Goal: Task Accomplishment & Management: Manage account settings

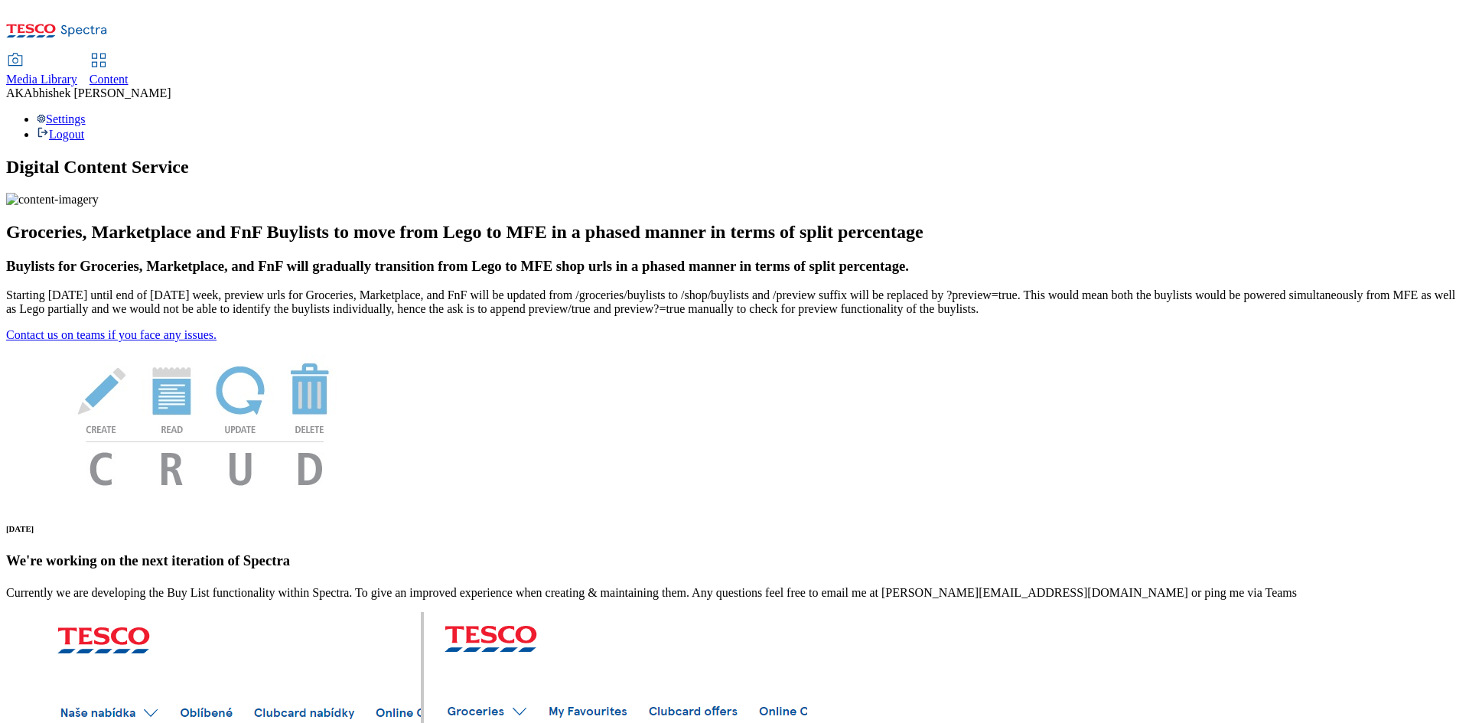
click at [129, 73] on span "Content" at bounding box center [108, 79] width 39 height 13
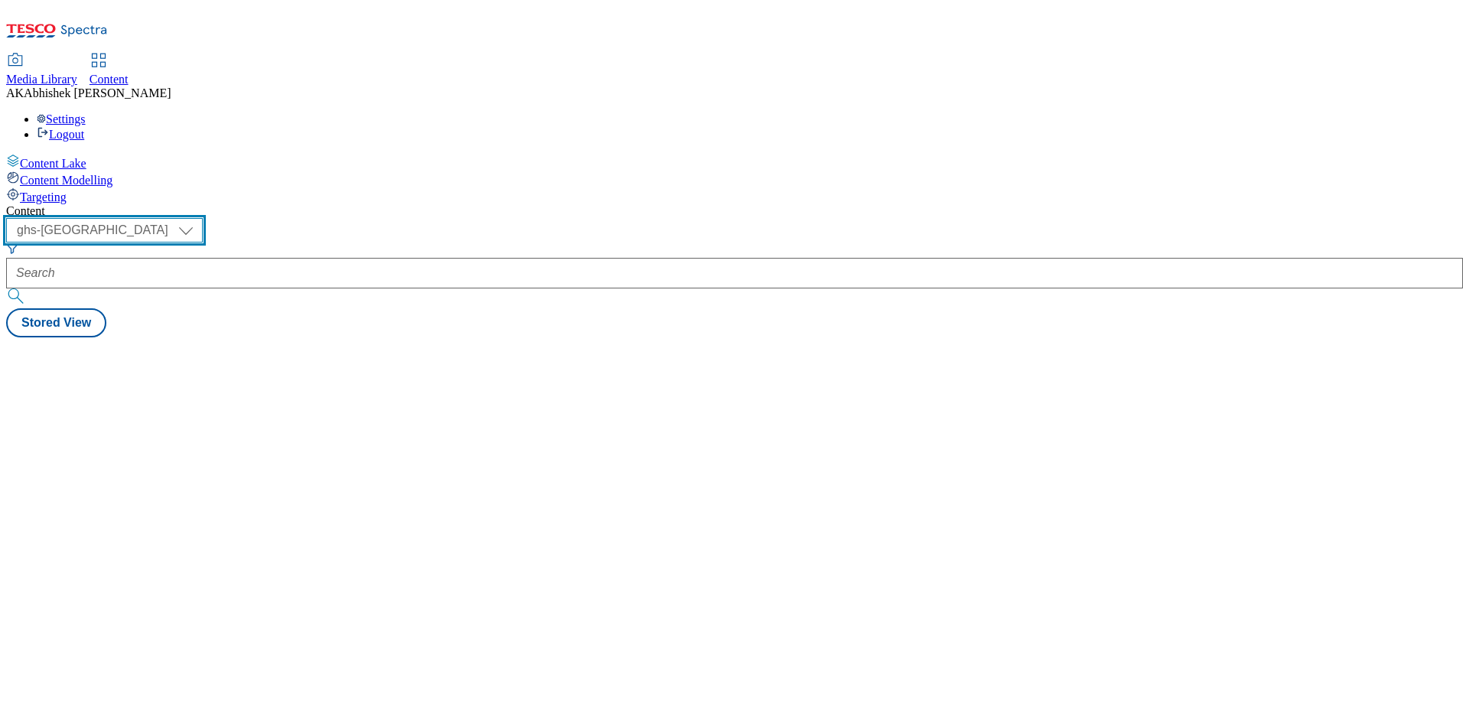
click at [203, 218] on select "ghs-roi ghs-uk" at bounding box center [104, 230] width 197 height 24
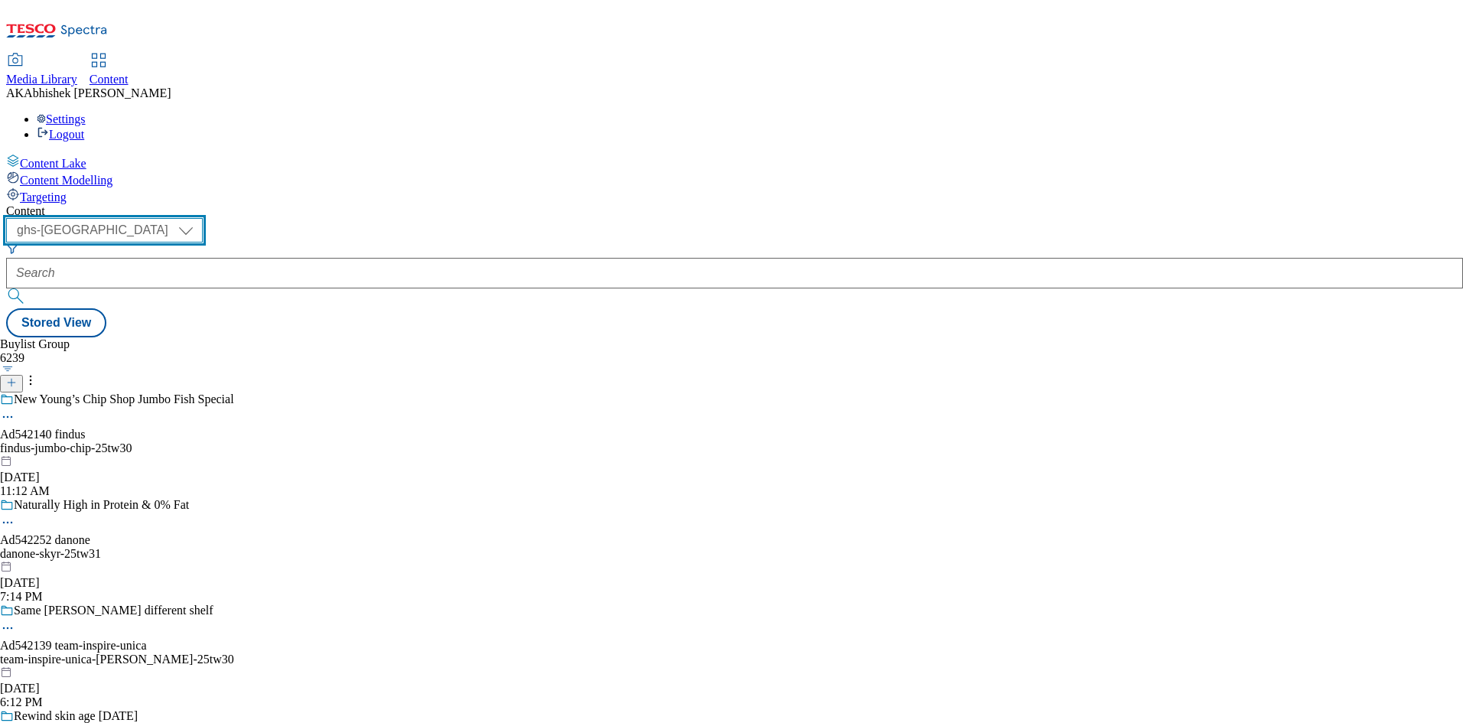
click at [199, 218] on select "ghs-roi ghs-uk" at bounding box center [104, 230] width 197 height 24
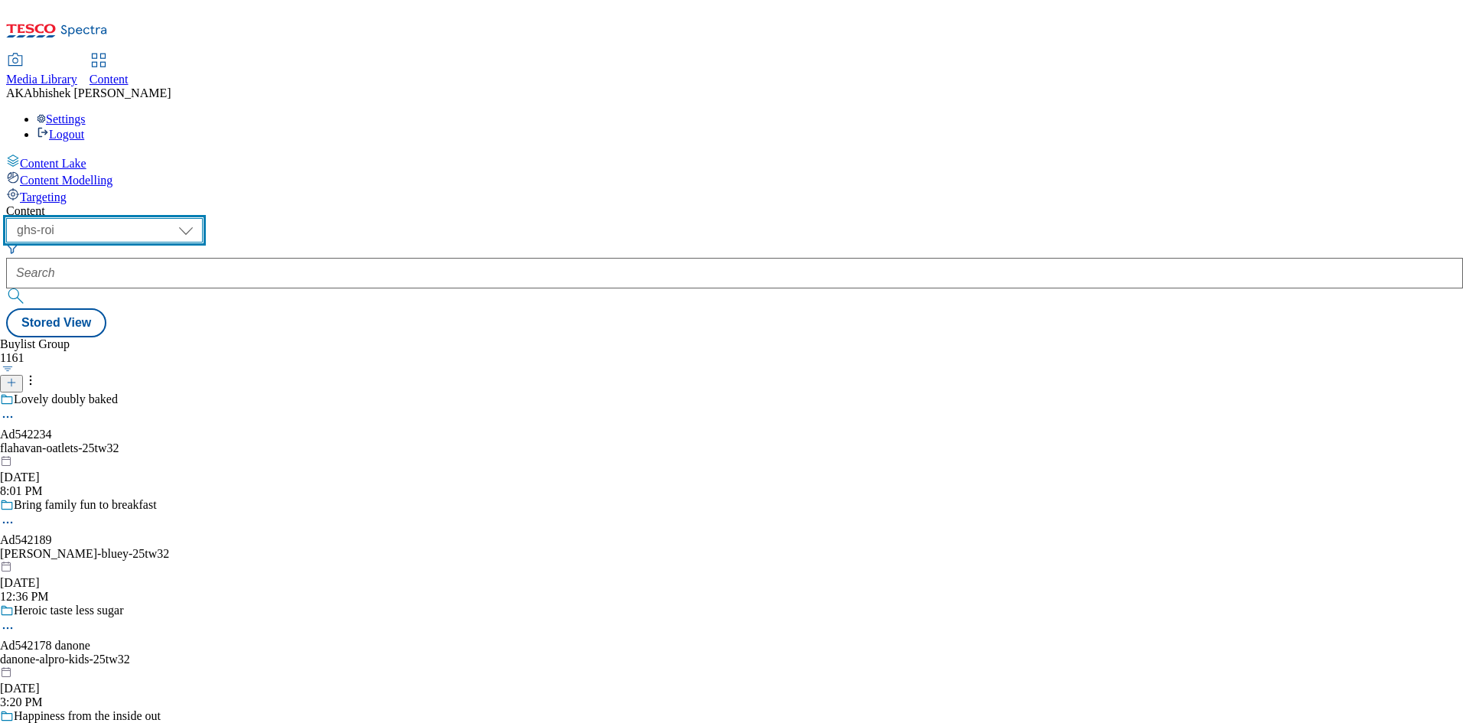
click at [203, 218] on select "ghs-roi ghs-uk" at bounding box center [104, 230] width 197 height 24
select select "ghs-uk"
click at [199, 218] on select "ghs-roi ghs-uk" at bounding box center [104, 230] width 197 height 24
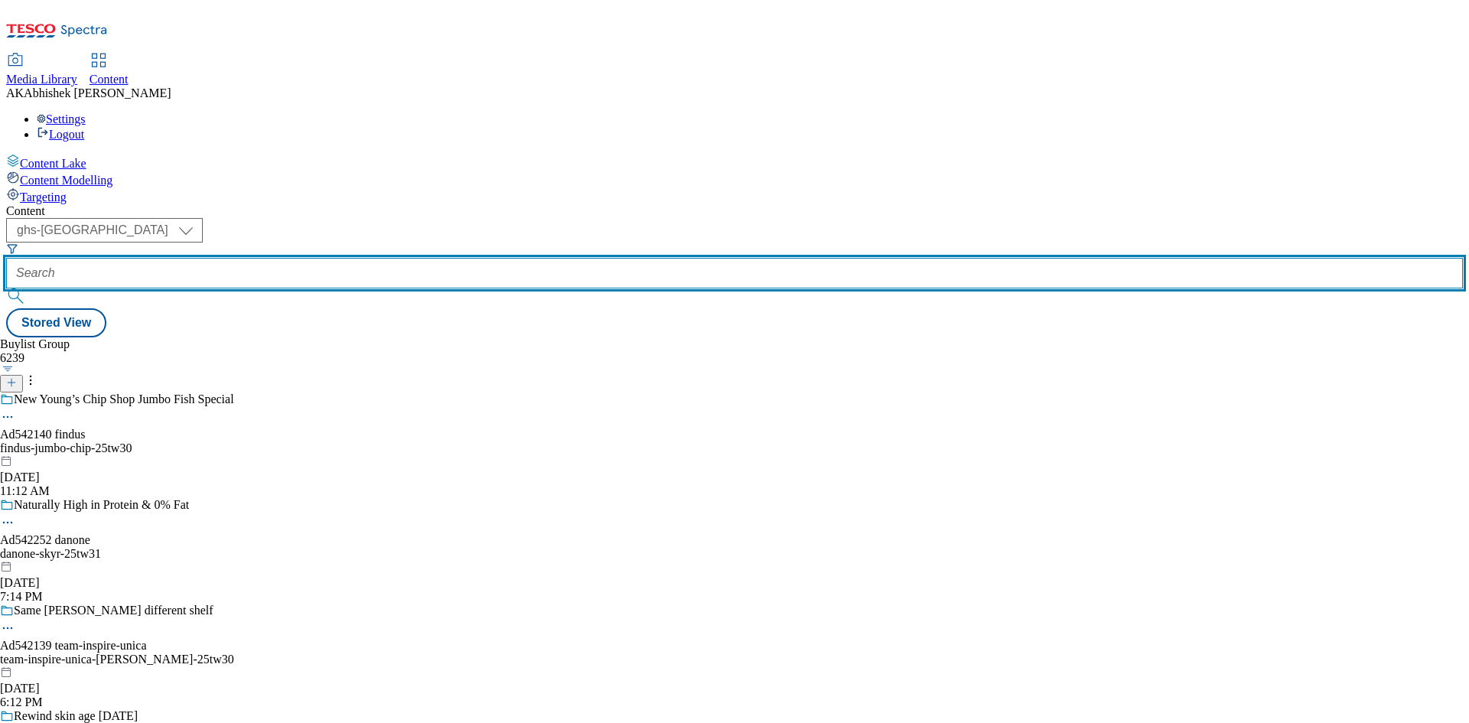
click at [368, 258] on input "text" at bounding box center [734, 273] width 1456 height 31
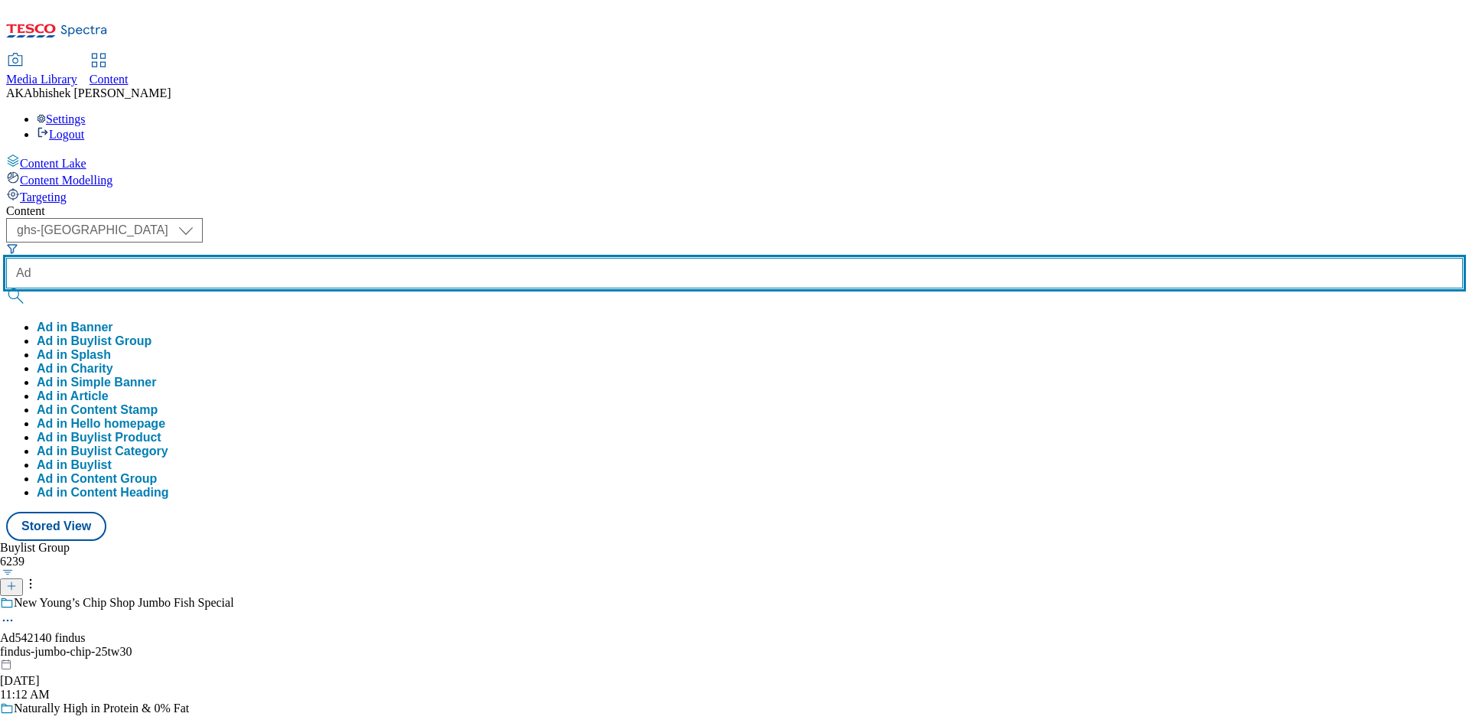
paste input "542140"
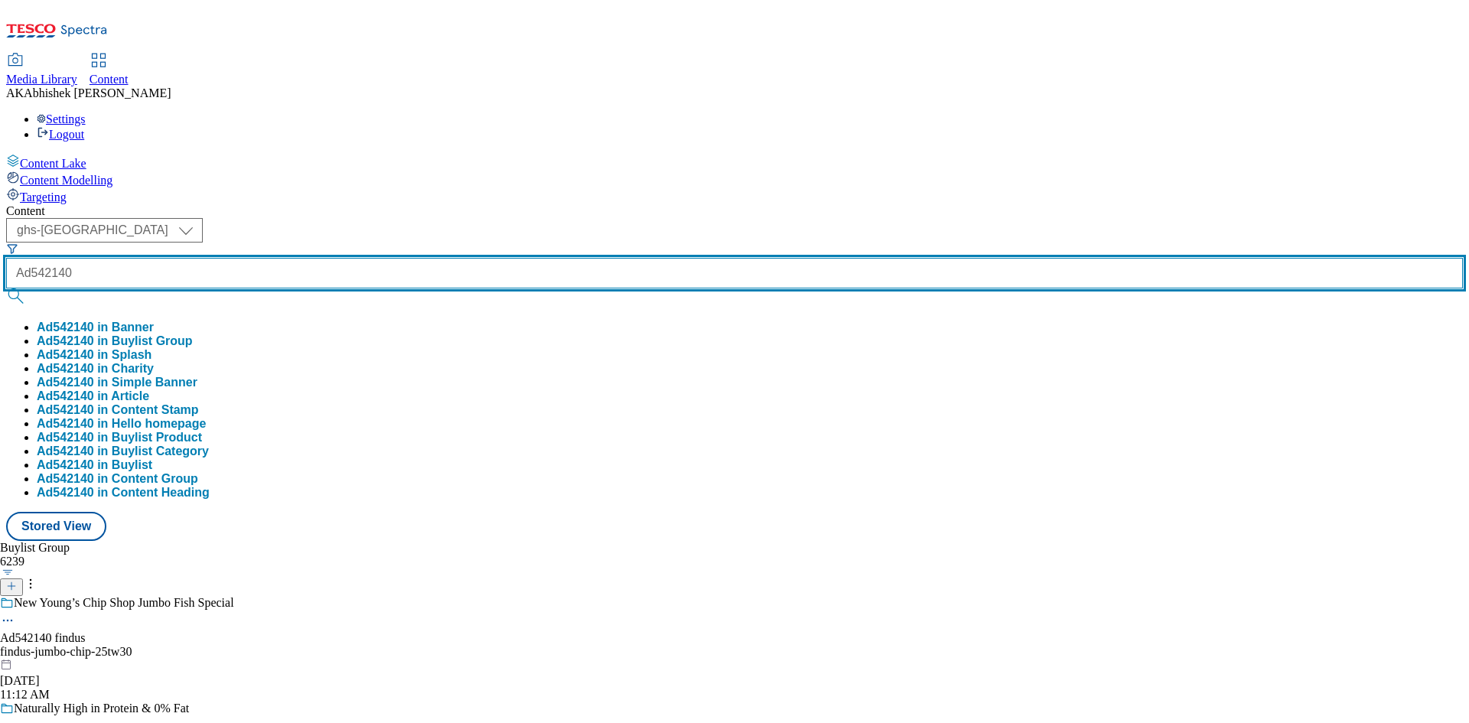
type input "Ad542140"
click at [6, 288] on button "submit" at bounding box center [16, 295] width 21 height 15
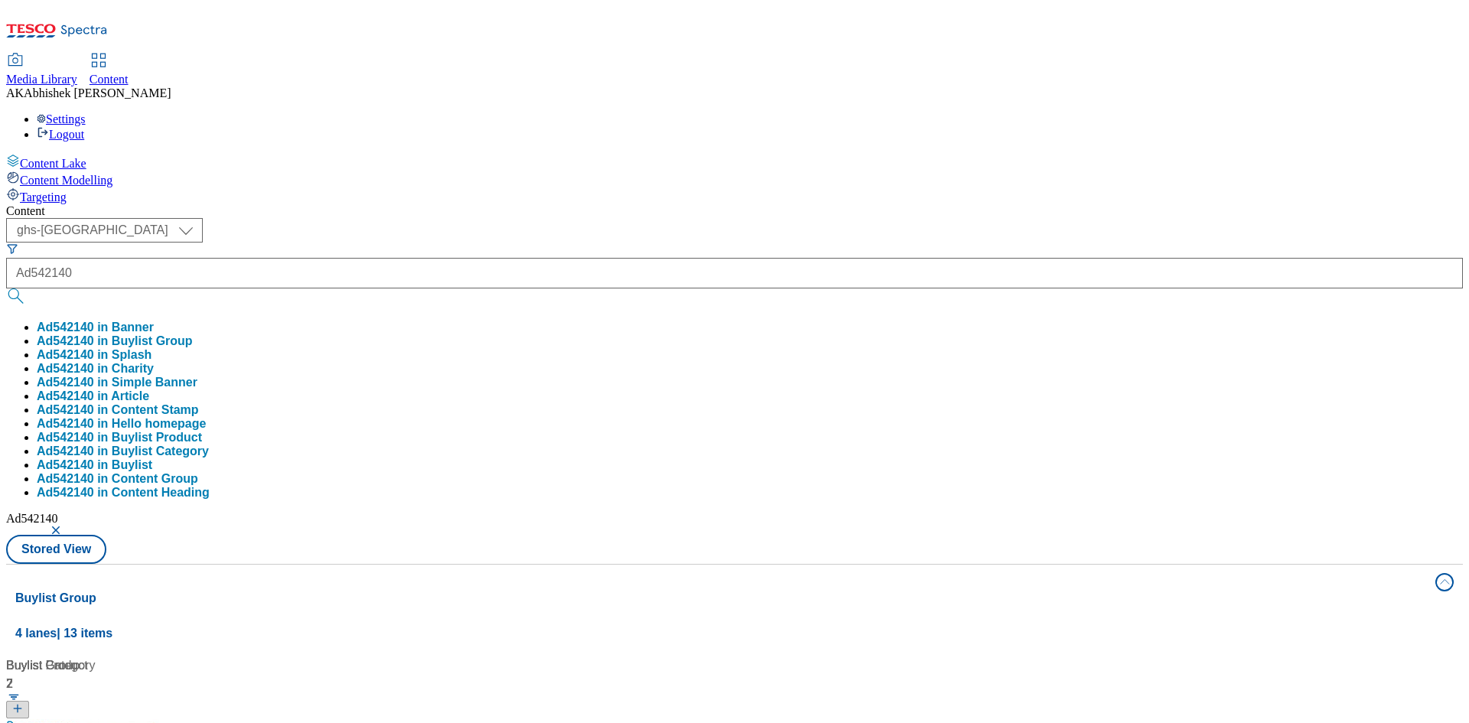
click at [791, 218] on div "( optional ) ghs-roi ghs-uk ghs-uk Ad542140 Ad542140 in Banner Ad542140 in Buyl…" at bounding box center [734, 391] width 1456 height 346
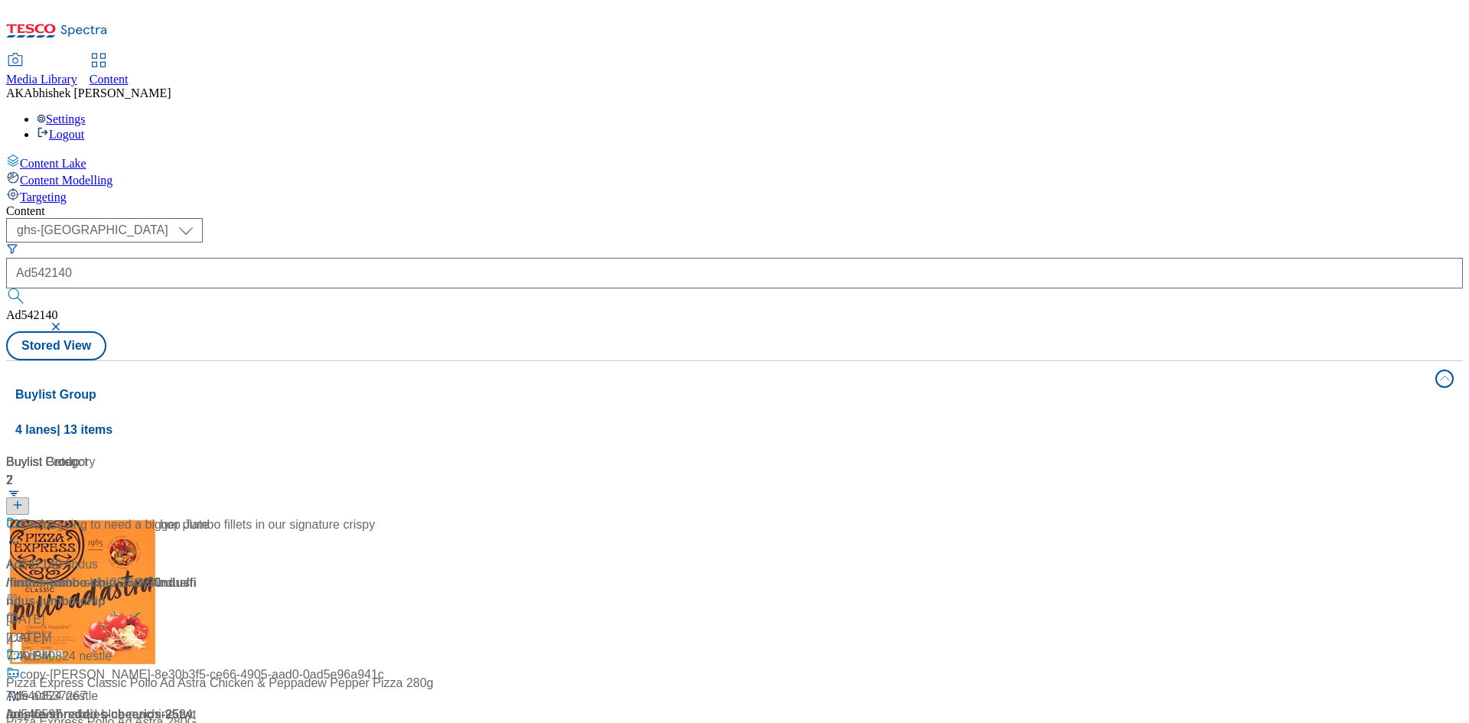
click at [375, 516] on div "New Youngs Chip Shop Jumbo fillets in our signature crispy Ad542140 / findus-ju…" at bounding box center [190, 582] width 369 height 132
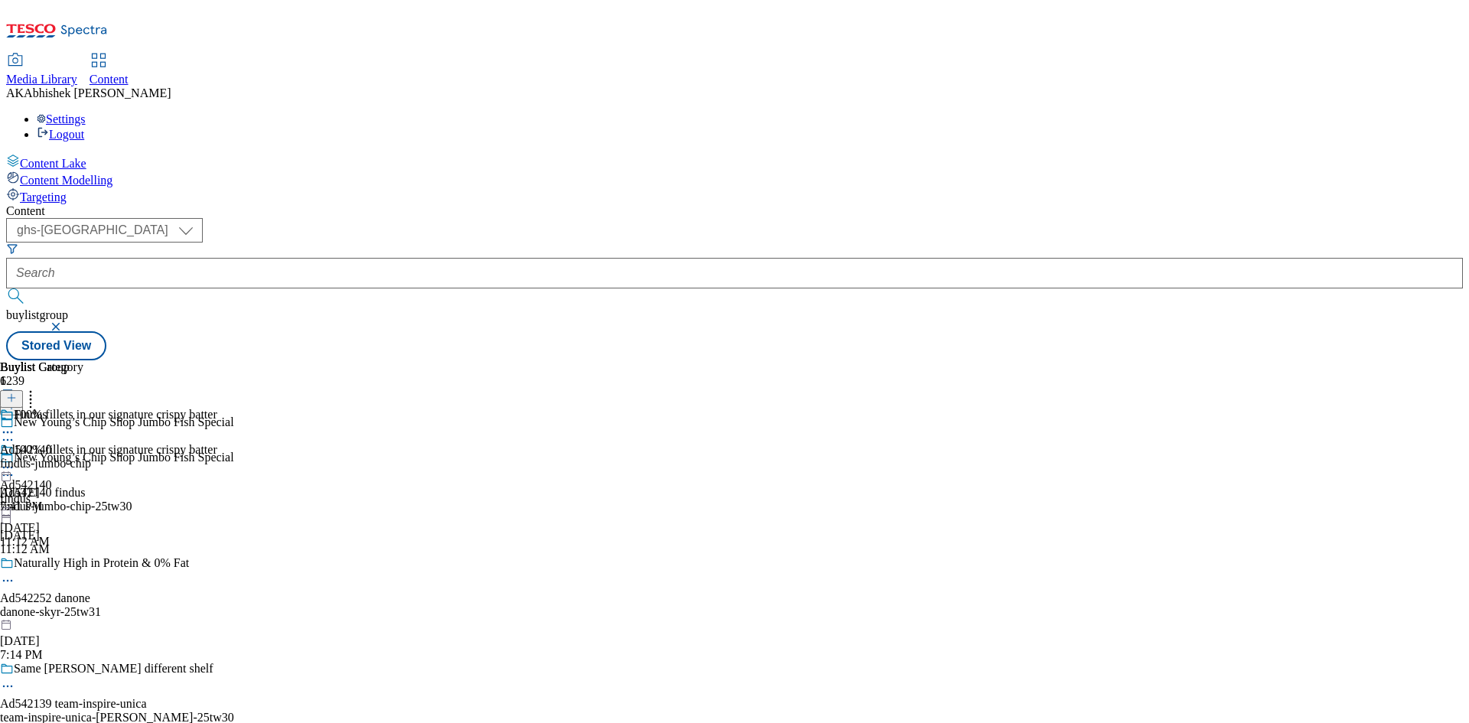
click at [15, 467] on icon at bounding box center [7, 474] width 15 height 15
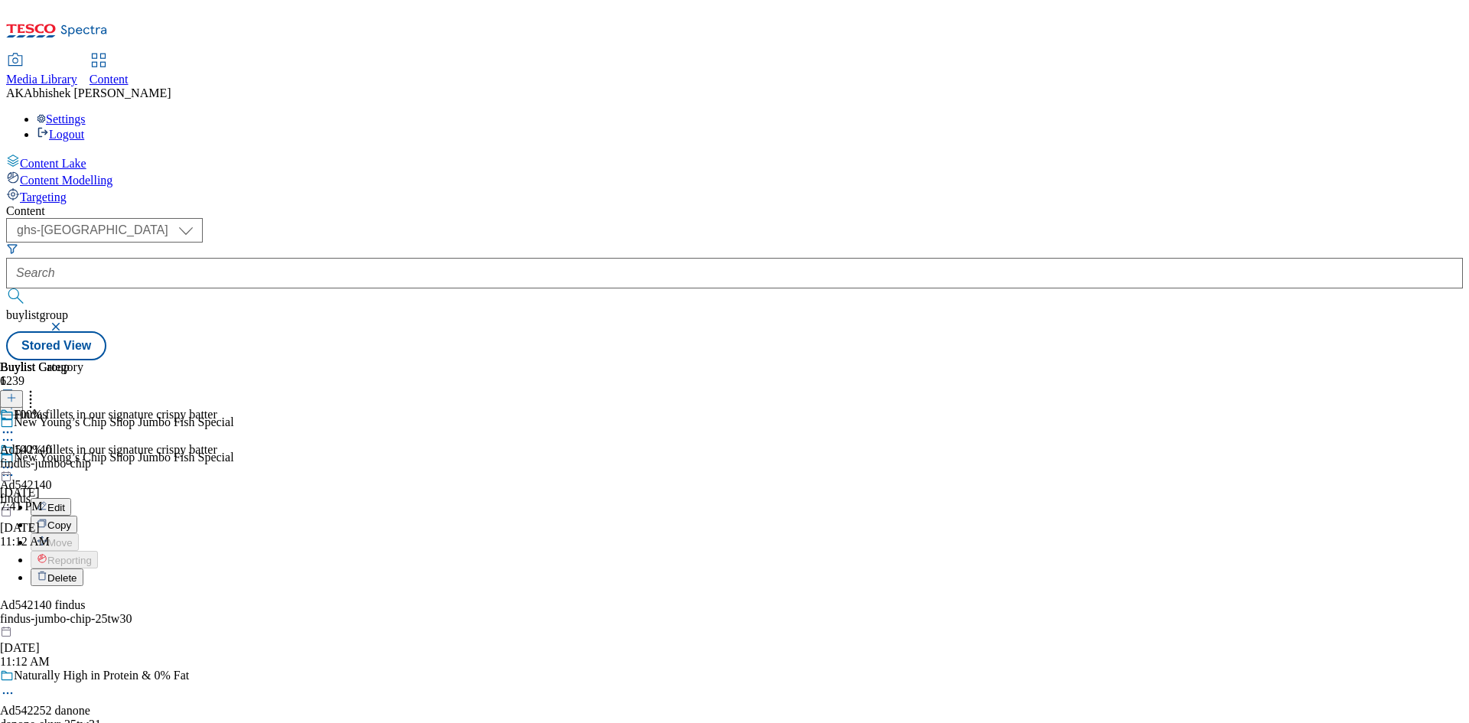
click at [65, 502] on span "Edit" at bounding box center [56, 507] width 18 height 11
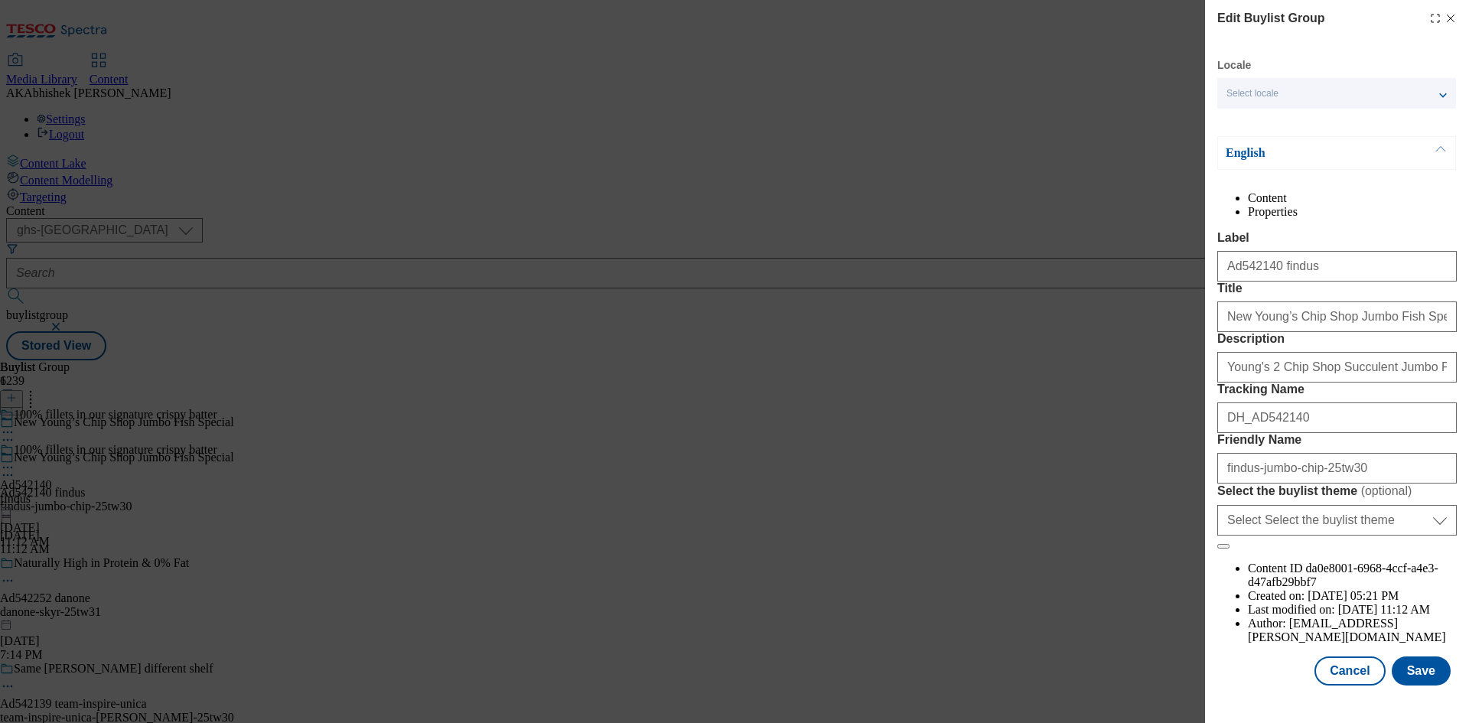
scroll to position [59, 0]
click at [1419, 685] on button "Save" at bounding box center [1420, 670] width 59 height 29
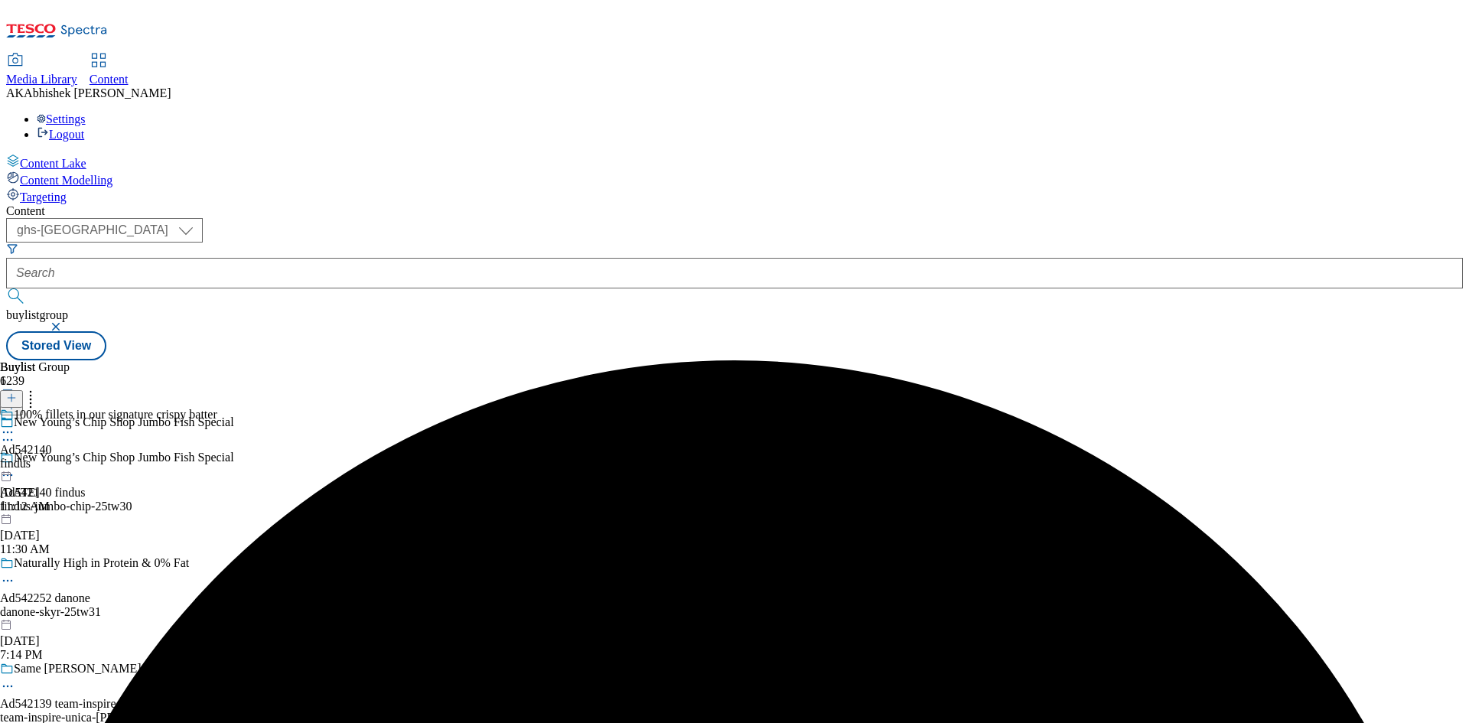
click at [15, 425] on icon at bounding box center [7, 432] width 15 height 15
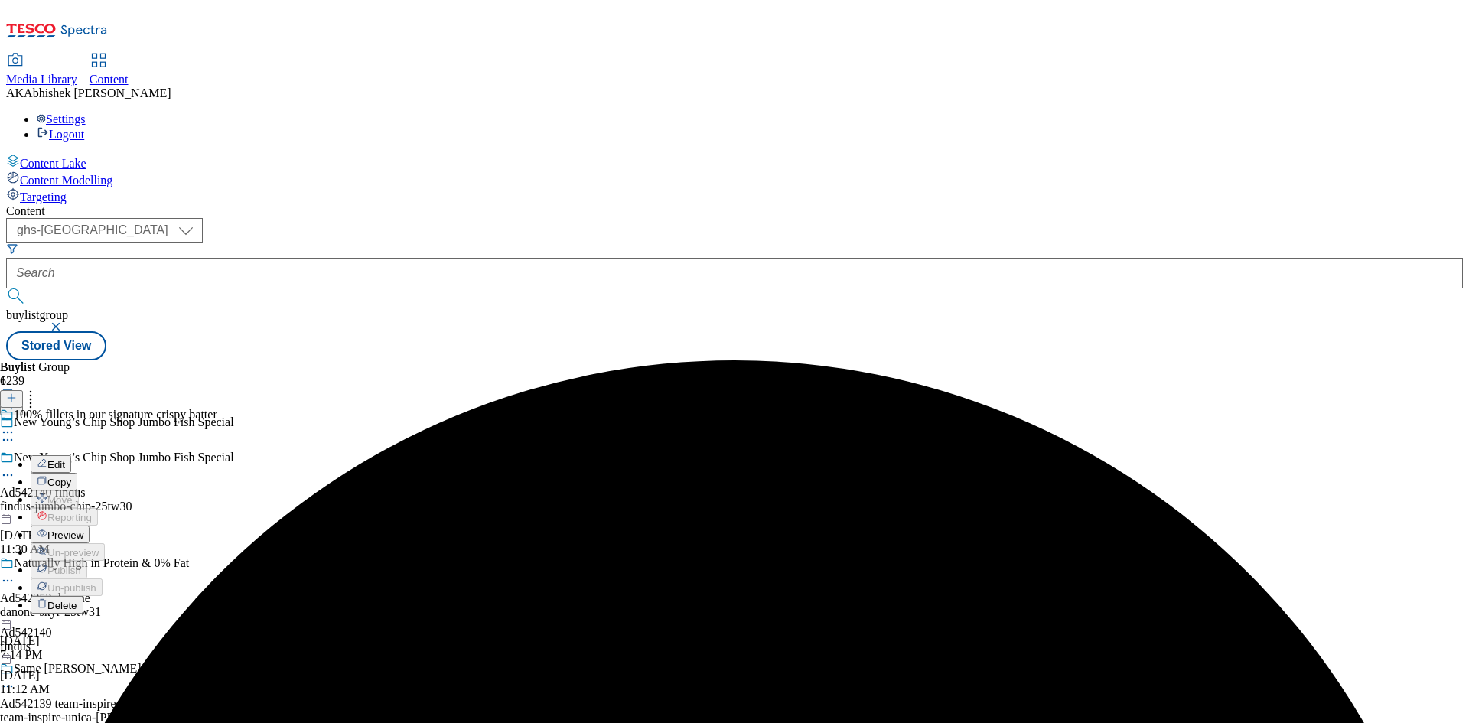
click at [65, 459] on span "Edit" at bounding box center [56, 464] width 18 height 11
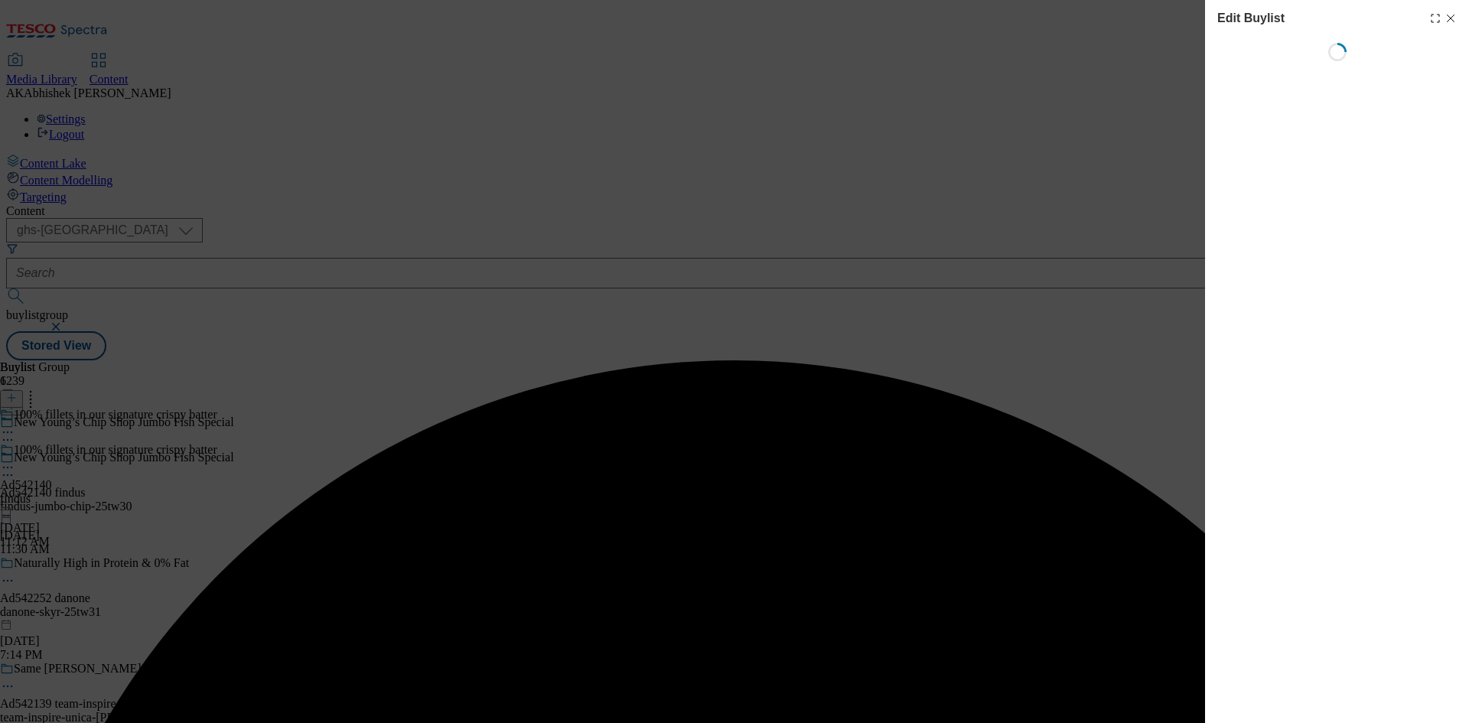
select select "tactical"
select select "supplier funded short term 1-3 weeks"
select select "dunnhumby"
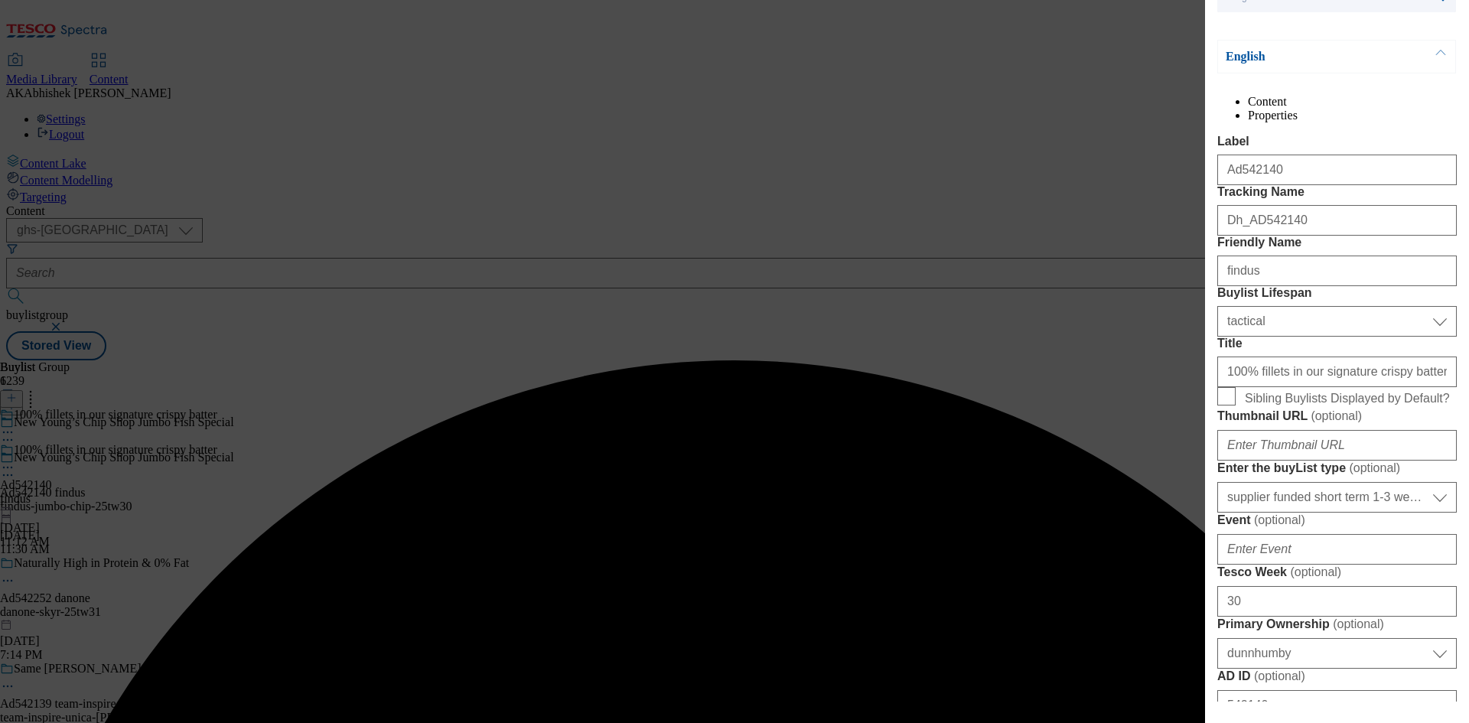
select select "Banner"
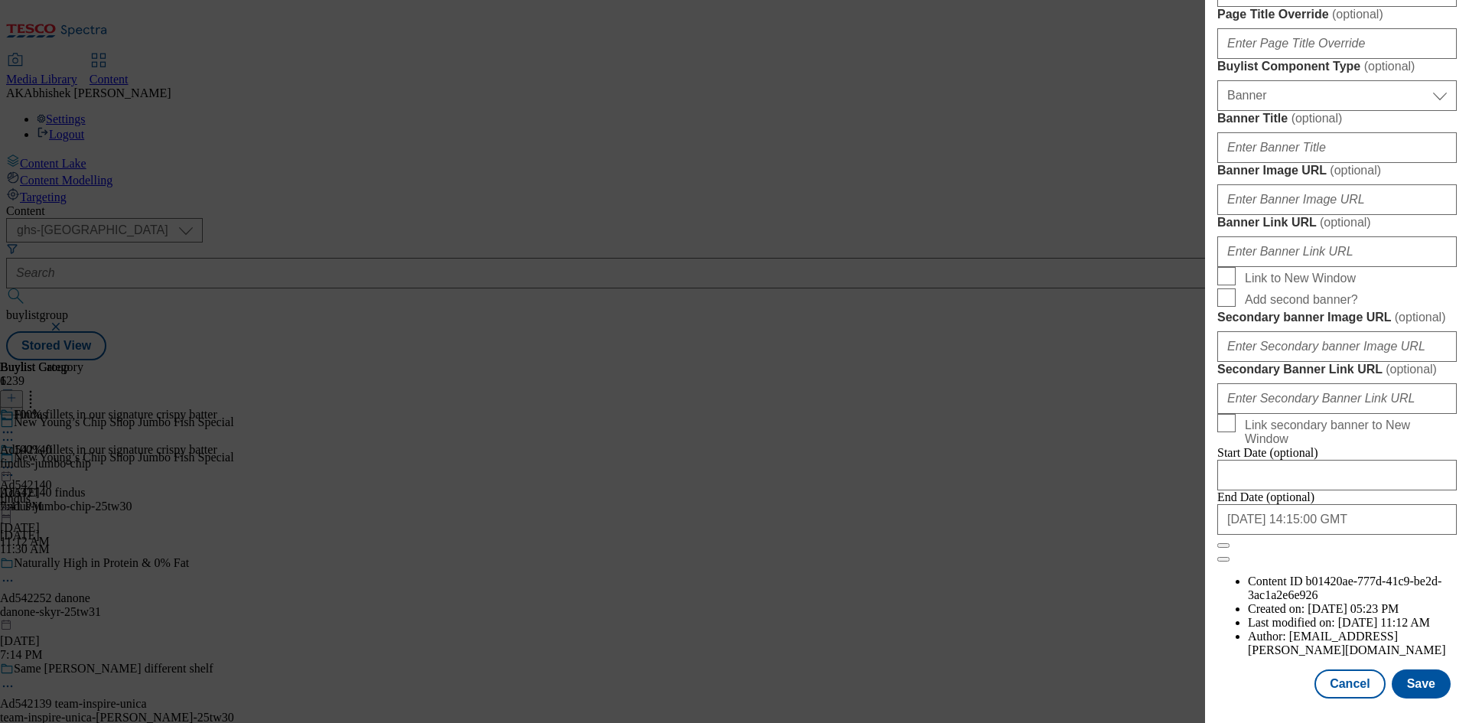
scroll to position [1583, 0]
click at [1415, 674] on button "Save" at bounding box center [1420, 683] width 59 height 29
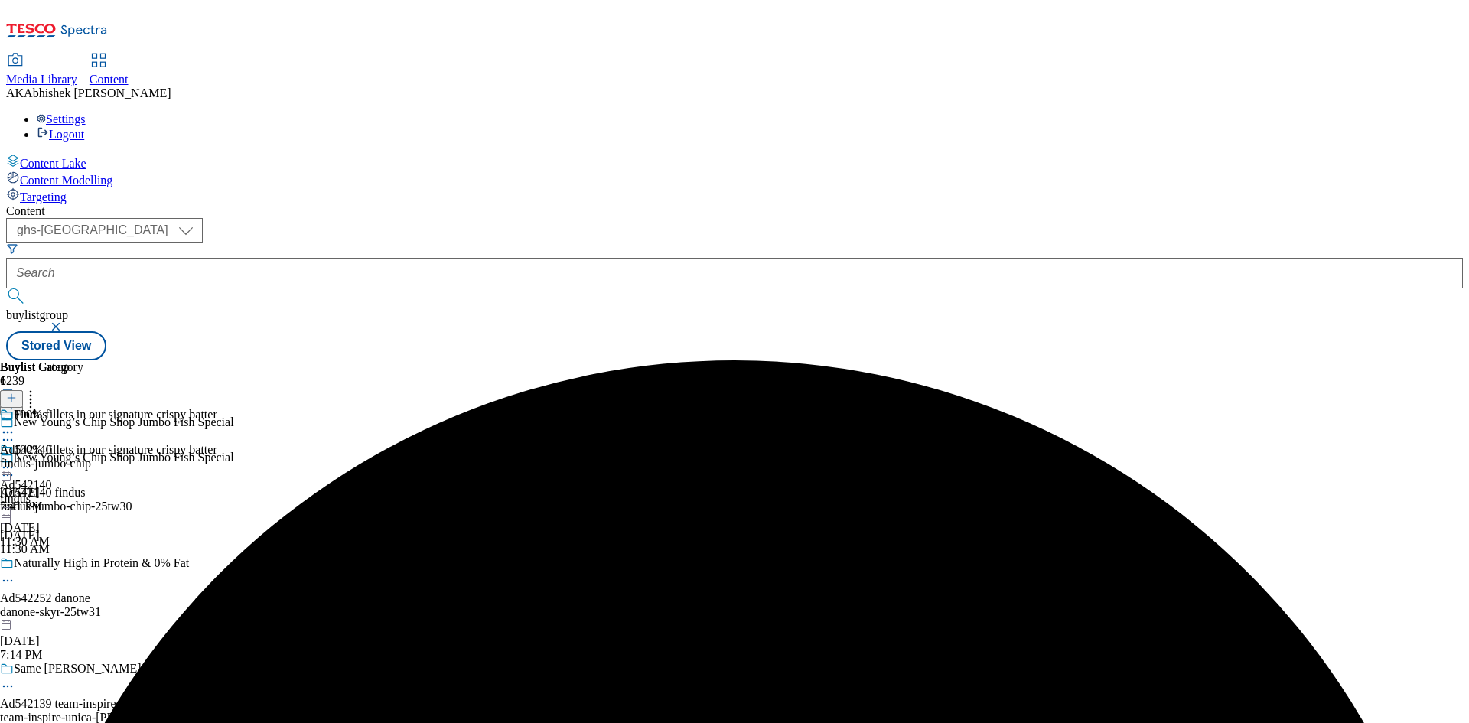
click at [15, 425] on icon at bounding box center [7, 432] width 15 height 15
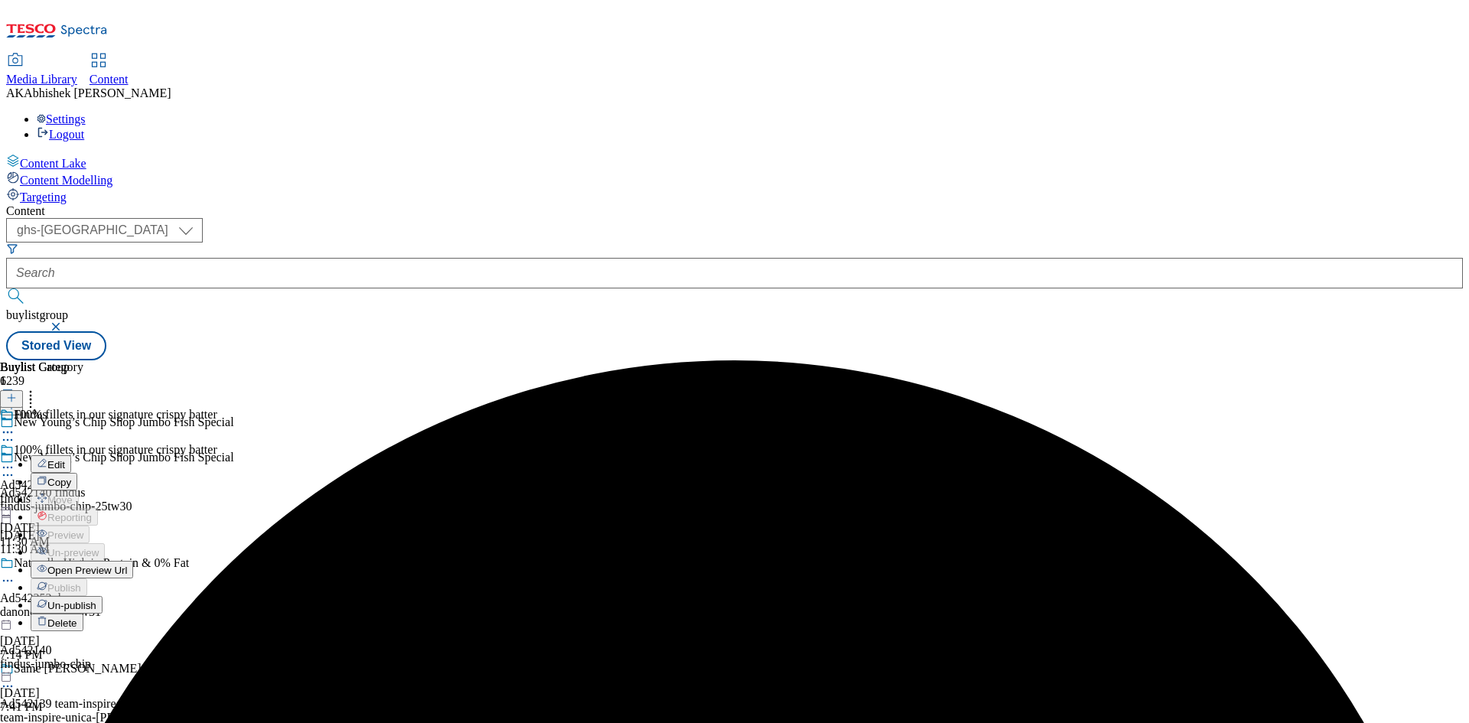
click at [127, 565] on span "Open Preview Url" at bounding box center [87, 570] width 80 height 11
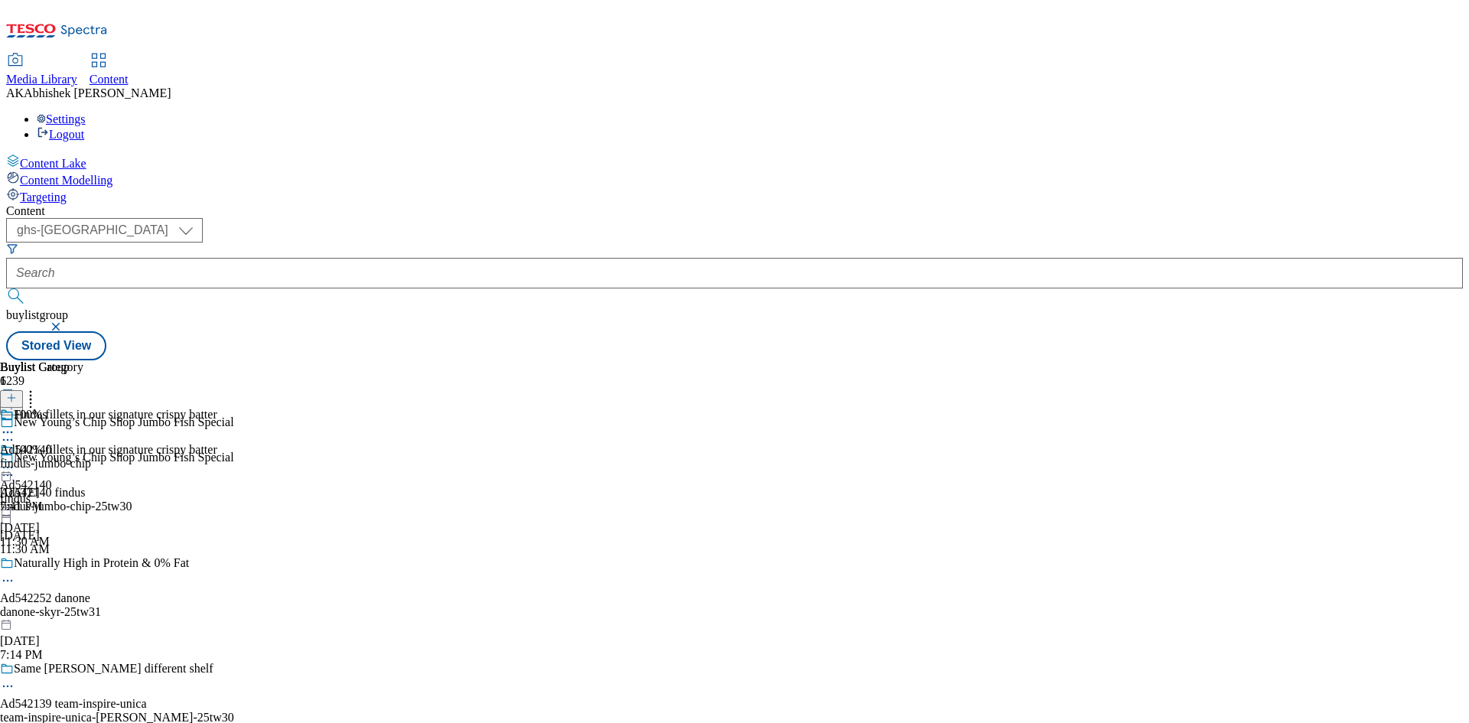
click at [15, 460] on icon at bounding box center [7, 467] width 15 height 15
click at [83, 565] on span "Preview" at bounding box center [65, 570] width 36 height 11
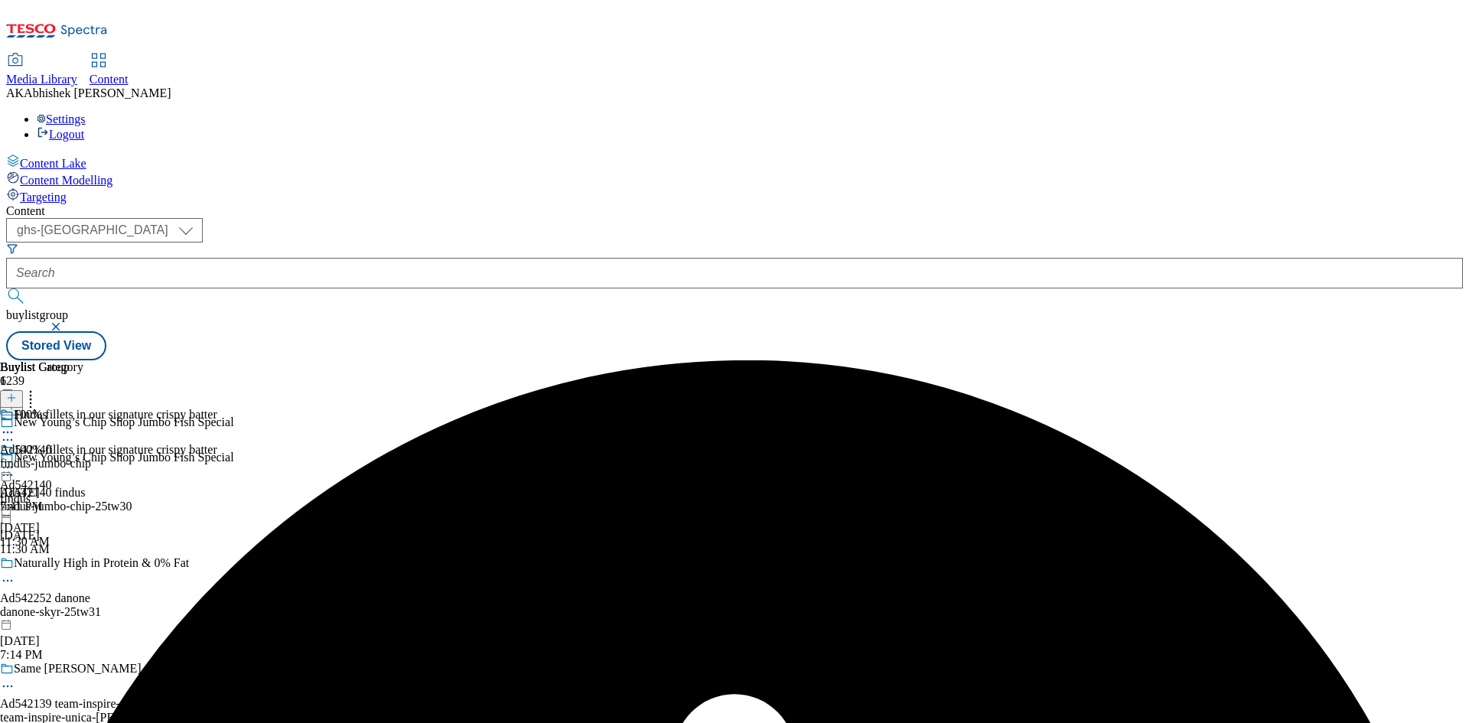
click at [91, 408] on div "Findus Ad542140 findus-jumbo-chip Sep 10, 2025 7:41 PM" at bounding box center [45, 461] width 91 height 106
click at [15, 460] on icon at bounding box center [7, 467] width 15 height 15
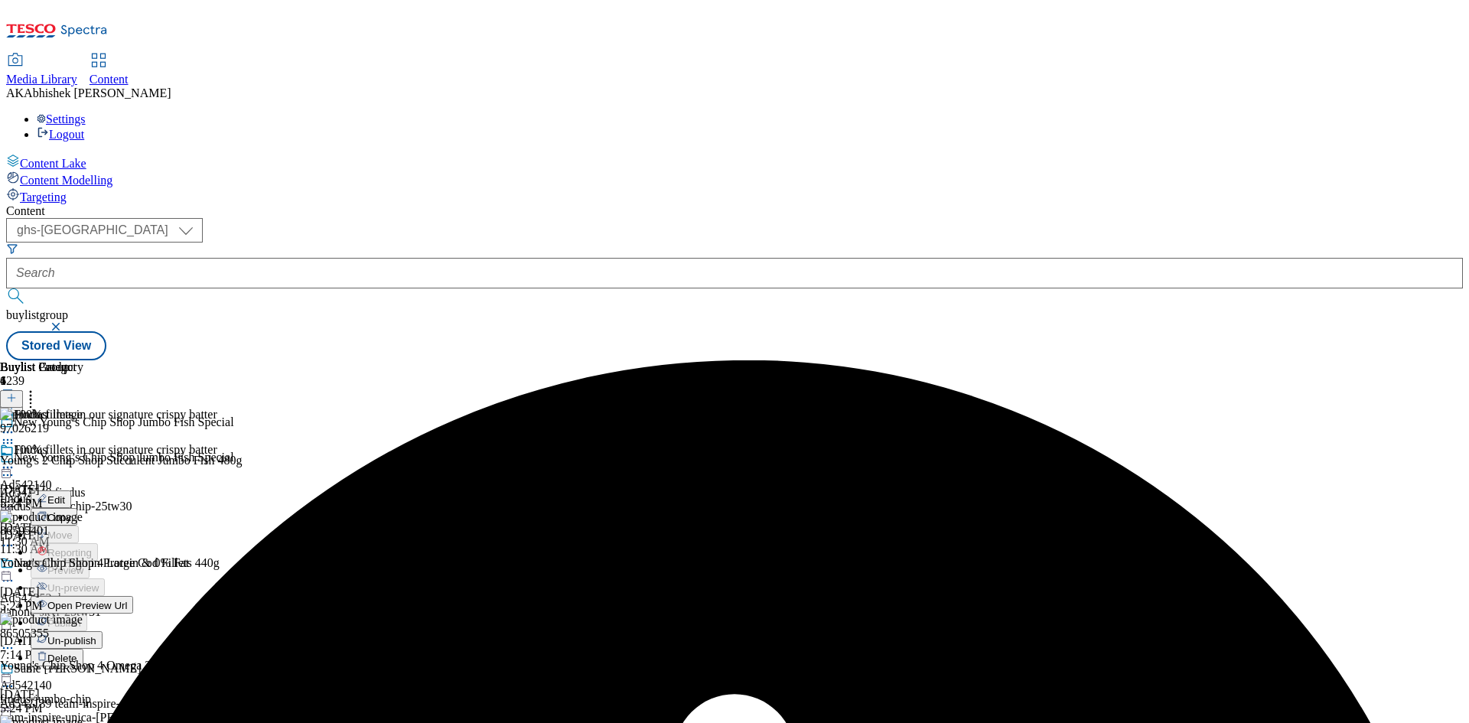
click at [96, 635] on span "Un-publish" at bounding box center [71, 640] width 49 height 11
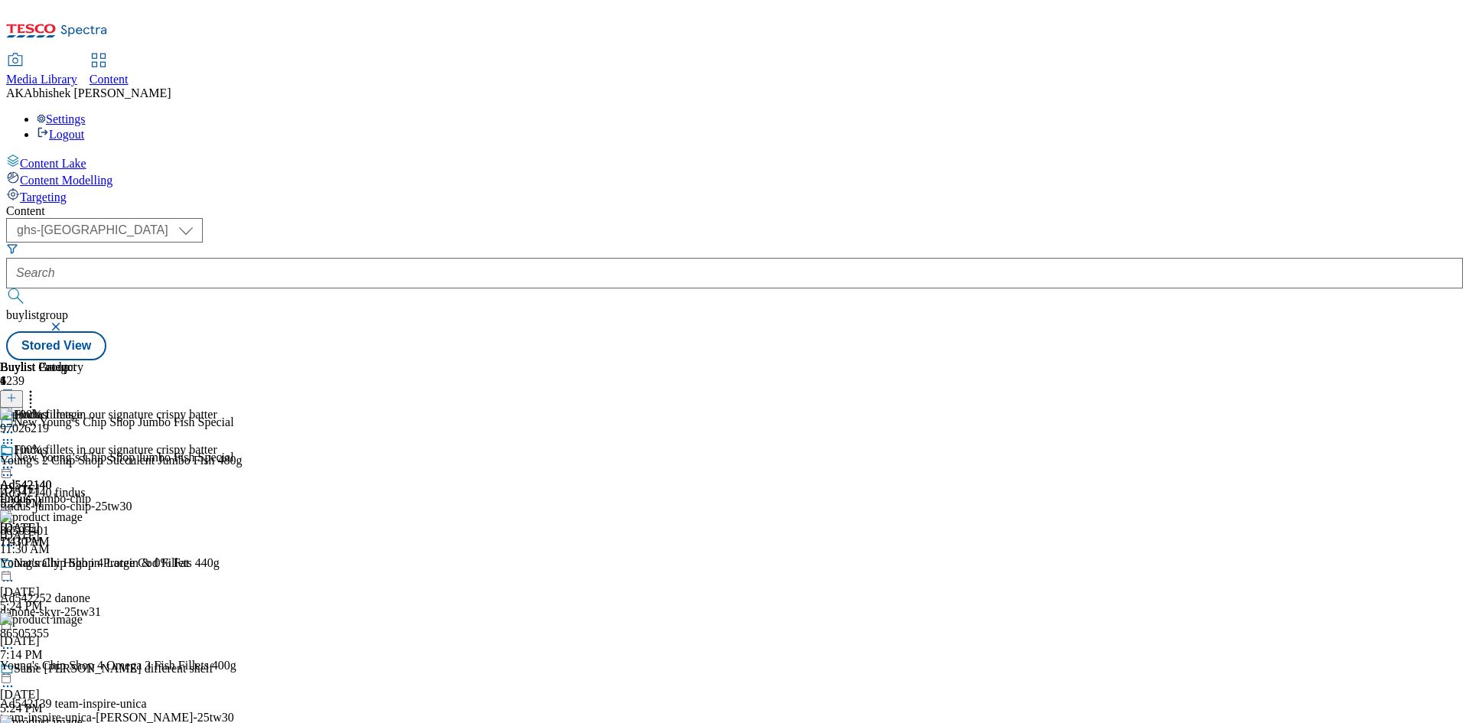
click at [9, 467] on circle at bounding box center [8, 468] width 2 height 2
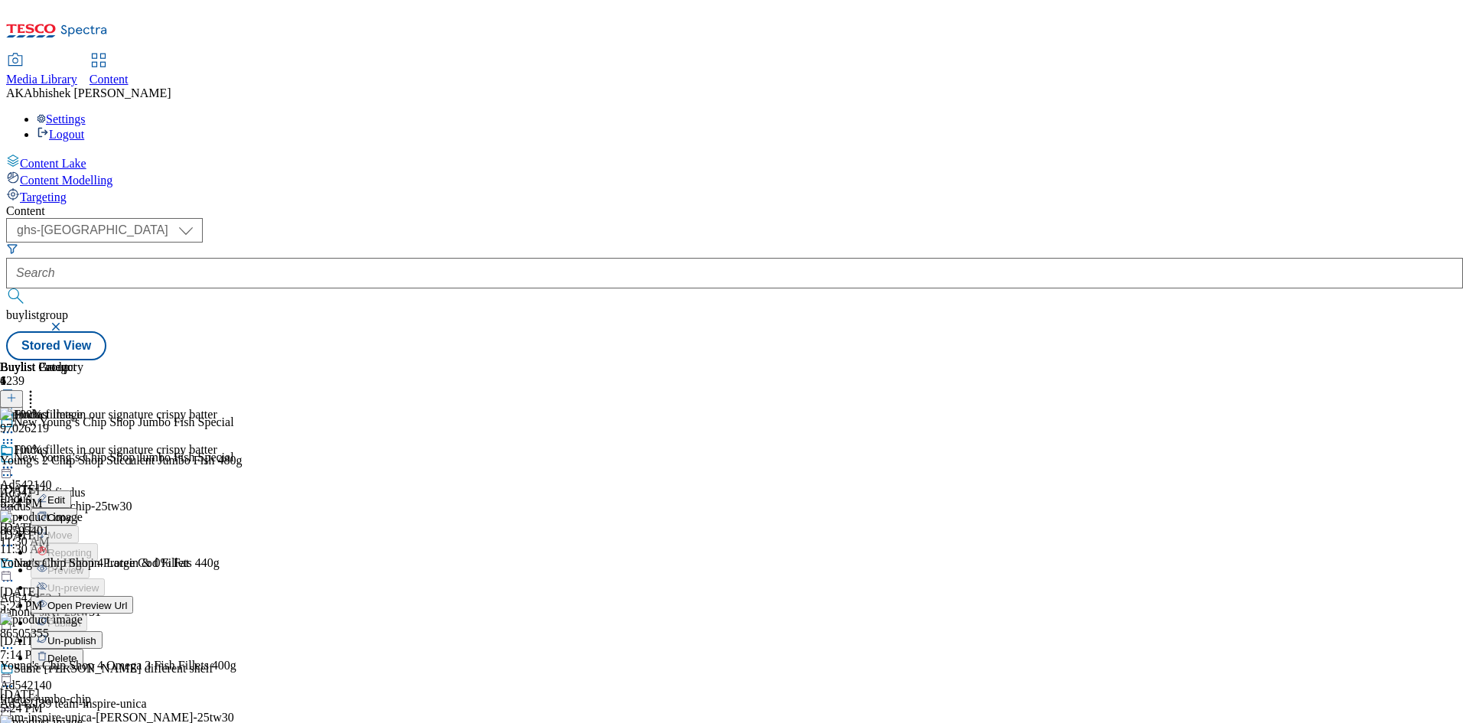
click at [127, 600] on span "Open Preview Url" at bounding box center [87, 605] width 80 height 11
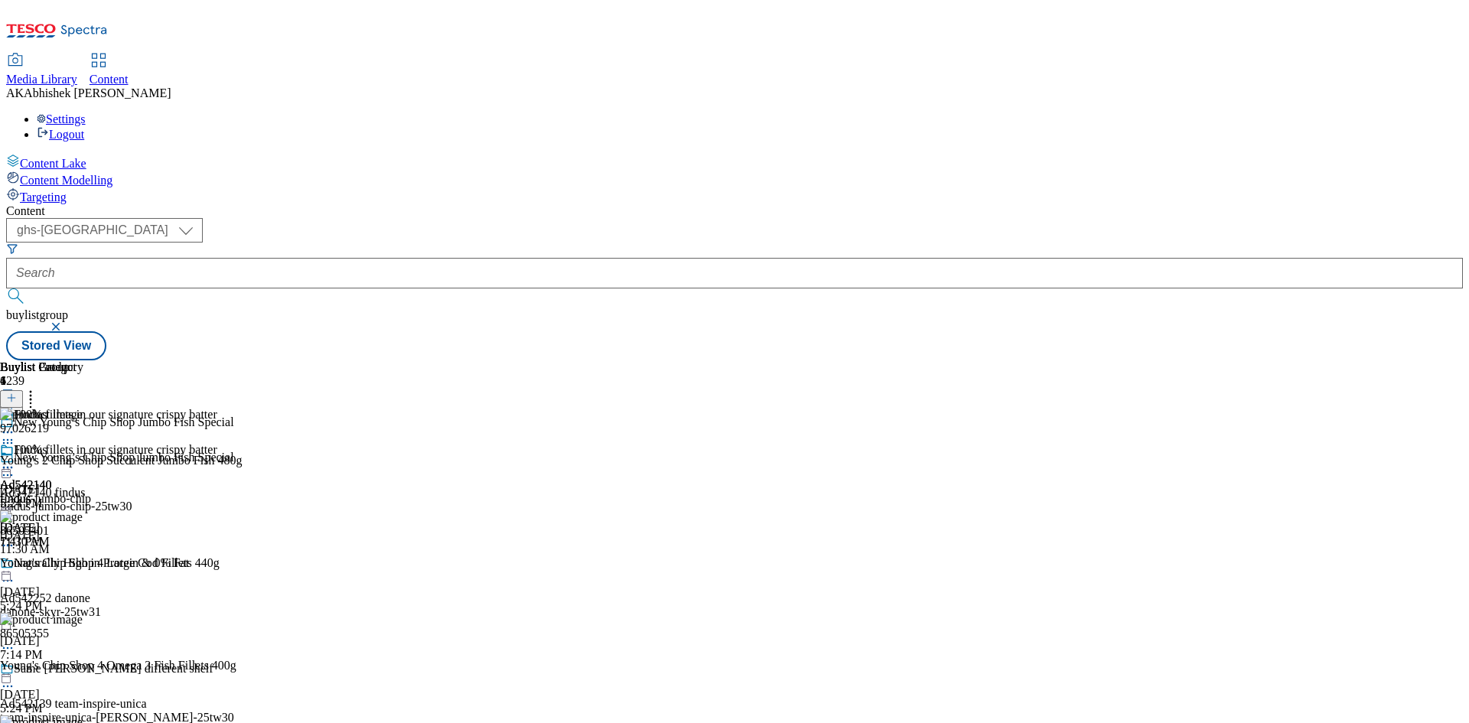
click at [9, 467] on circle at bounding box center [8, 468] width 2 height 2
click at [83, 565] on span "Preview" at bounding box center [65, 570] width 36 height 11
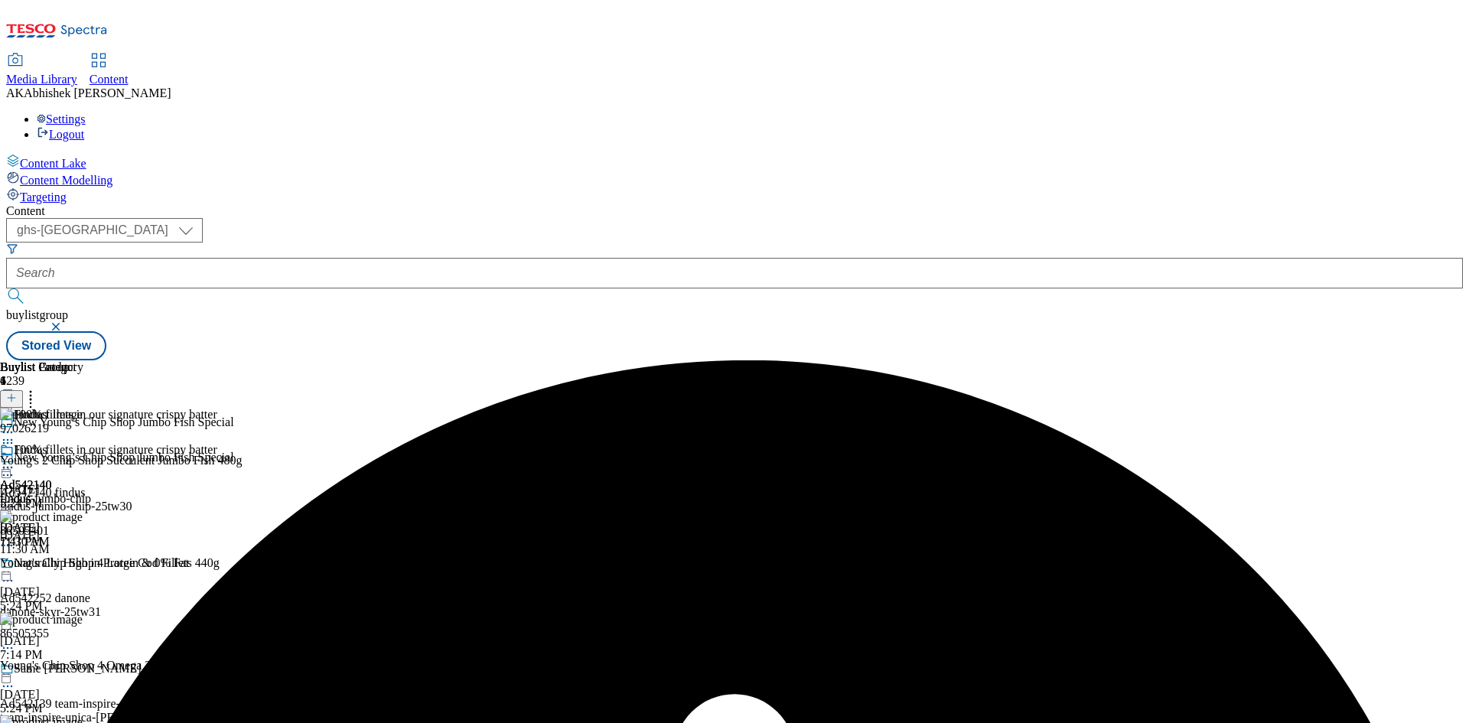
click at [15, 460] on icon at bounding box center [7, 467] width 15 height 15
click at [217, 490] on li "Edit" at bounding box center [124, 499] width 187 height 18
click at [15, 460] on icon at bounding box center [7, 467] width 15 height 15
click at [71, 490] on button "Edit" at bounding box center [51, 499] width 41 height 18
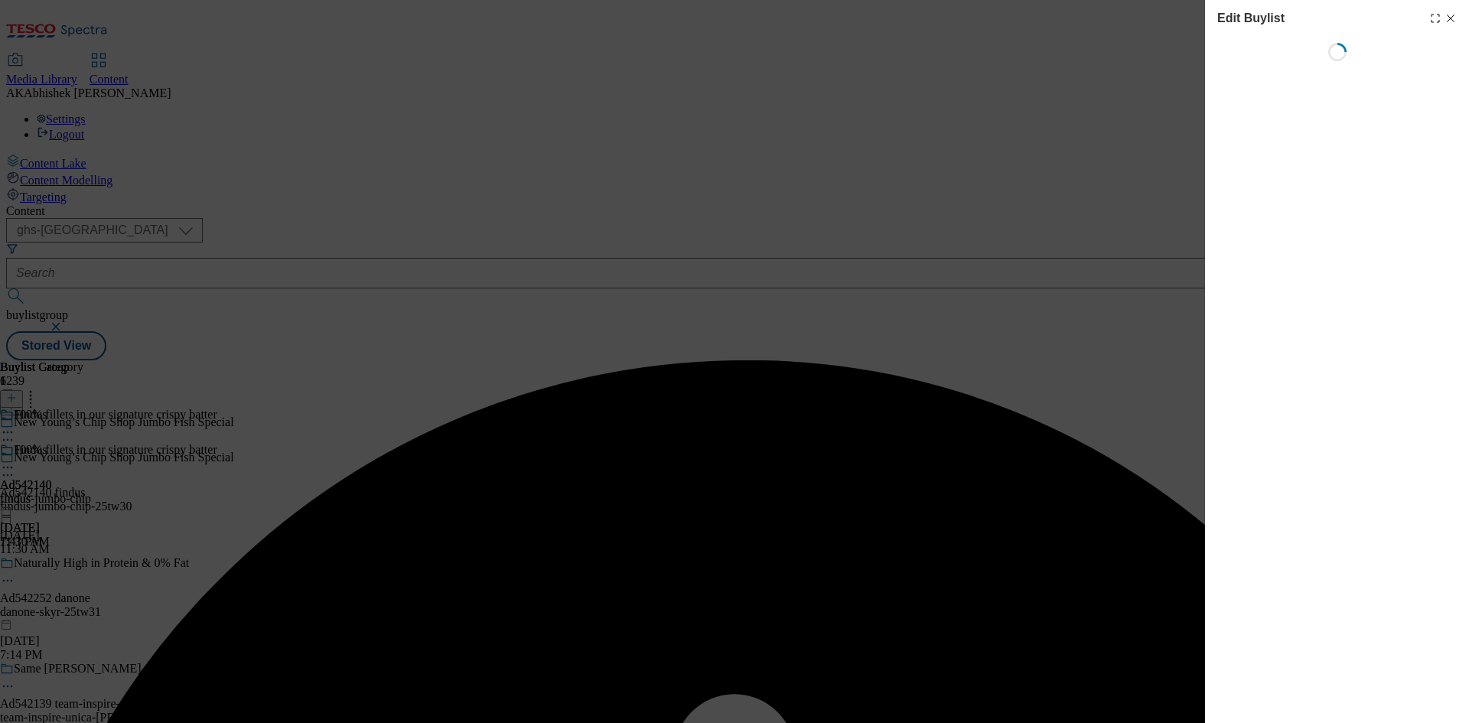
select select "tactical"
select select "supplier funded short term 1-3 weeks"
select select "dunnhumby"
select select "Banner"
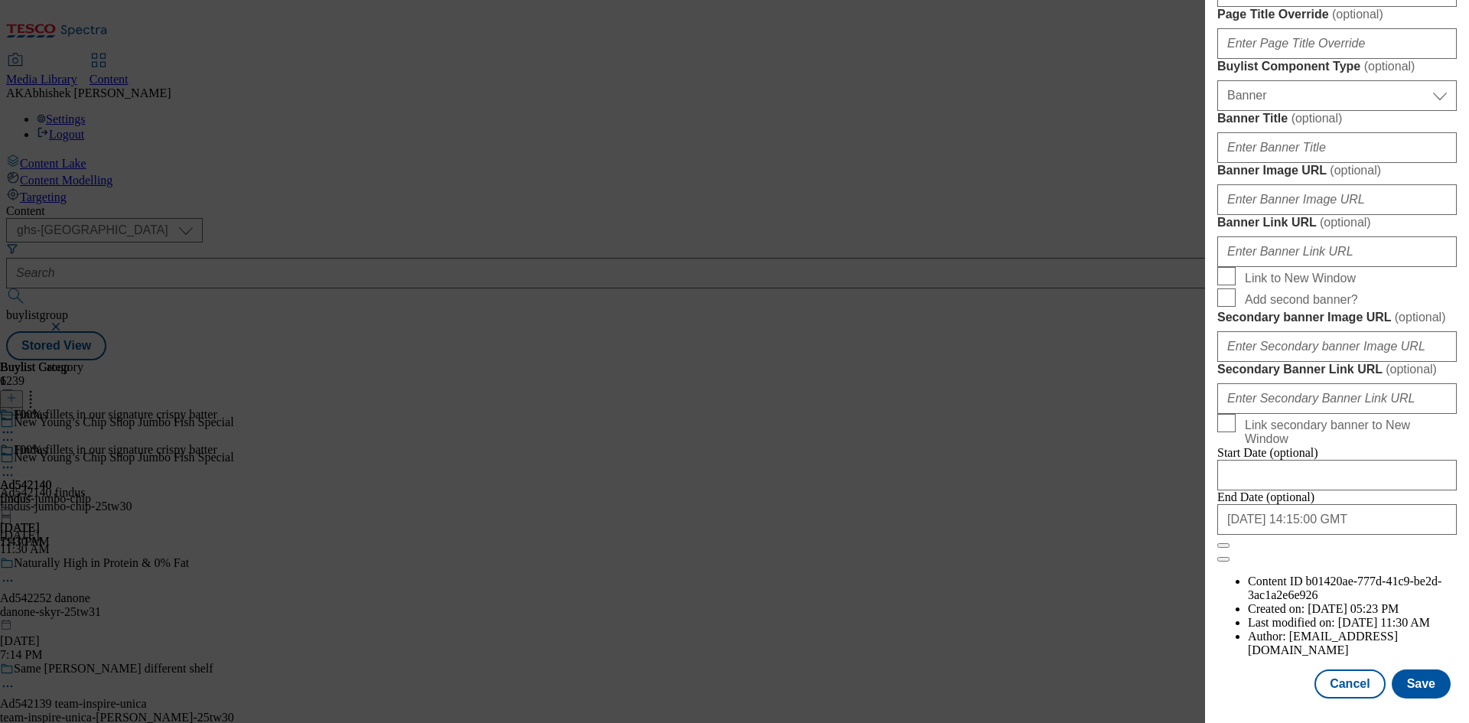
scroll to position [1583, 0]
click at [1411, 685] on button "Save" at bounding box center [1420, 683] width 59 height 29
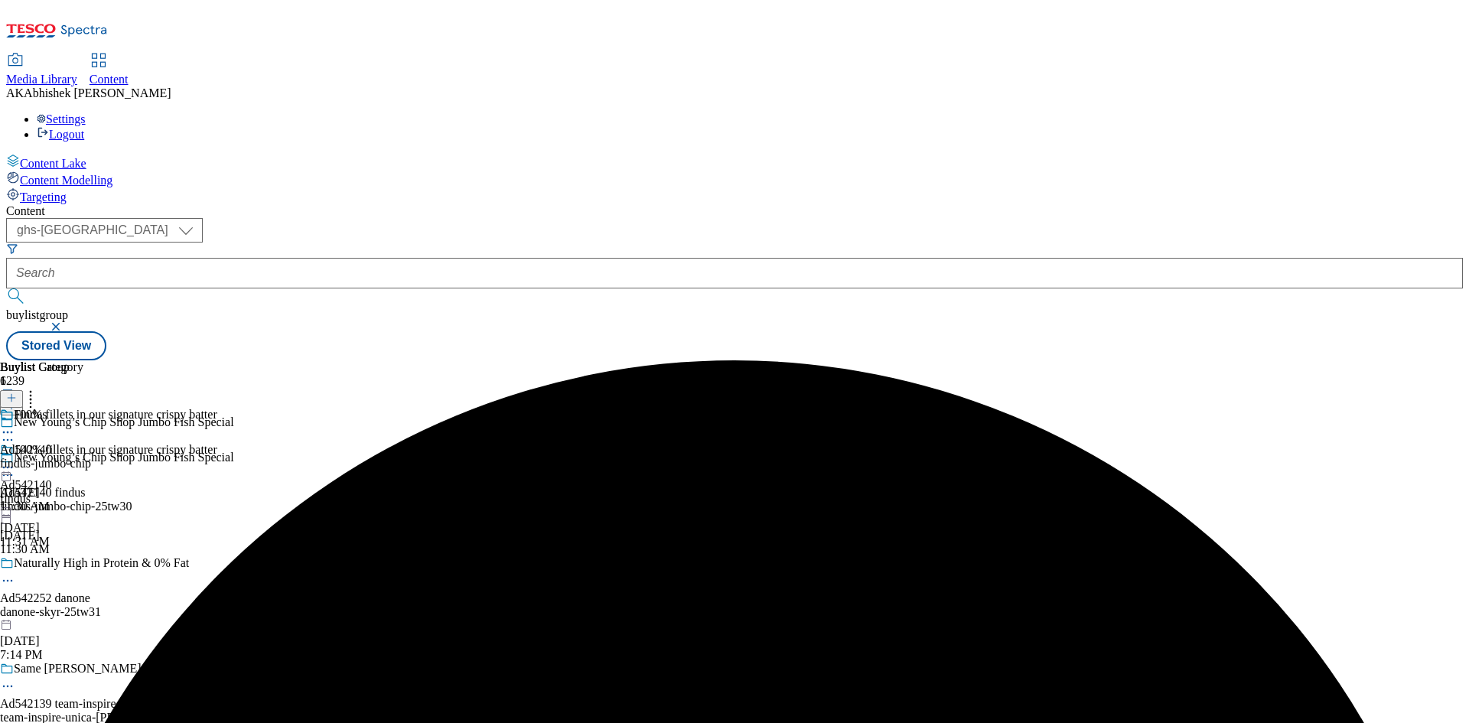
click at [15, 425] on icon at bounding box center [7, 432] width 15 height 15
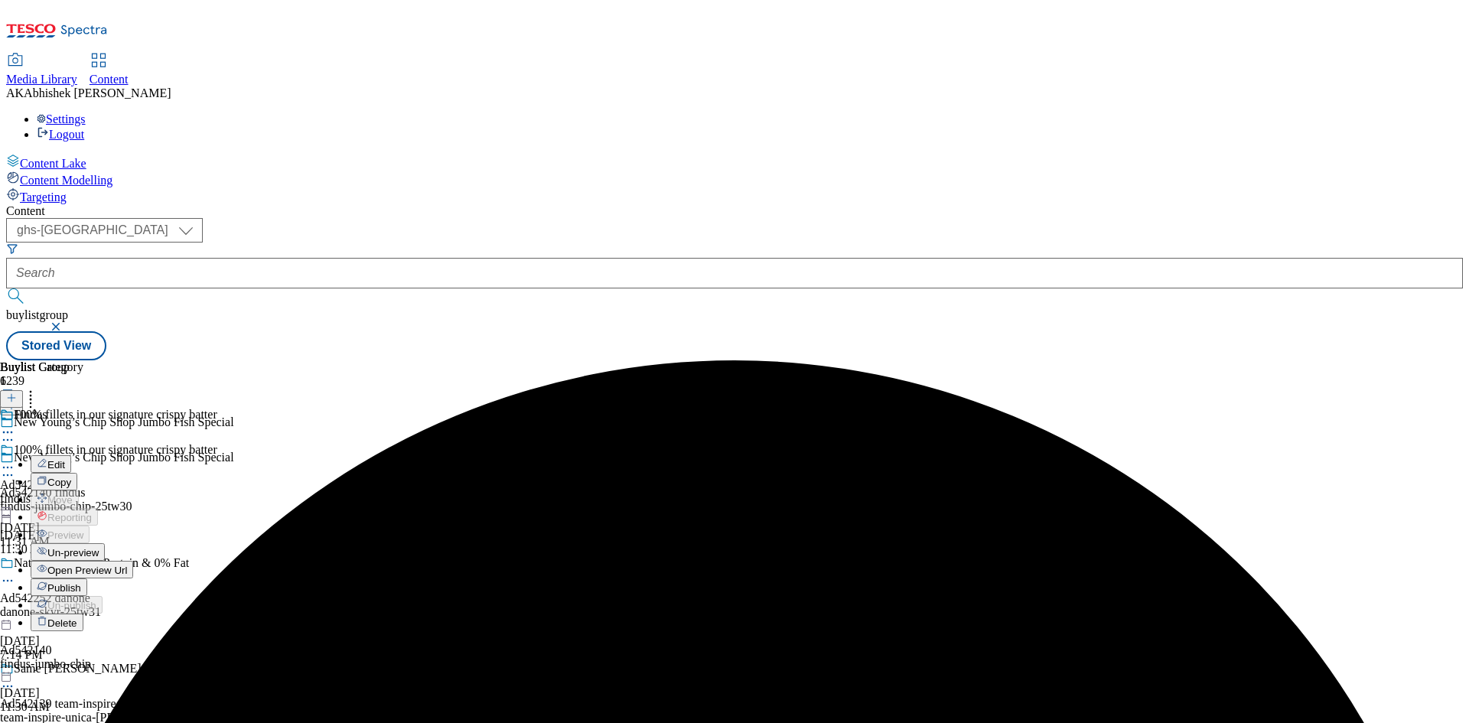
click at [65, 459] on span "Edit" at bounding box center [56, 464] width 18 height 11
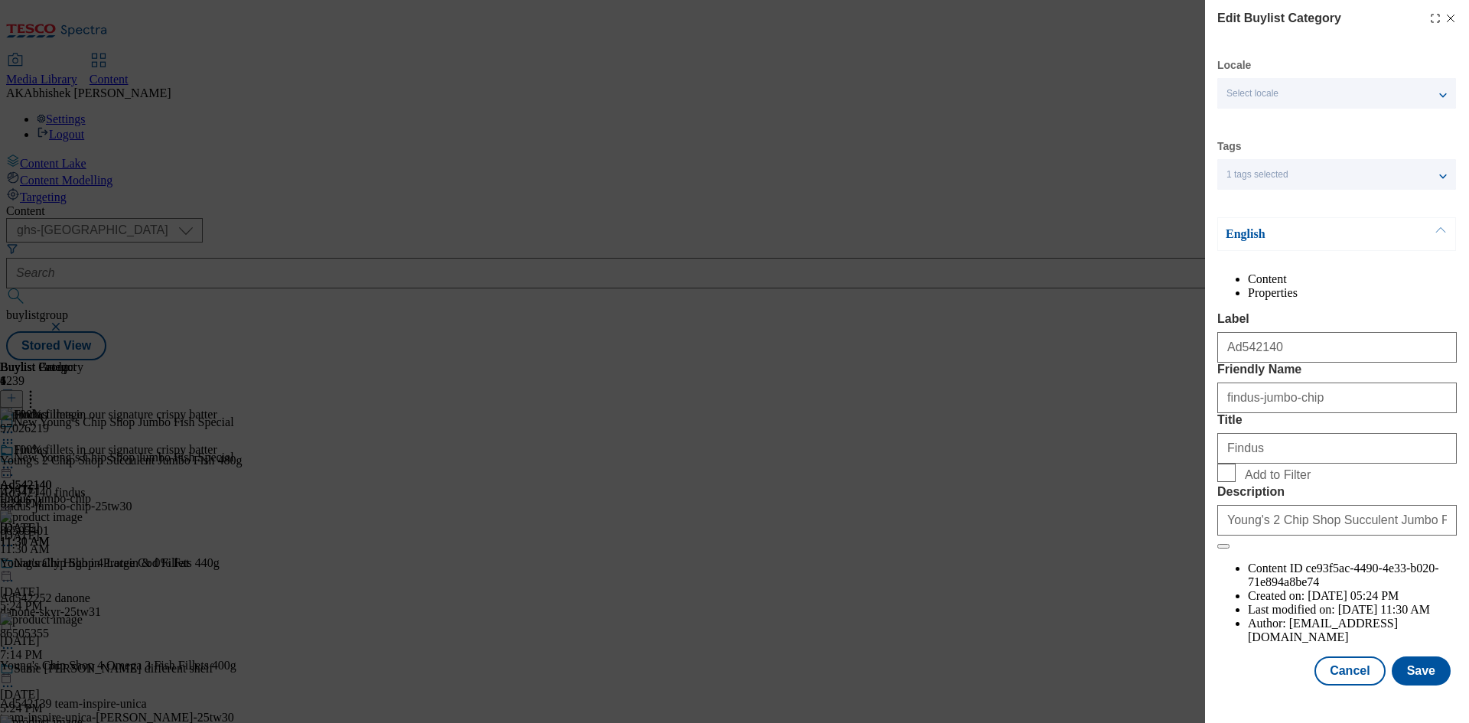
scroll to position [30, 0]
click at [1414, 685] on button "Save" at bounding box center [1420, 670] width 59 height 29
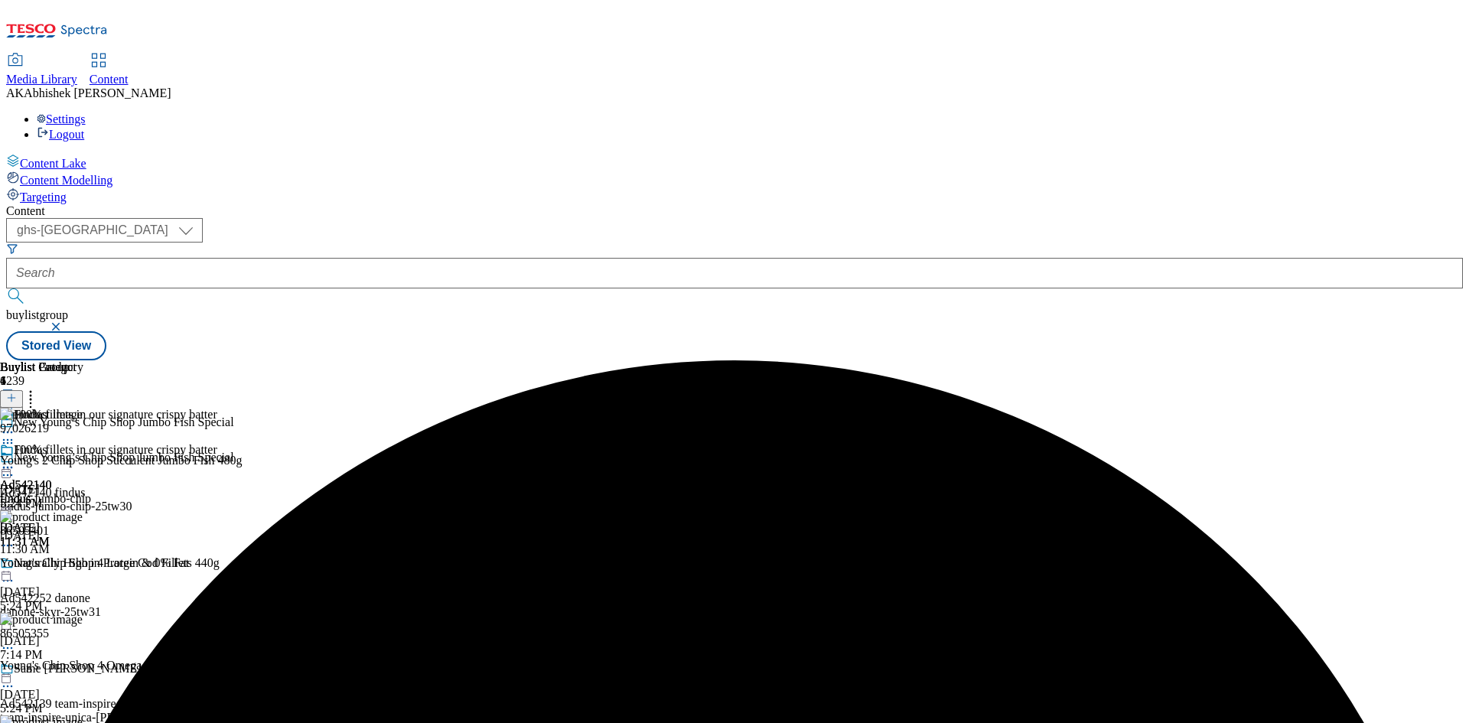
click at [15, 460] on icon at bounding box center [7, 467] width 15 height 15
click at [83, 565] on span "Preview" at bounding box center [65, 570] width 36 height 11
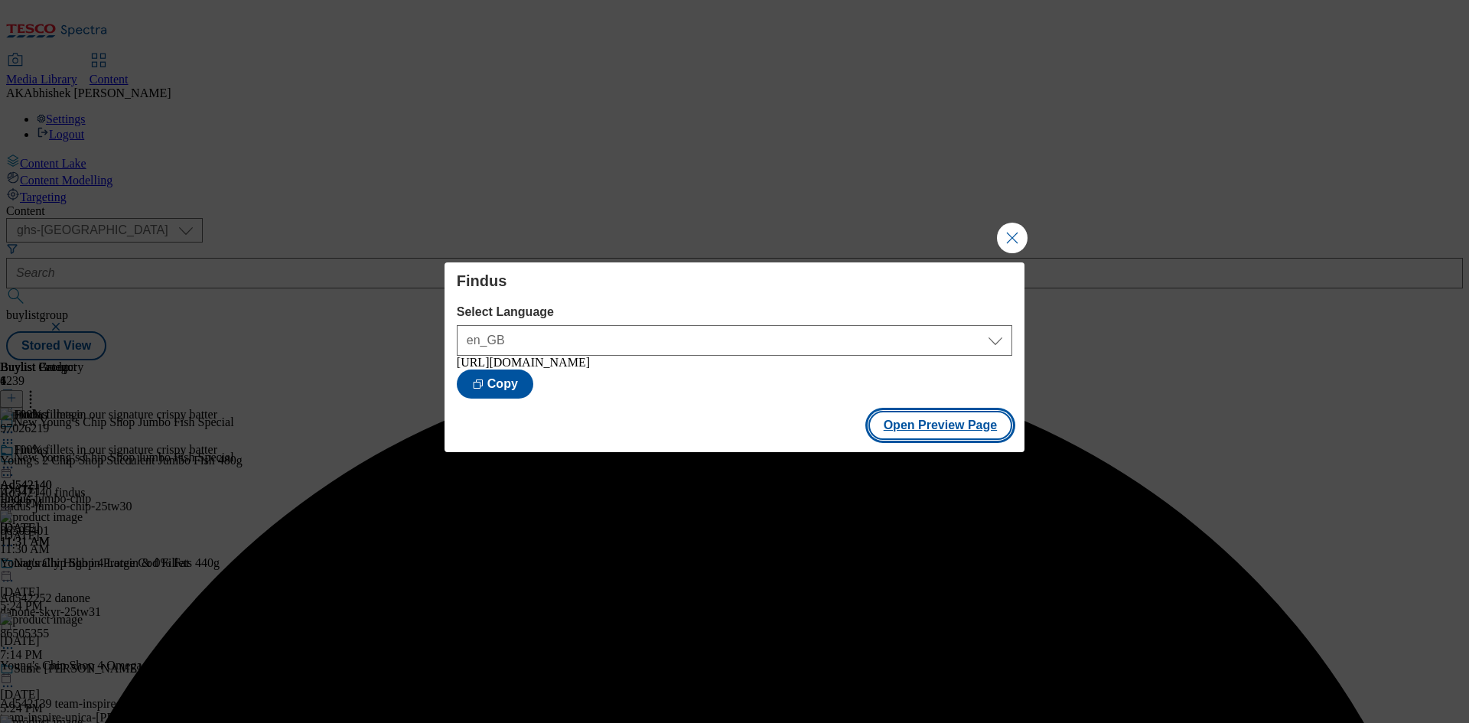
click at [936, 439] on button "Open Preview Page" at bounding box center [940, 425] width 145 height 29
click at [1001, 235] on button "Close Modal" at bounding box center [1012, 238] width 31 height 31
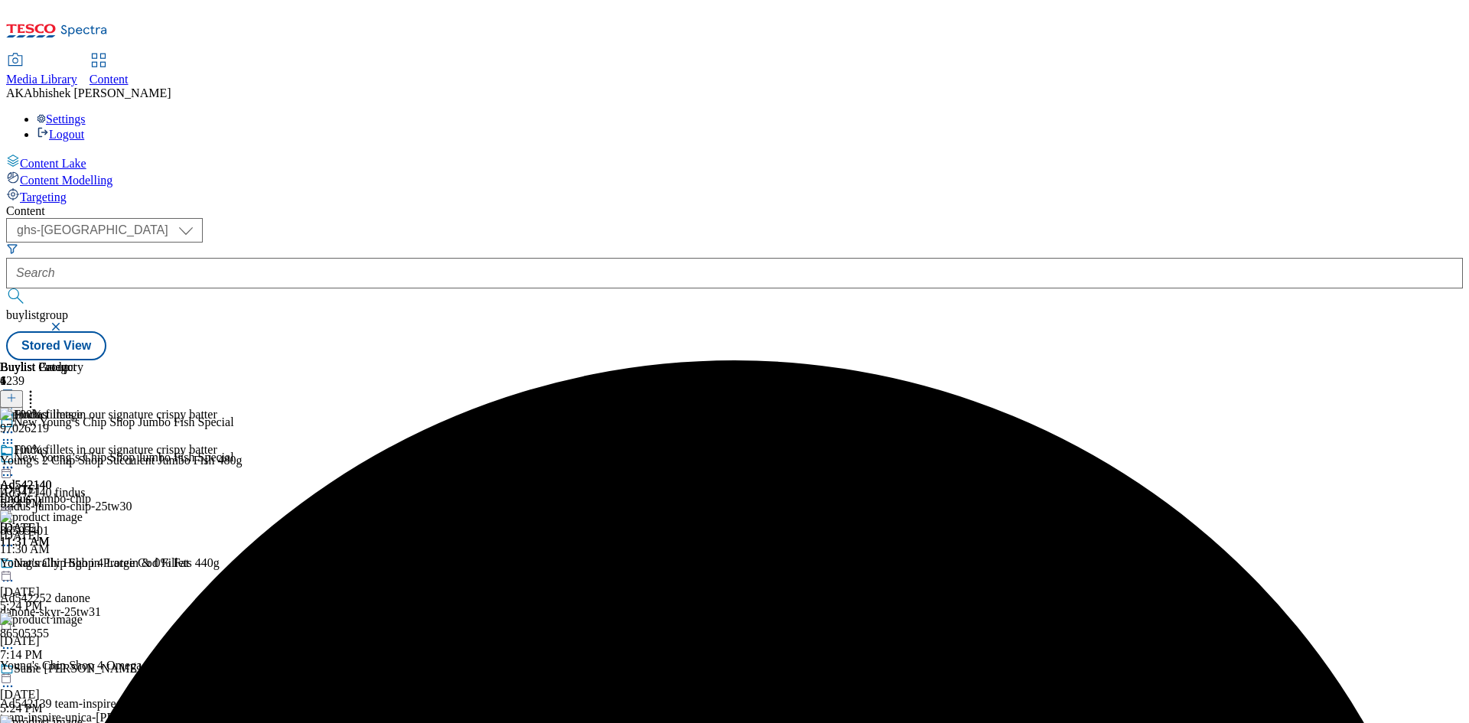
click at [15, 460] on icon at bounding box center [7, 467] width 15 height 15
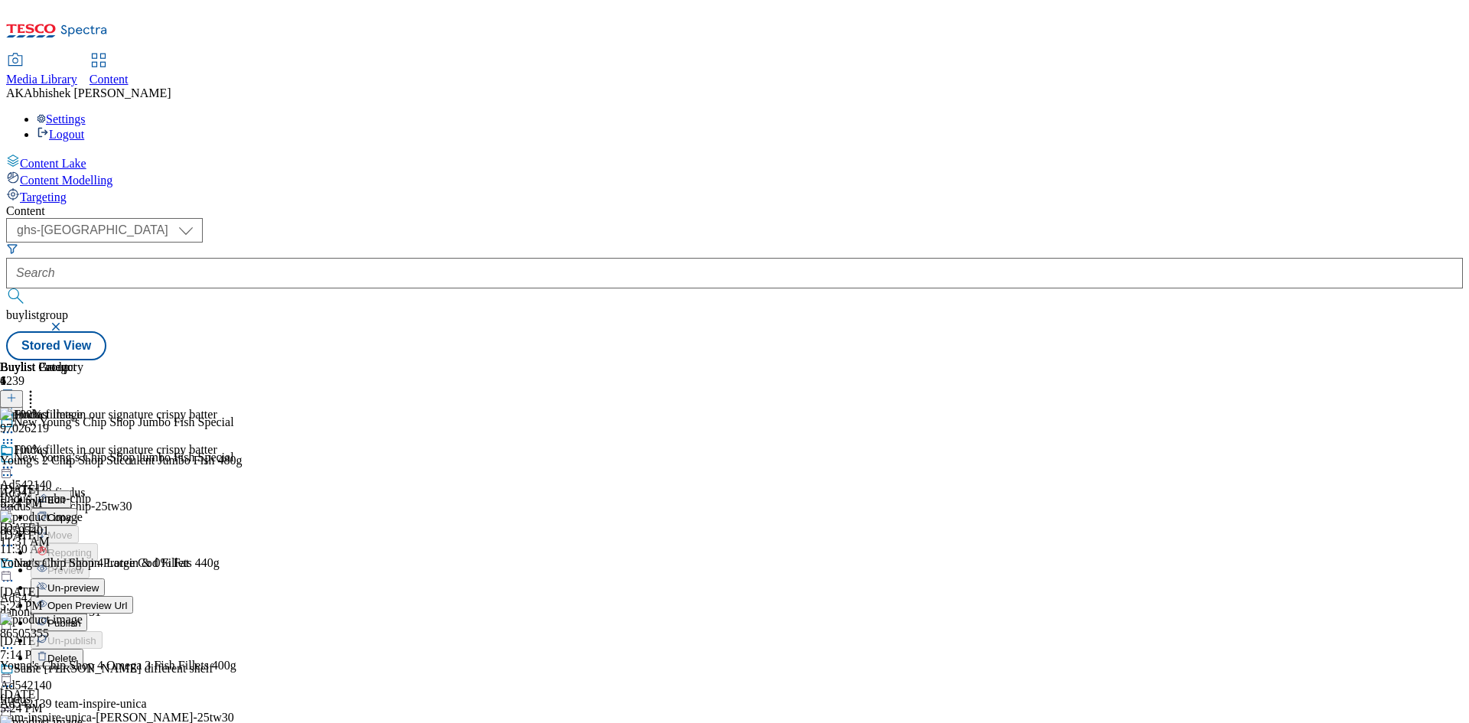
click at [81, 617] on span "Publish" at bounding box center [64, 622] width 34 height 11
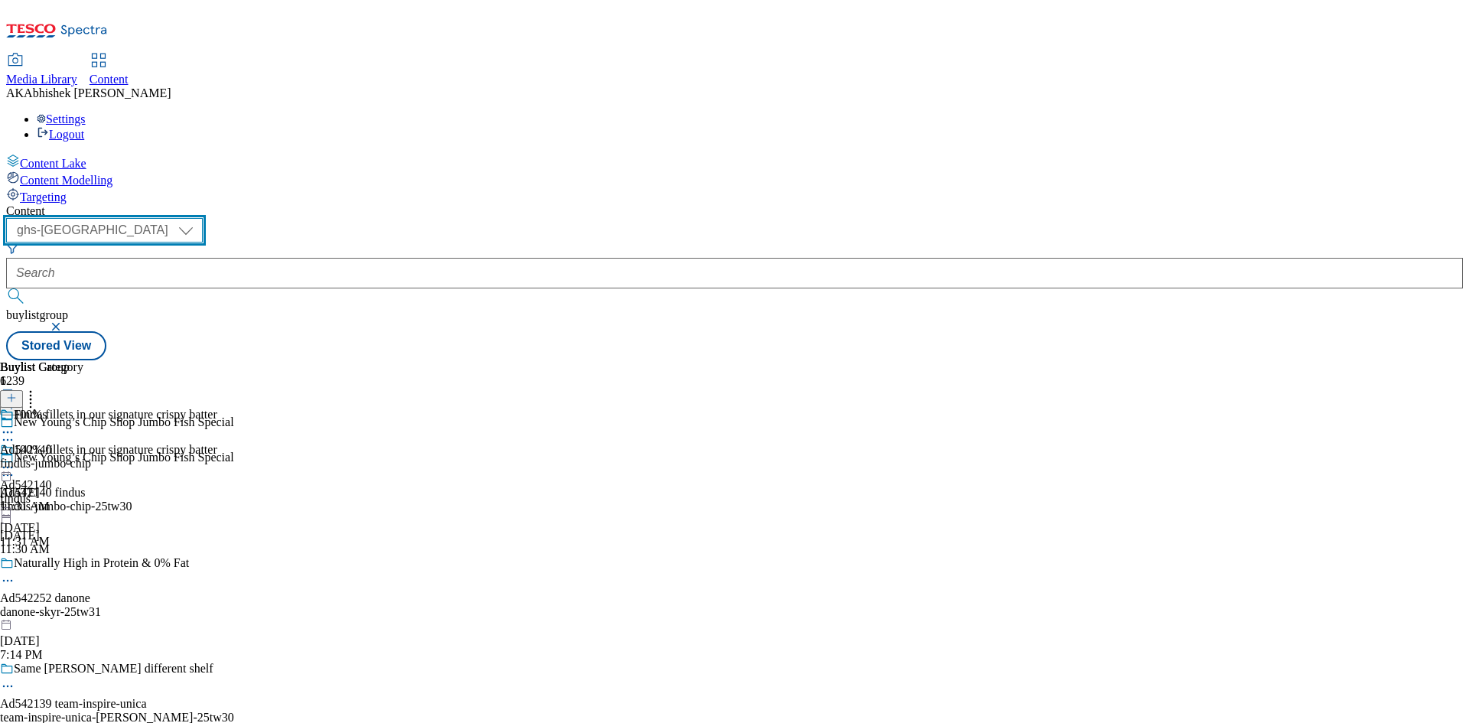
click at [203, 218] on select "ghs-roi ghs-uk" at bounding box center [104, 230] width 197 height 24
select select "ghs-roi"
click at [199, 218] on select "ghs-roi ghs-uk" at bounding box center [104, 230] width 197 height 24
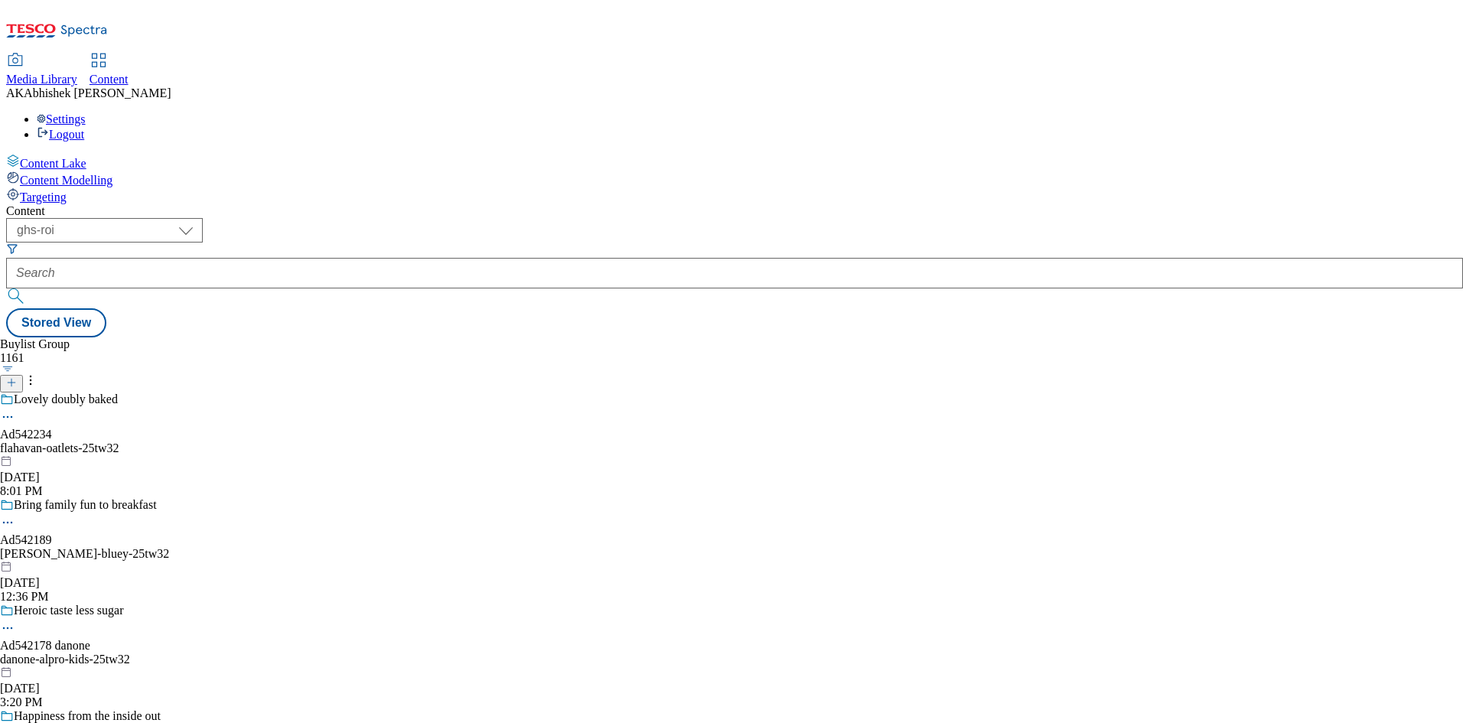
click at [17, 377] on icon at bounding box center [11, 382] width 11 height 11
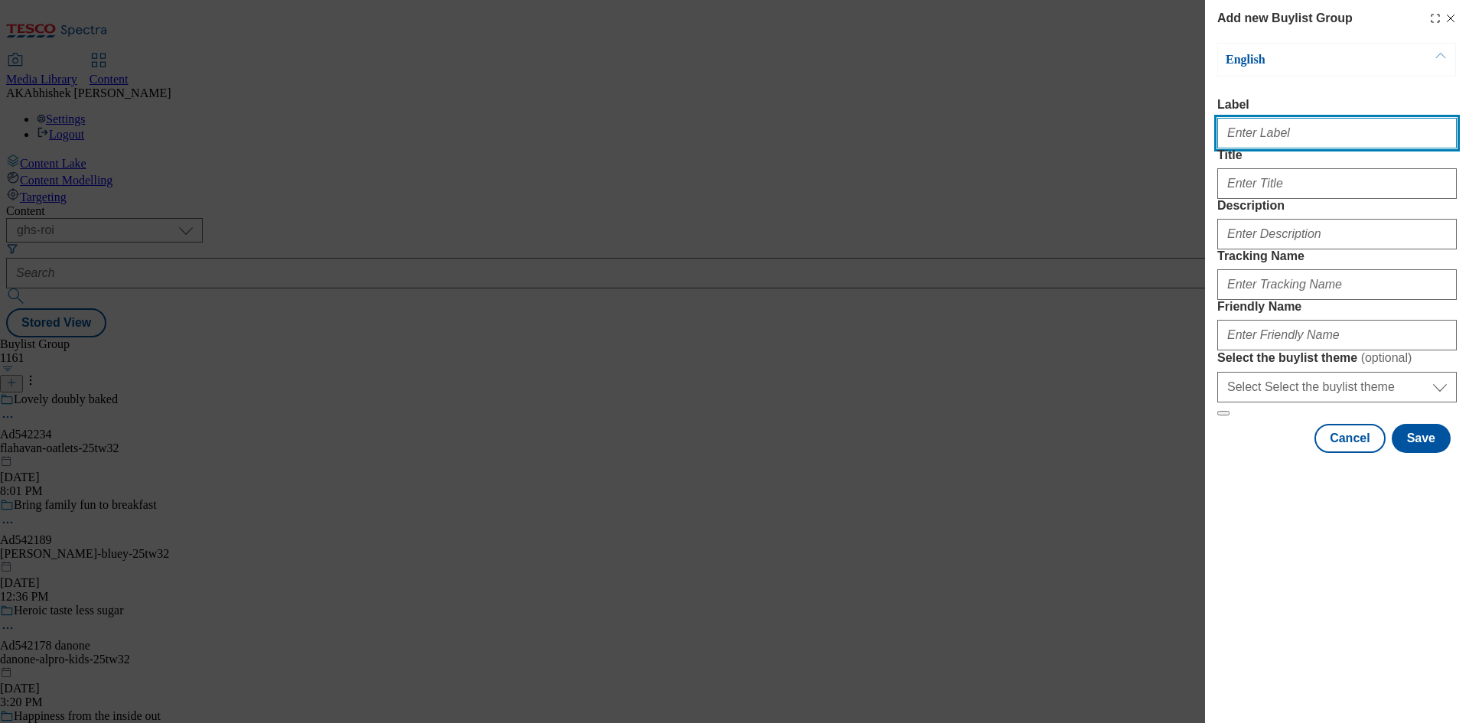
click at [1268, 140] on input "Label" at bounding box center [1336, 133] width 239 height 31
paste input "542190"
type input "Ad542190"
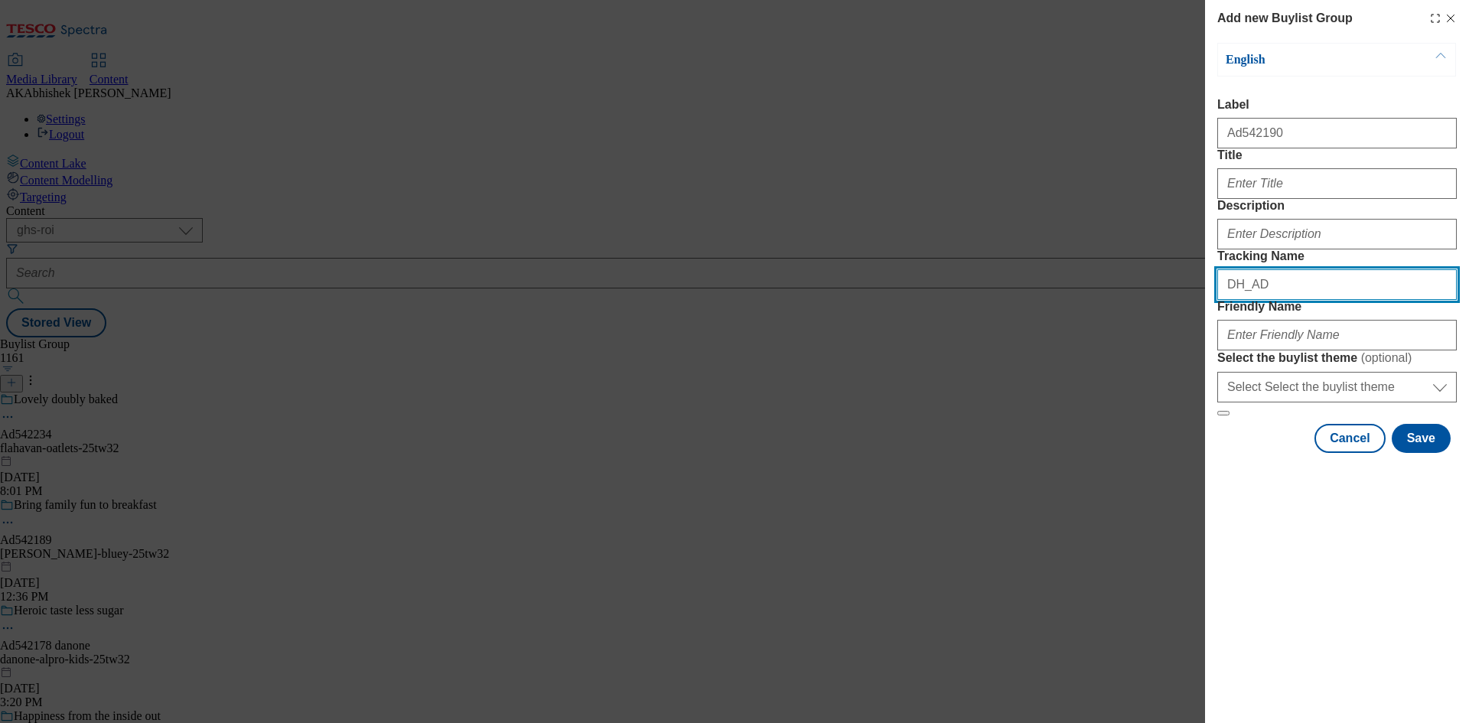
paste input "542190"
type input "DH_AD542190"
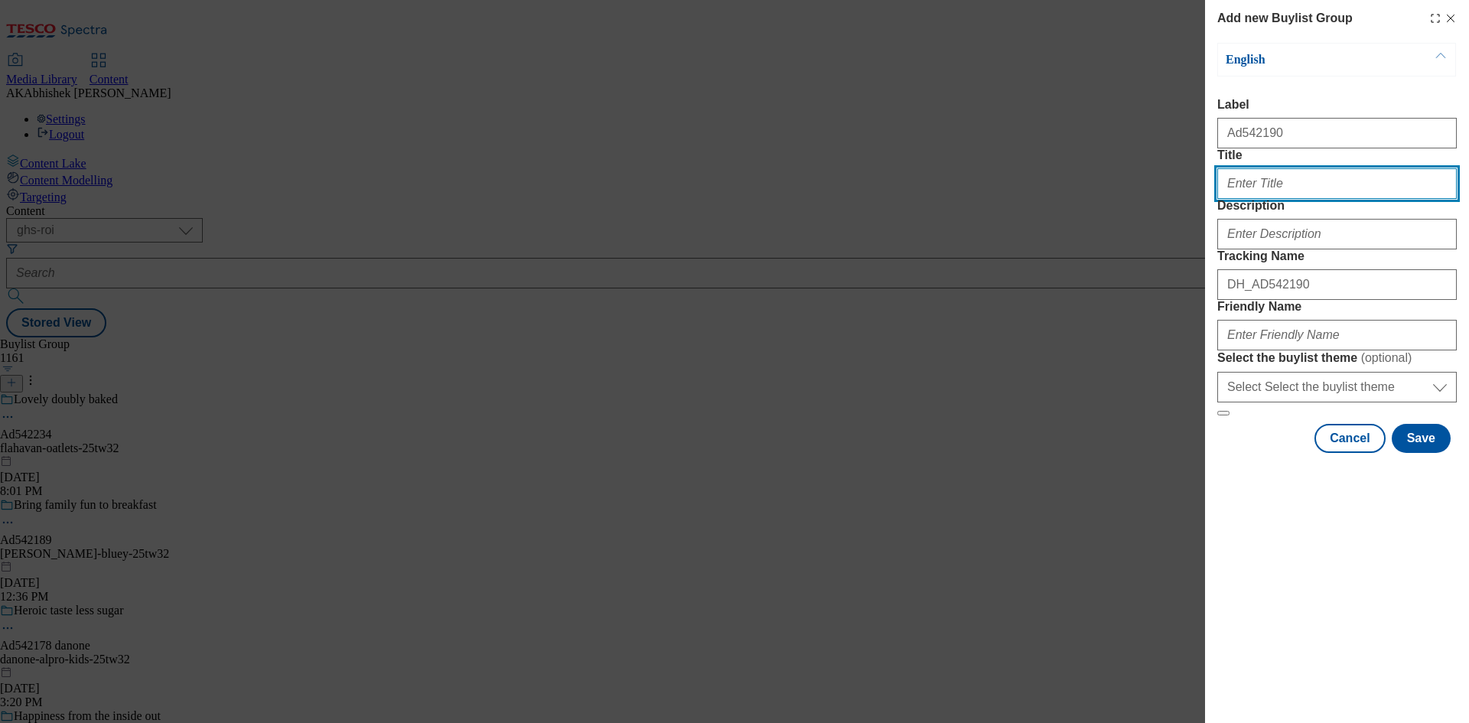
click at [1256, 199] on input "Title" at bounding box center [1336, 183] width 239 height 31
type input "Made without nitrites & artificial preservatives"
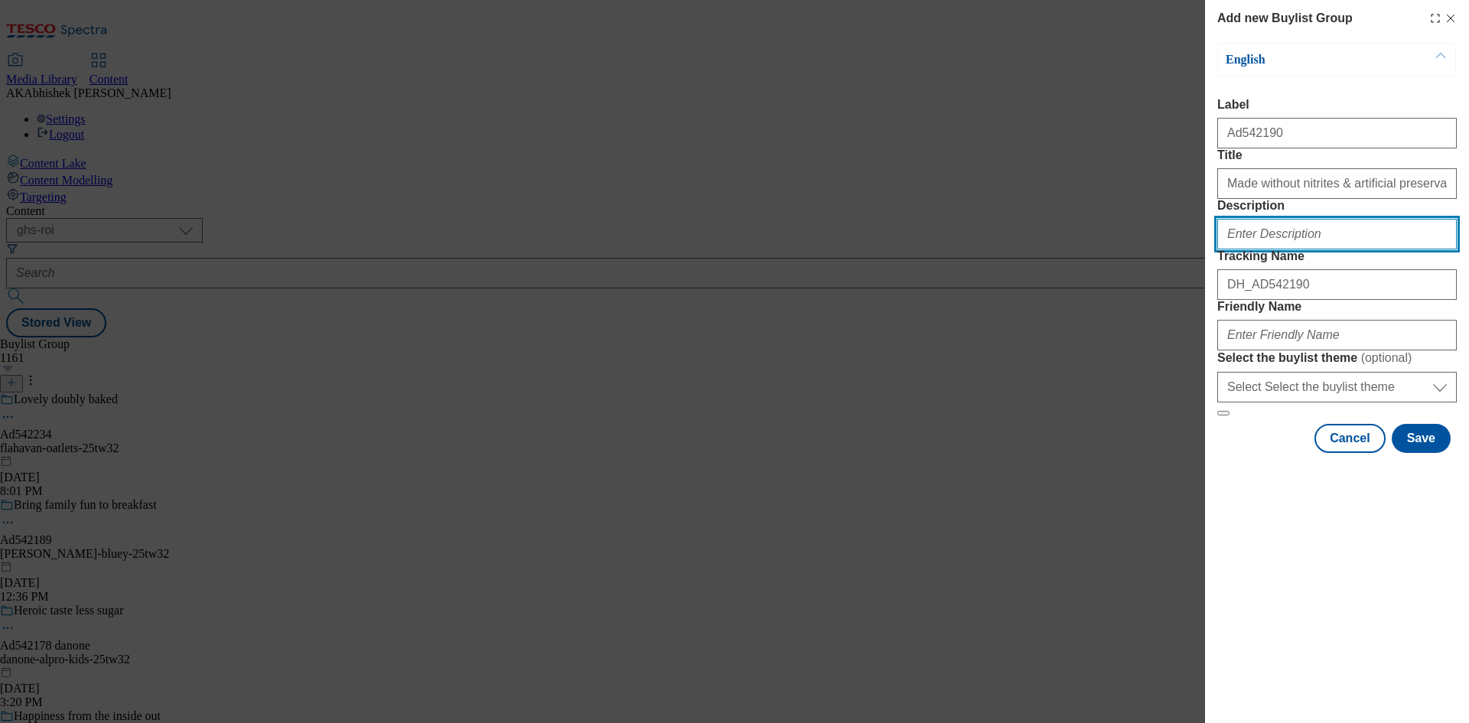
click at [1323, 249] on input "Description" at bounding box center [1336, 234] width 239 height 31
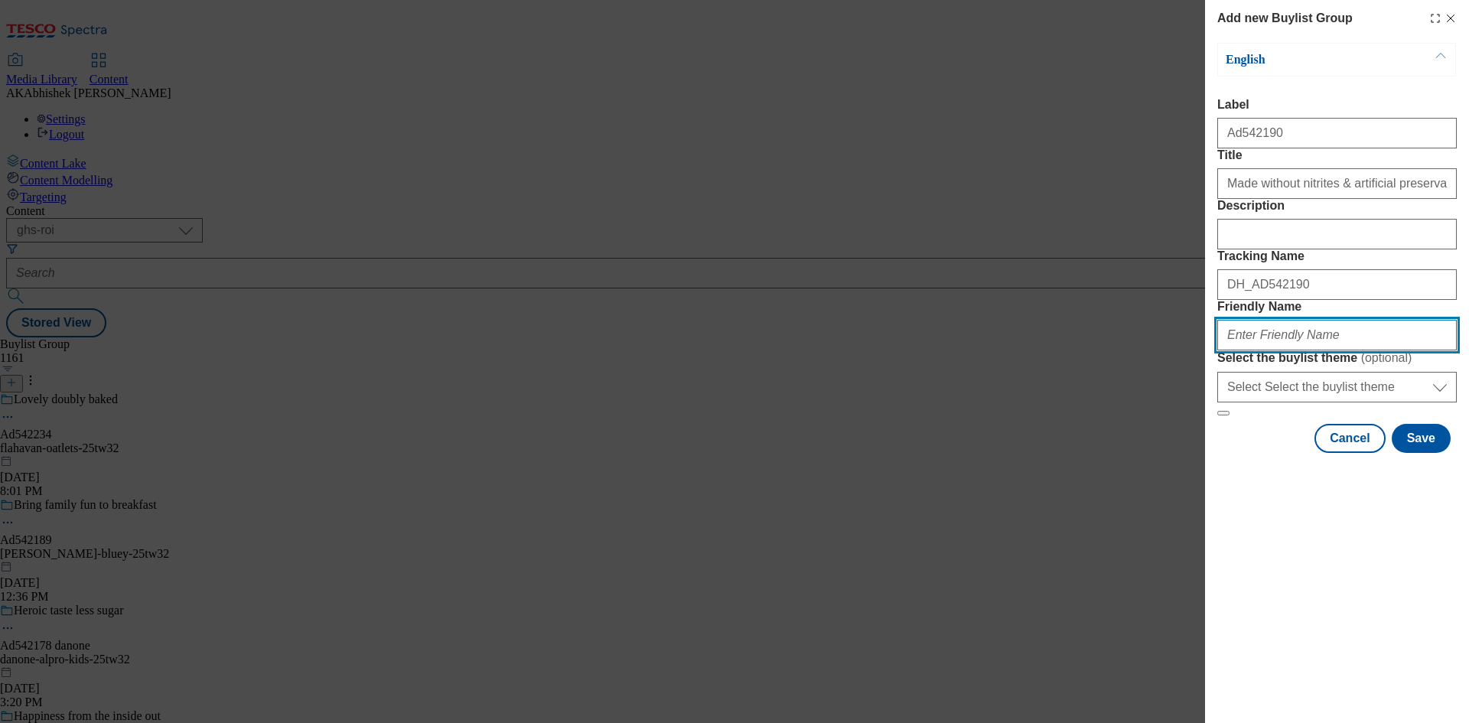
click at [1328, 350] on input "Friendly Name" at bounding box center [1336, 335] width 239 height 31
paste input "542190"
paste input "O'Brien Fine Foods"
paste input "Modal"
click at [1235, 350] on input "O'Brien Fine Foods" at bounding box center [1336, 335] width 239 height 31
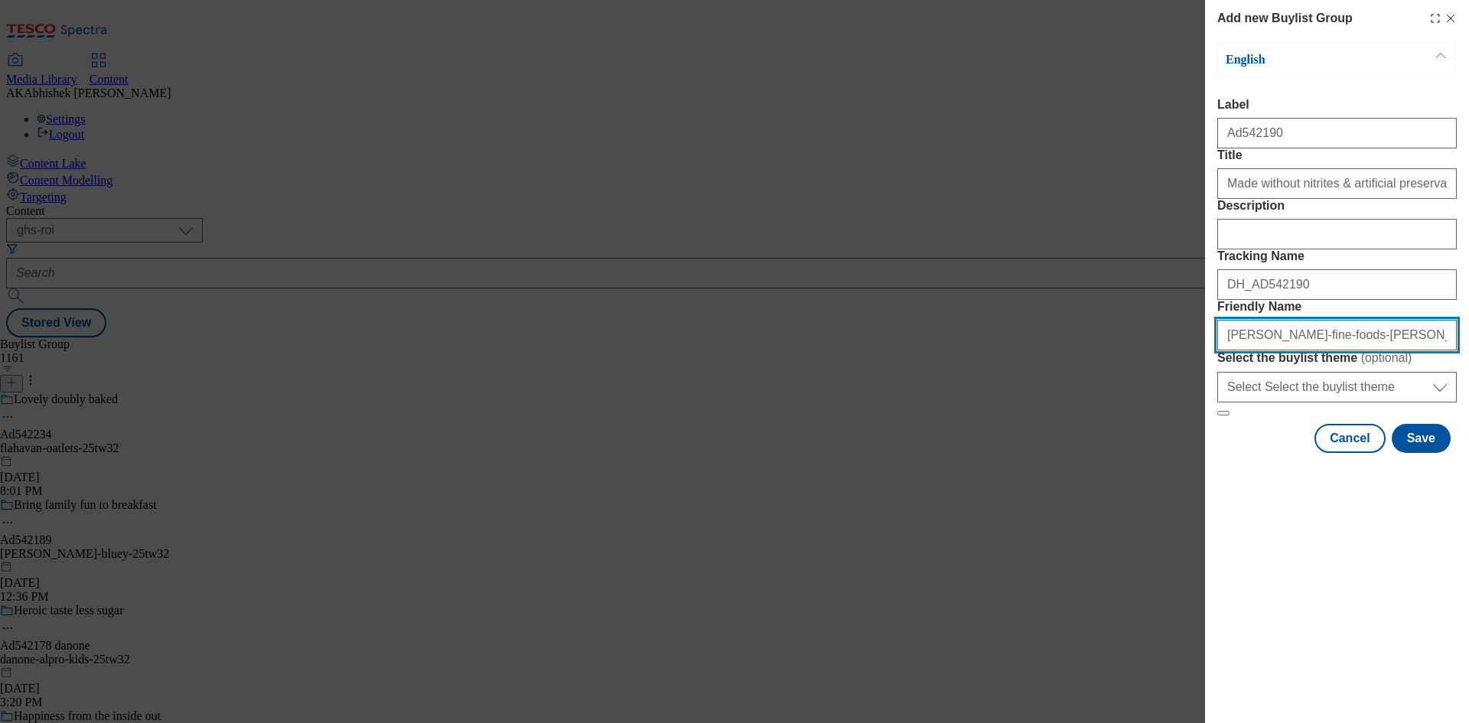
type input "obrien-fine-foods-brady-family-25tw32"
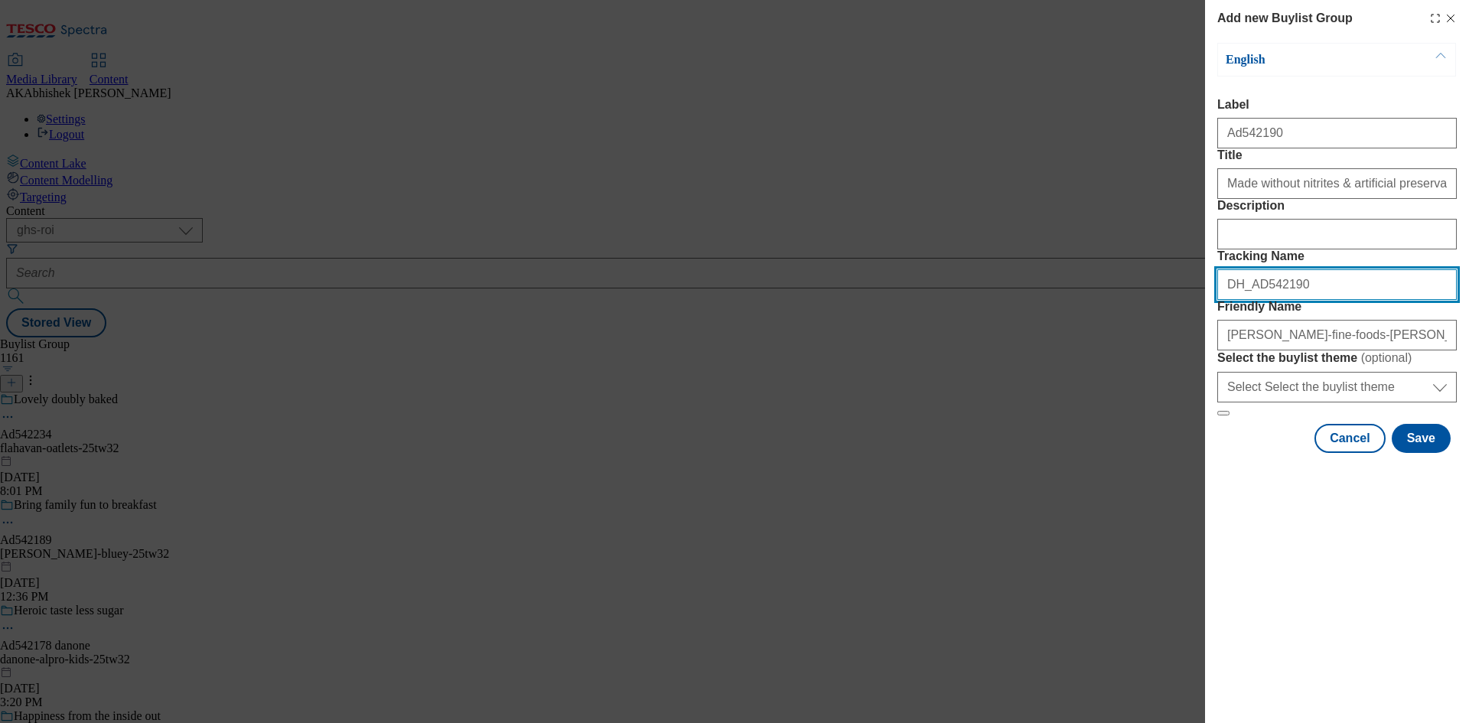
drag, startPoint x: 1297, startPoint y: 367, endPoint x: 963, endPoint y: 359, distance: 333.6
click at [963, 359] on div "Add new Buylist Group English Label Ad542190 Title Made without nitrites & arti…" at bounding box center [734, 361] width 1469 height 723
click at [1427, 453] on button "Save" at bounding box center [1420, 438] width 59 height 29
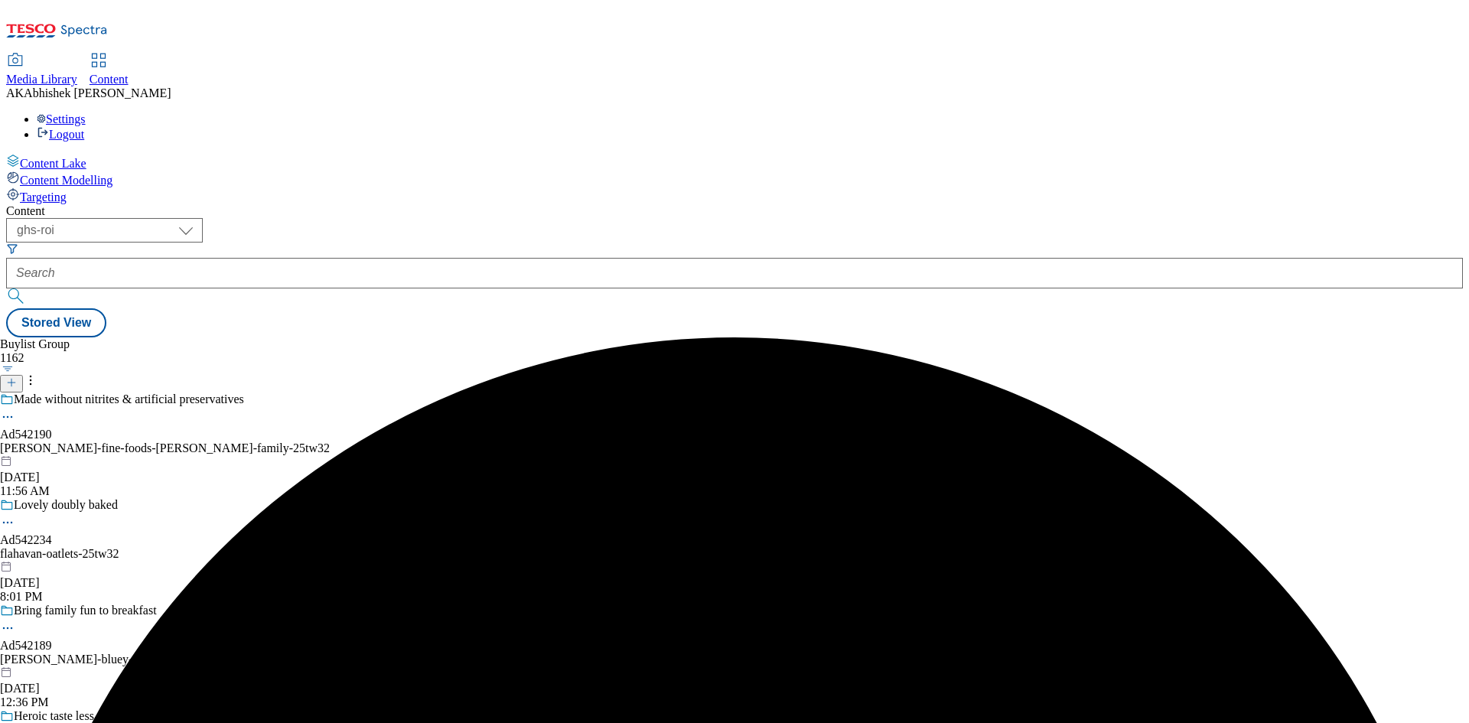
click at [330, 441] on div "obrien-fine-foods-brady-family-25tw32" at bounding box center [165, 448] width 330 height 14
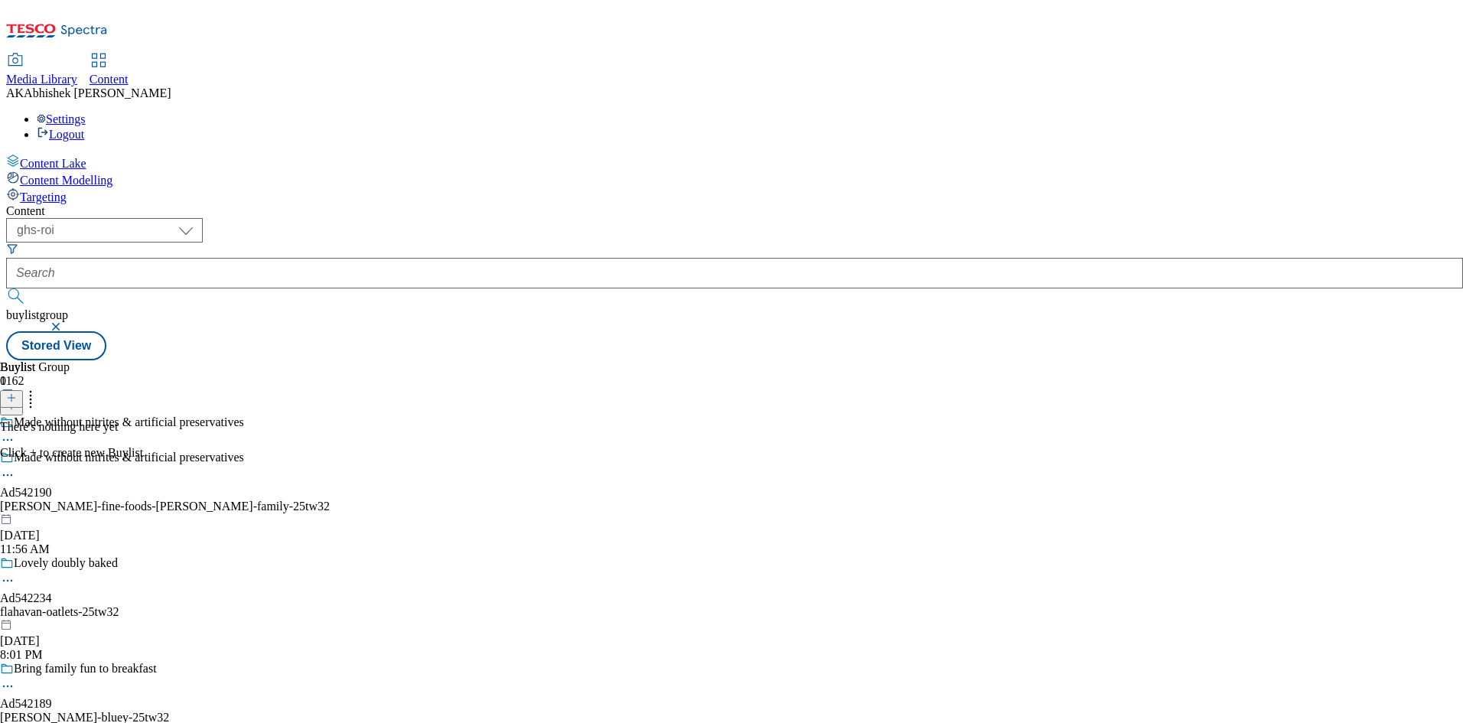
click at [23, 390] on button at bounding box center [11, 399] width 23 height 18
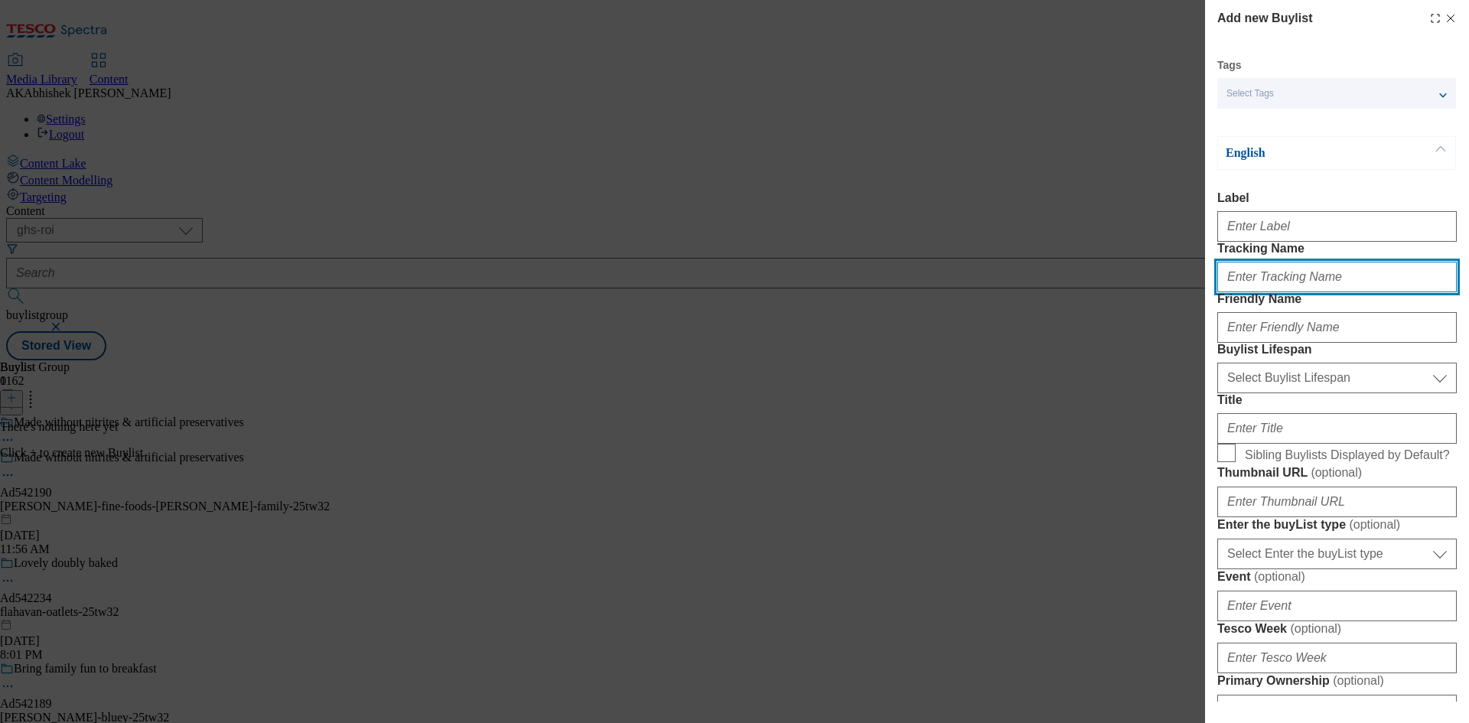
click at [1294, 292] on input "Tracking Name" at bounding box center [1336, 277] width 239 height 31
paste input "DH_AD542190"
click at [1255, 292] on input "DH_AD542190" at bounding box center [1336, 277] width 239 height 31
type input "DH_AD542190"
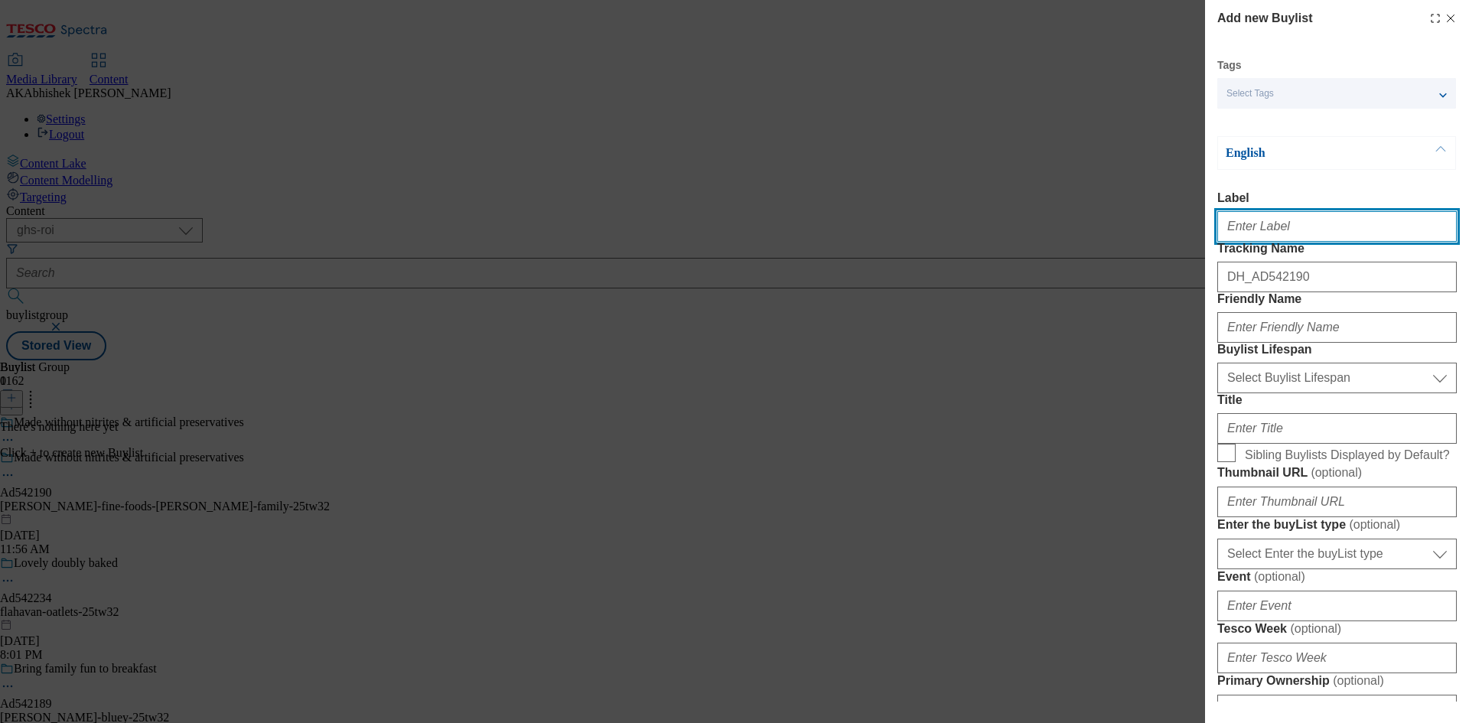
click at [1264, 240] on input "Label" at bounding box center [1336, 226] width 239 height 31
paste input "542190"
type input "Ad542190"
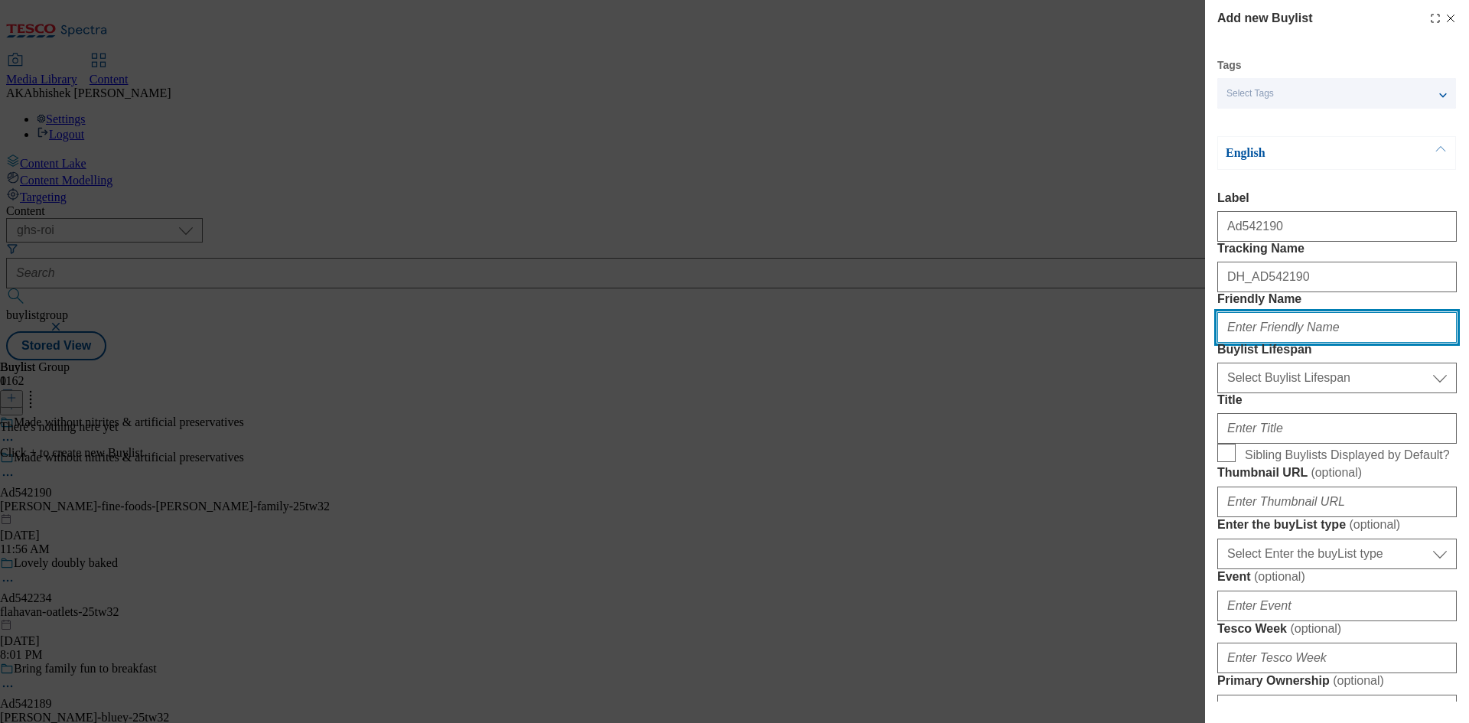
click at [1298, 343] on input "Friendly Name" at bounding box center [1336, 327] width 239 height 31
paste input "obrien-fine-foods"
type input "obrien-fine-foods"
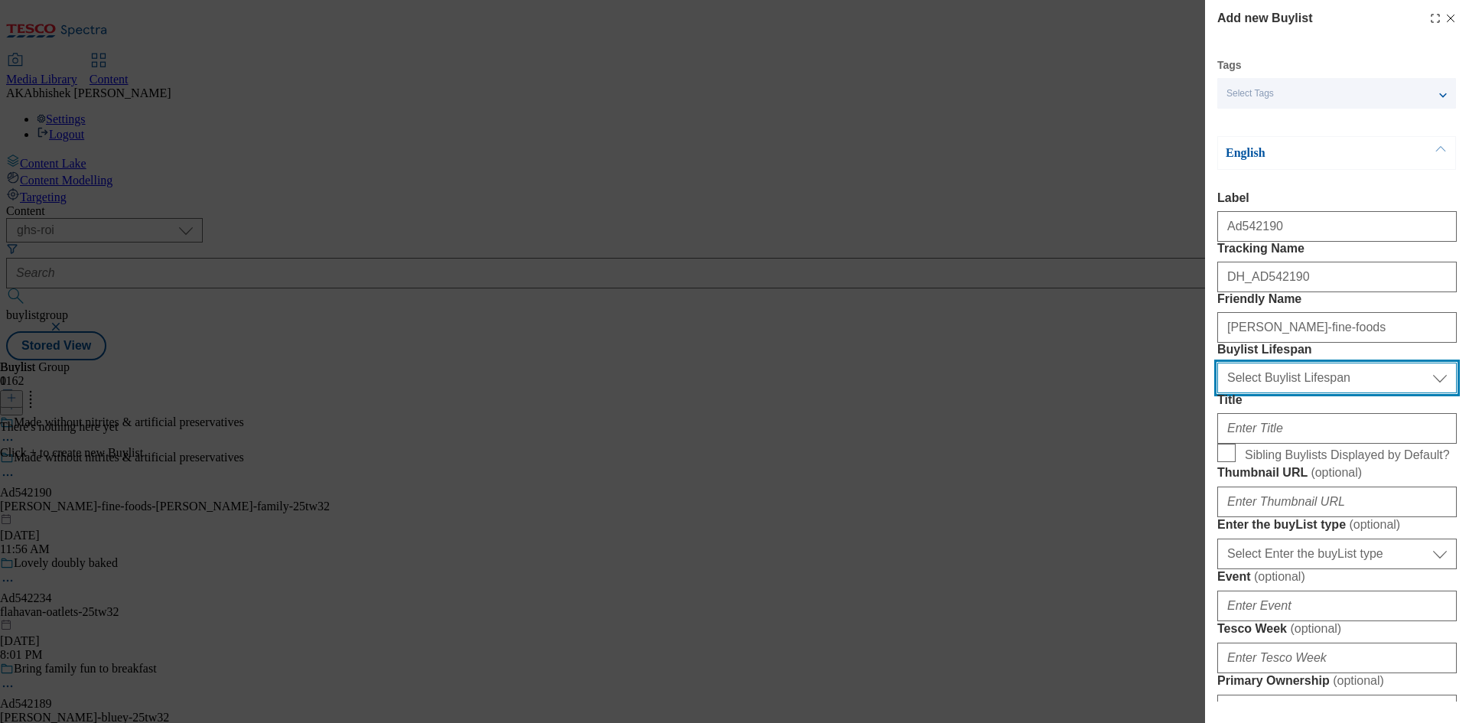
click at [1322, 393] on select "Select Buylist Lifespan evergreen seasonal tactical" at bounding box center [1336, 378] width 239 height 31
select select "tactical"
click at [1217, 393] on select "Select Buylist Lifespan evergreen seasonal tactical" at bounding box center [1336, 378] width 239 height 31
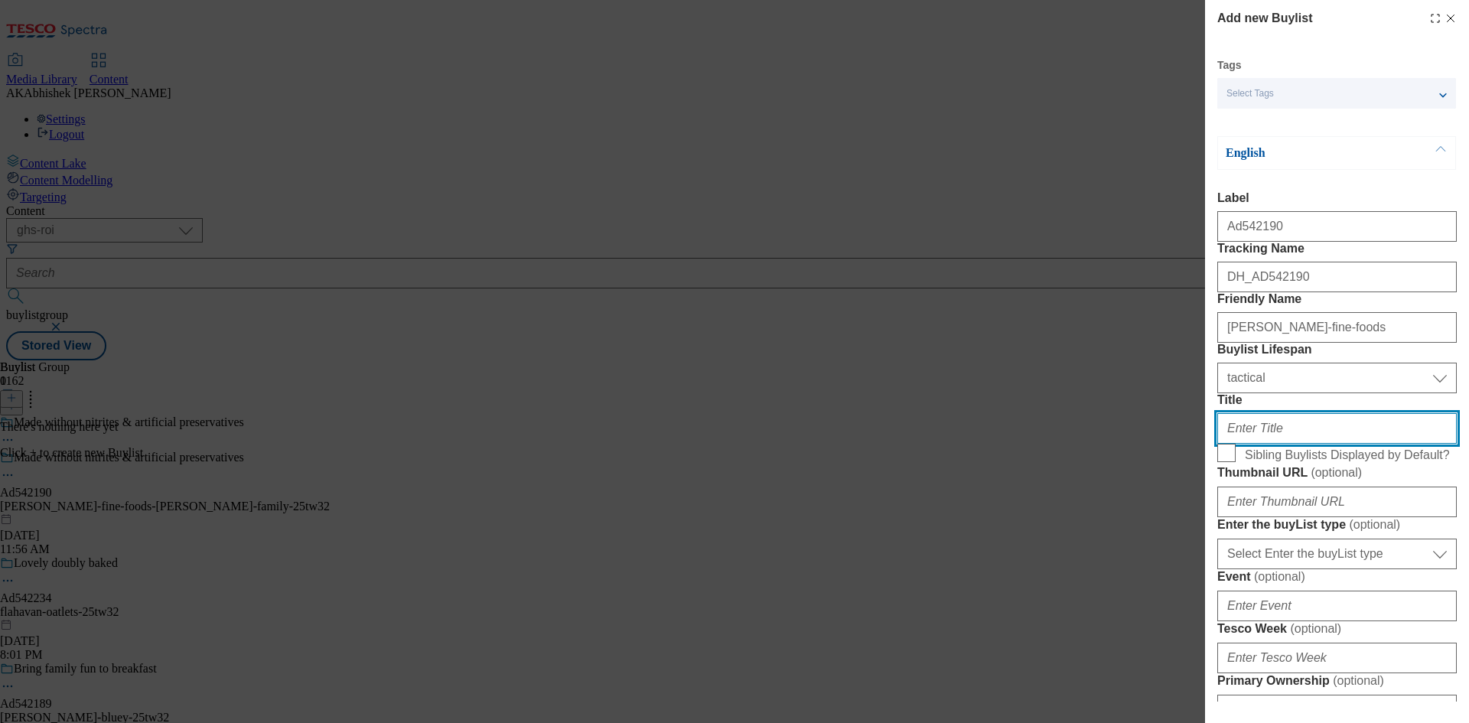
click at [1320, 444] on input "Title" at bounding box center [1336, 428] width 239 height 31
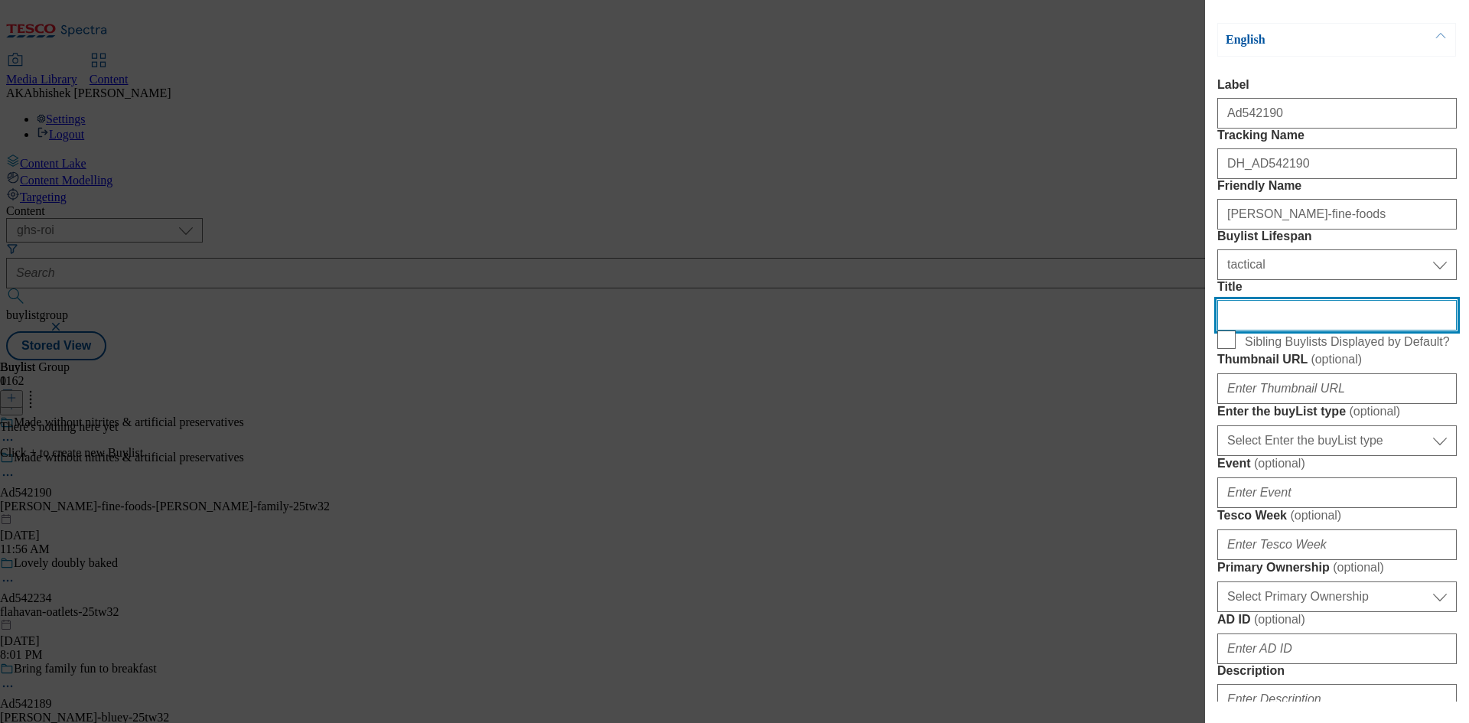
scroll to position [306, 0]
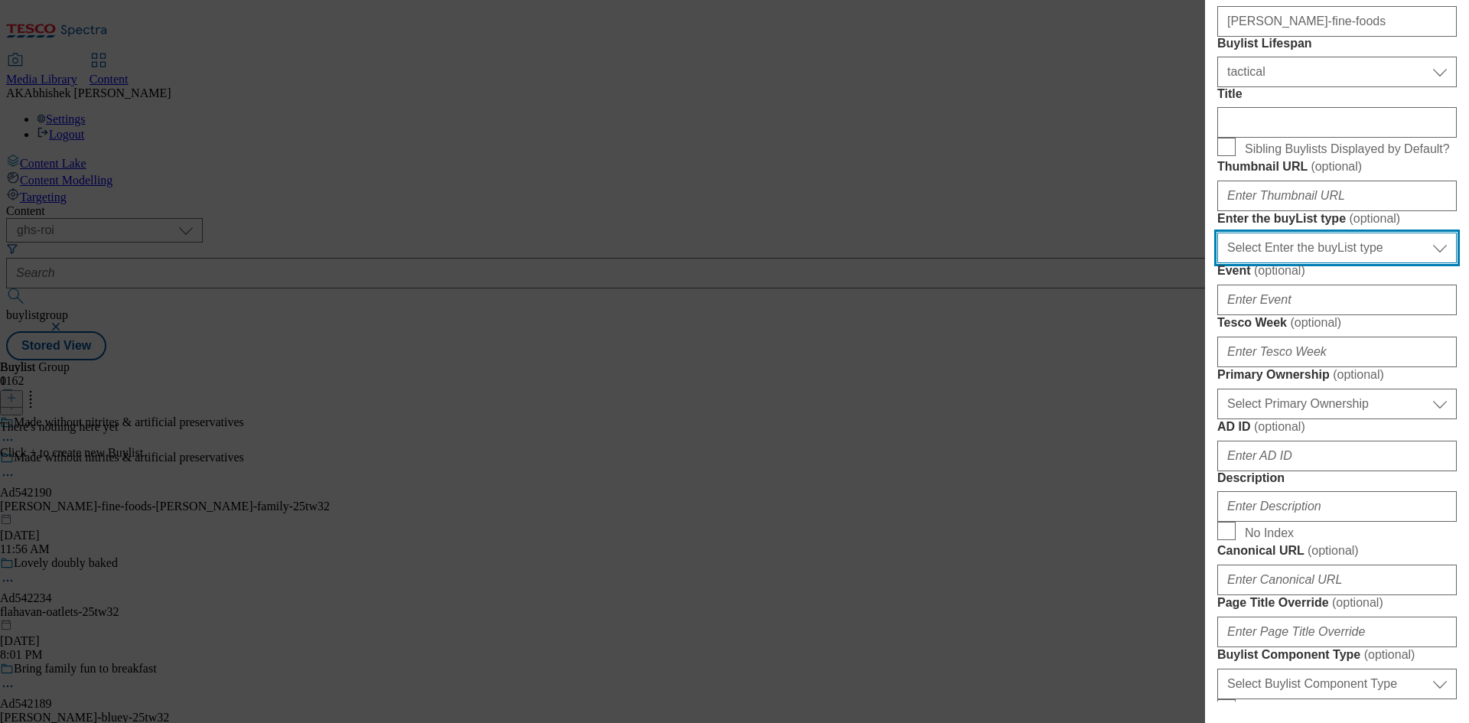
click at [1334, 263] on select "Select Enter the buyList type event supplier funded long term >4 weeks supplier…" at bounding box center [1336, 248] width 239 height 31
select select "supplier funded short term 1-3 weeks"
click at [1217, 263] on select "Select Enter the buyList type event supplier funded long term >4 weeks supplier…" at bounding box center [1336, 248] width 239 height 31
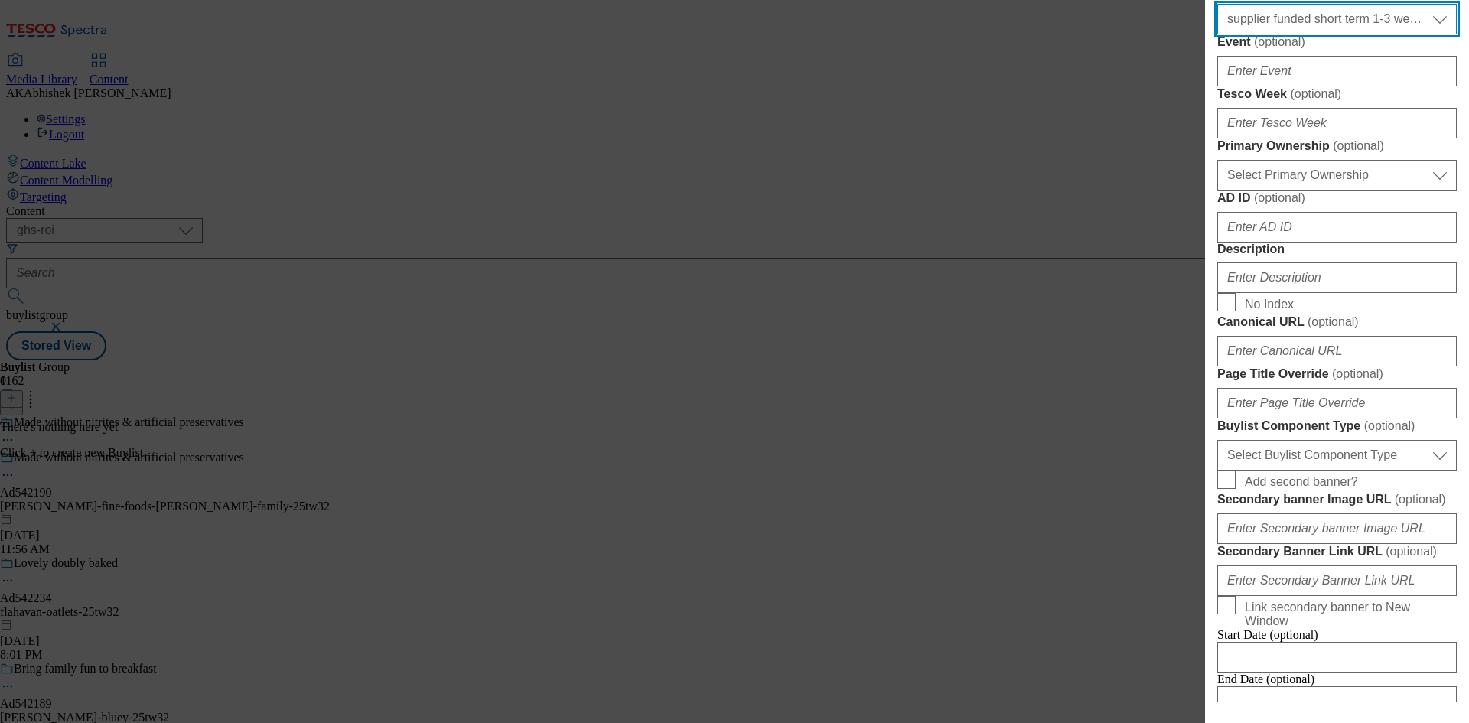
scroll to position [535, 0]
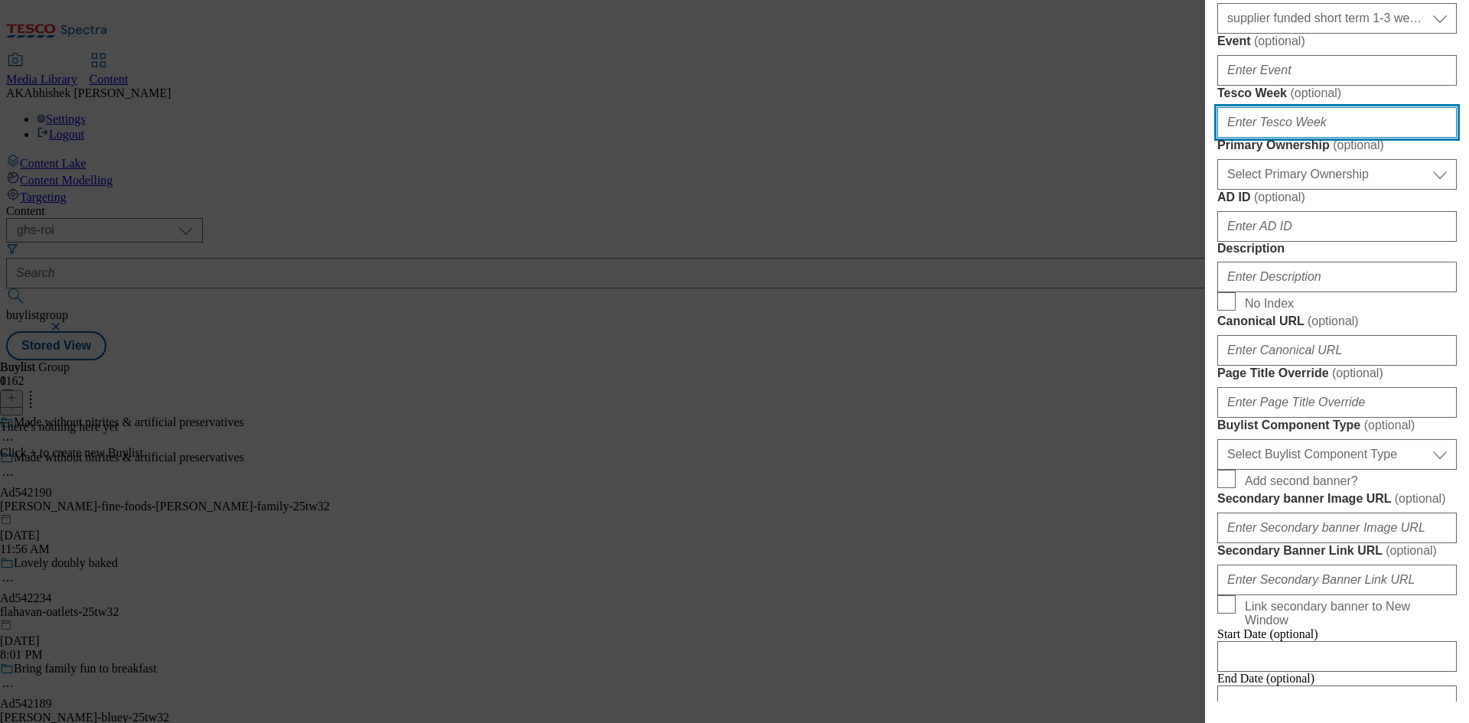
click at [1278, 138] on input "Tesco Week ( optional )" at bounding box center [1336, 122] width 239 height 31
type input "32"
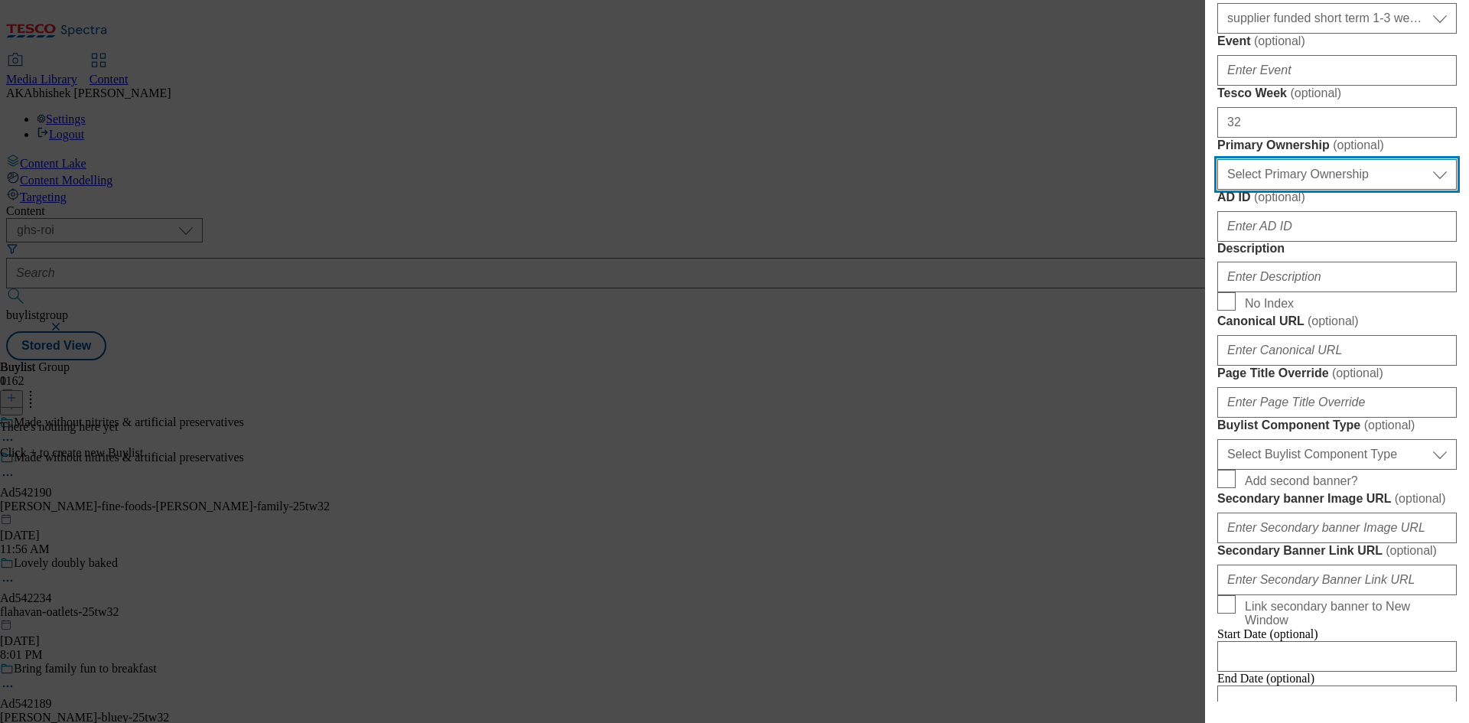
click at [1329, 190] on select "Select Primary Ownership tesco dunnhumby" at bounding box center [1336, 174] width 239 height 31
select select "dunnhumby"
click at [1217, 190] on select "Select Primary Ownership tesco dunnhumby" at bounding box center [1336, 174] width 239 height 31
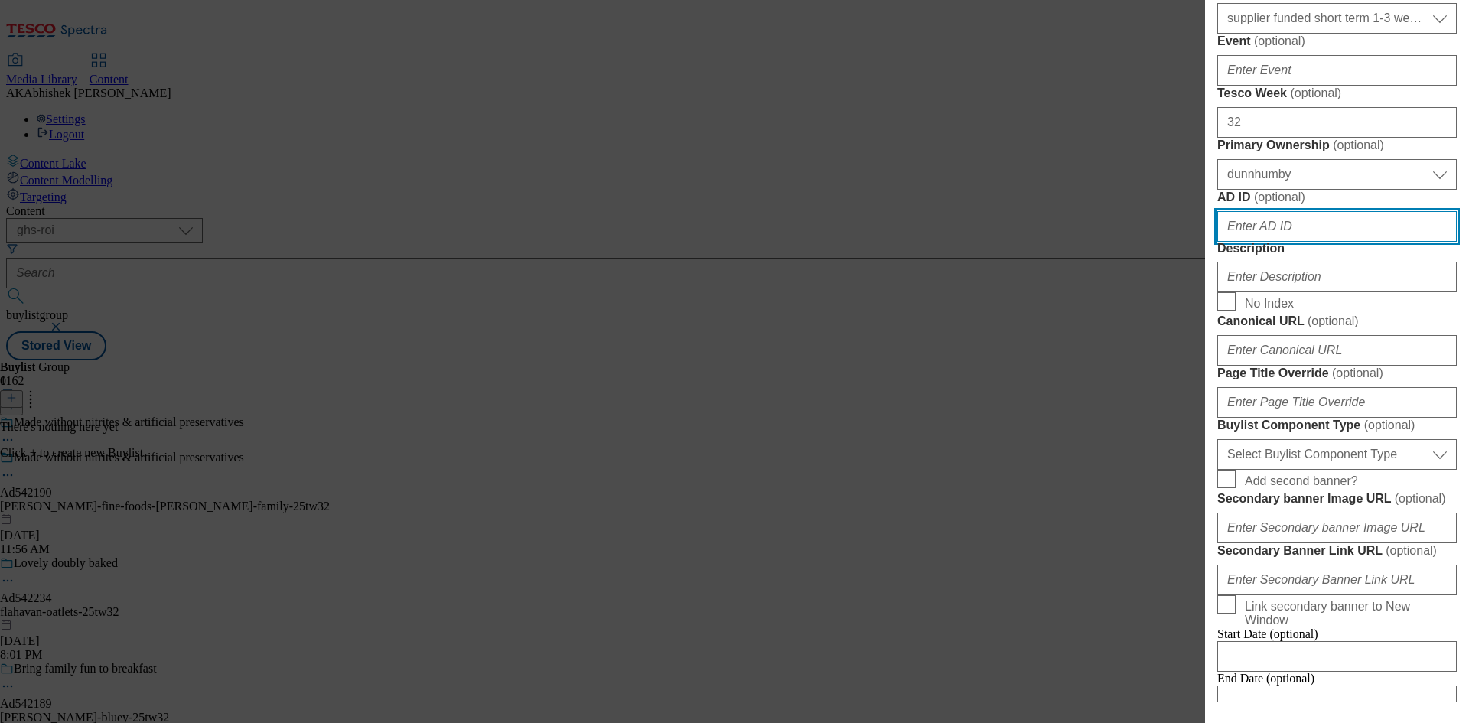
click at [1313, 242] on input "AD ID ( optional )" at bounding box center [1336, 226] width 239 height 31
paste input "542190"
type input "542190"
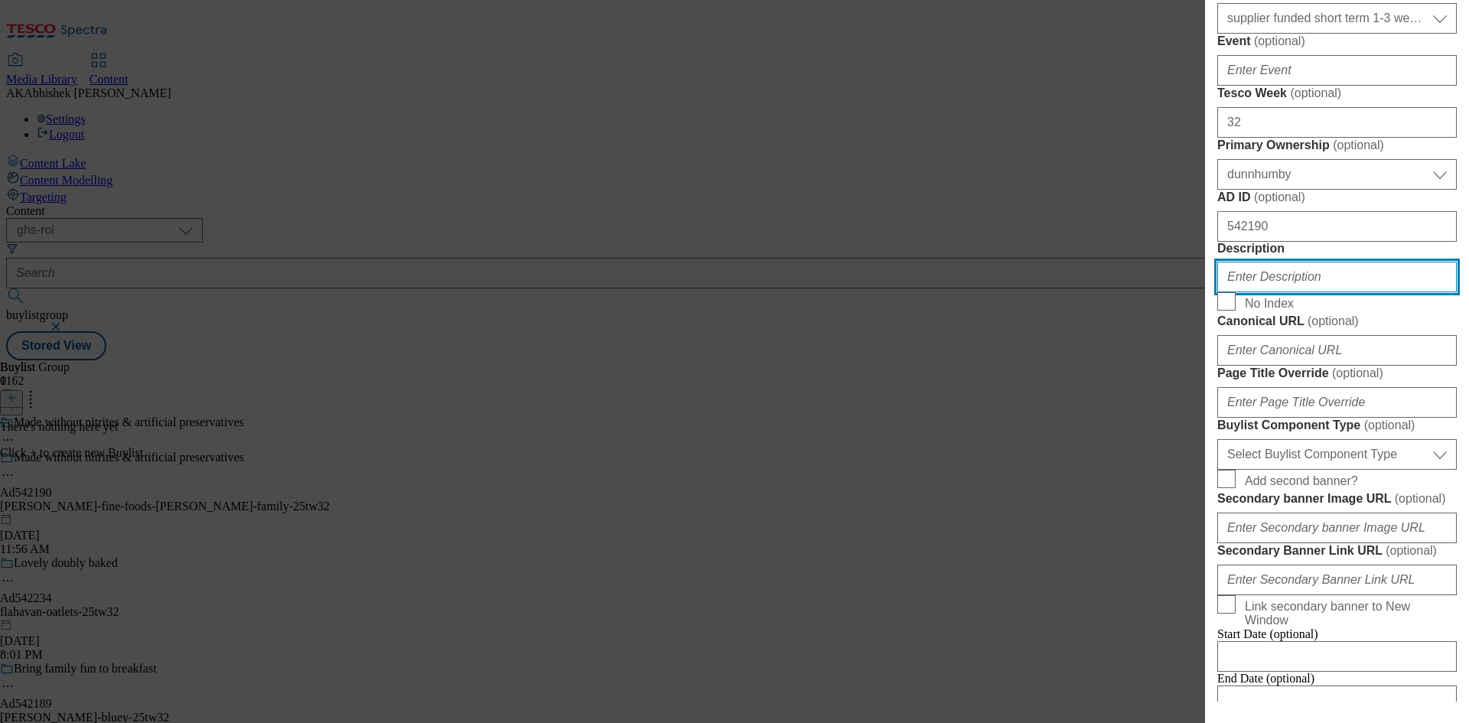
click at [1292, 292] on input "Description" at bounding box center [1336, 277] width 239 height 31
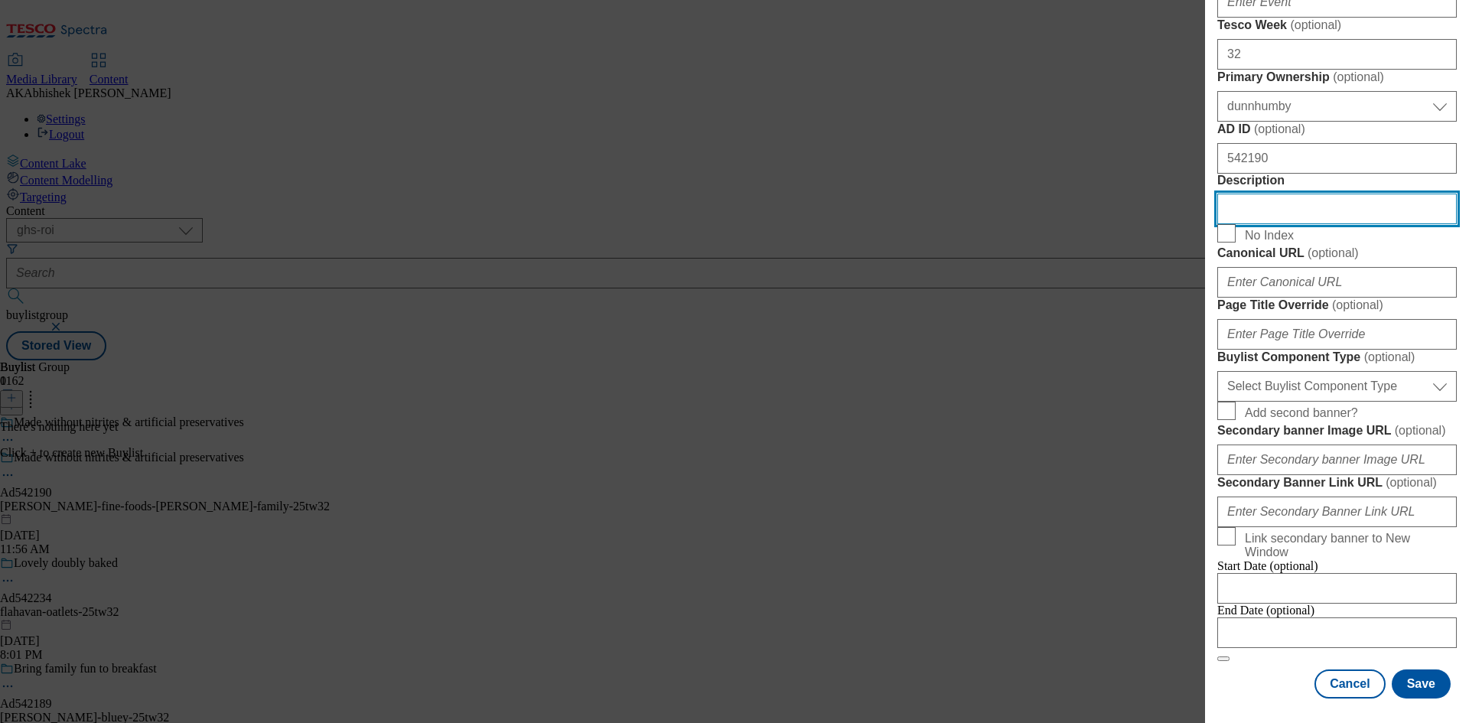
scroll to position [841, 0]
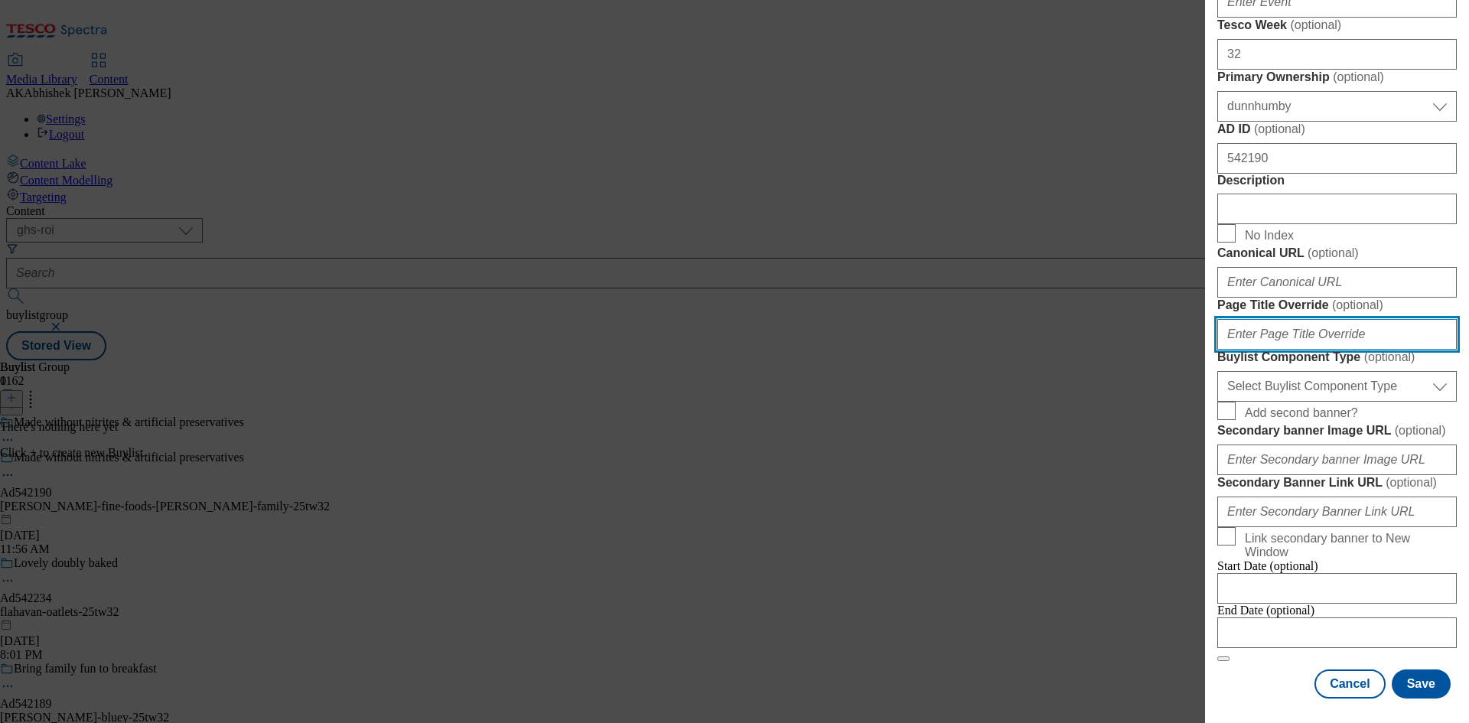
click at [1295, 350] on input "Page Title Override ( optional )" at bounding box center [1336, 334] width 239 height 31
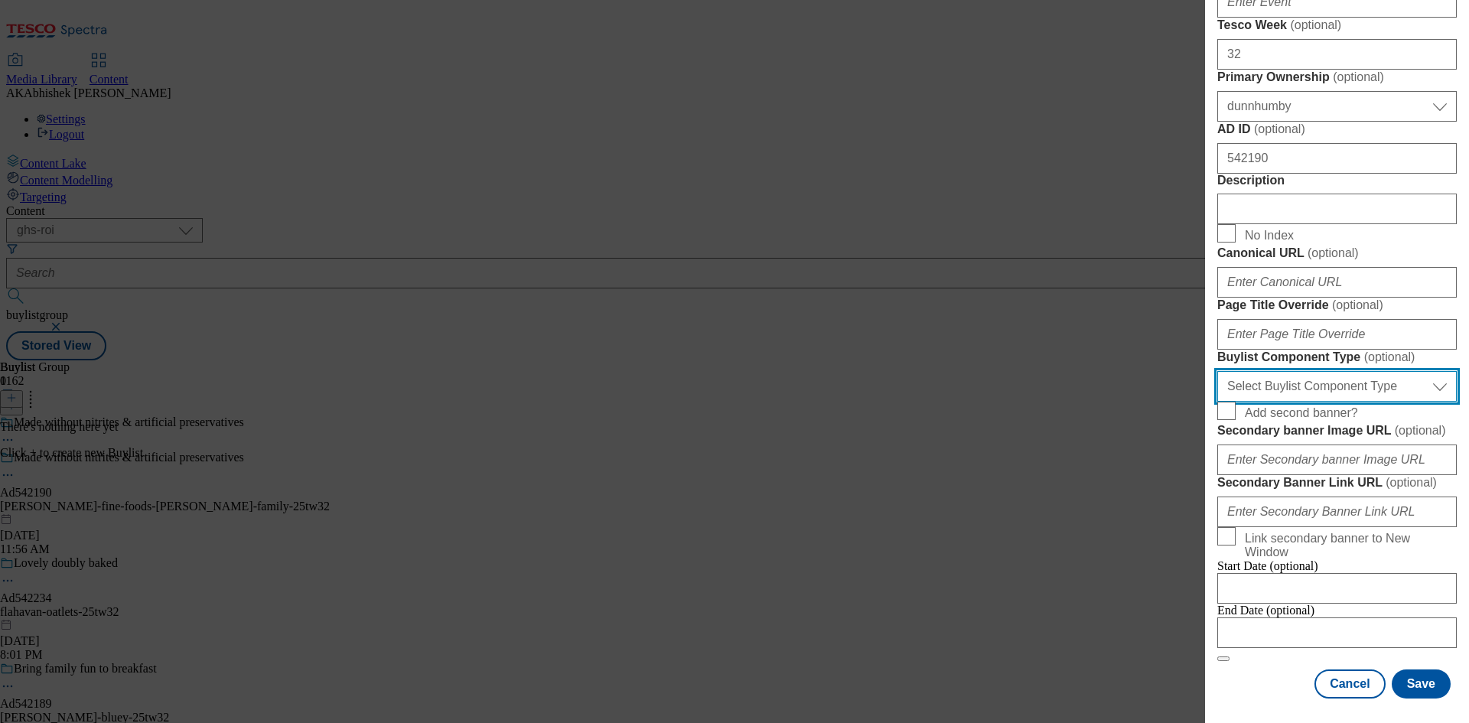
click at [1369, 402] on select "Select Buylist Component Type Banner Competition Header Meal" at bounding box center [1336, 386] width 239 height 31
select select "Banner"
click at [1217, 402] on select "Select Buylist Component Type Banner Competition Header Meal" at bounding box center [1336, 386] width 239 height 31
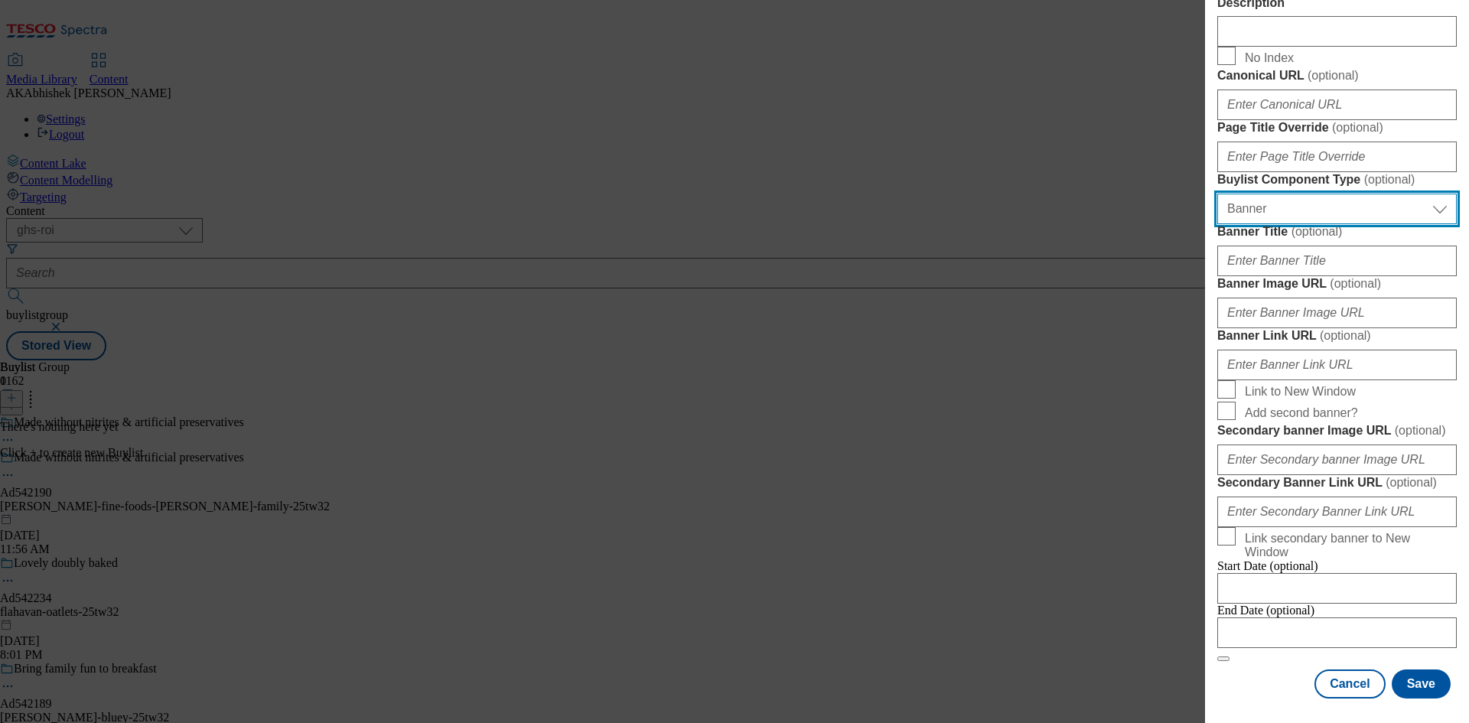
scroll to position [1434, 0]
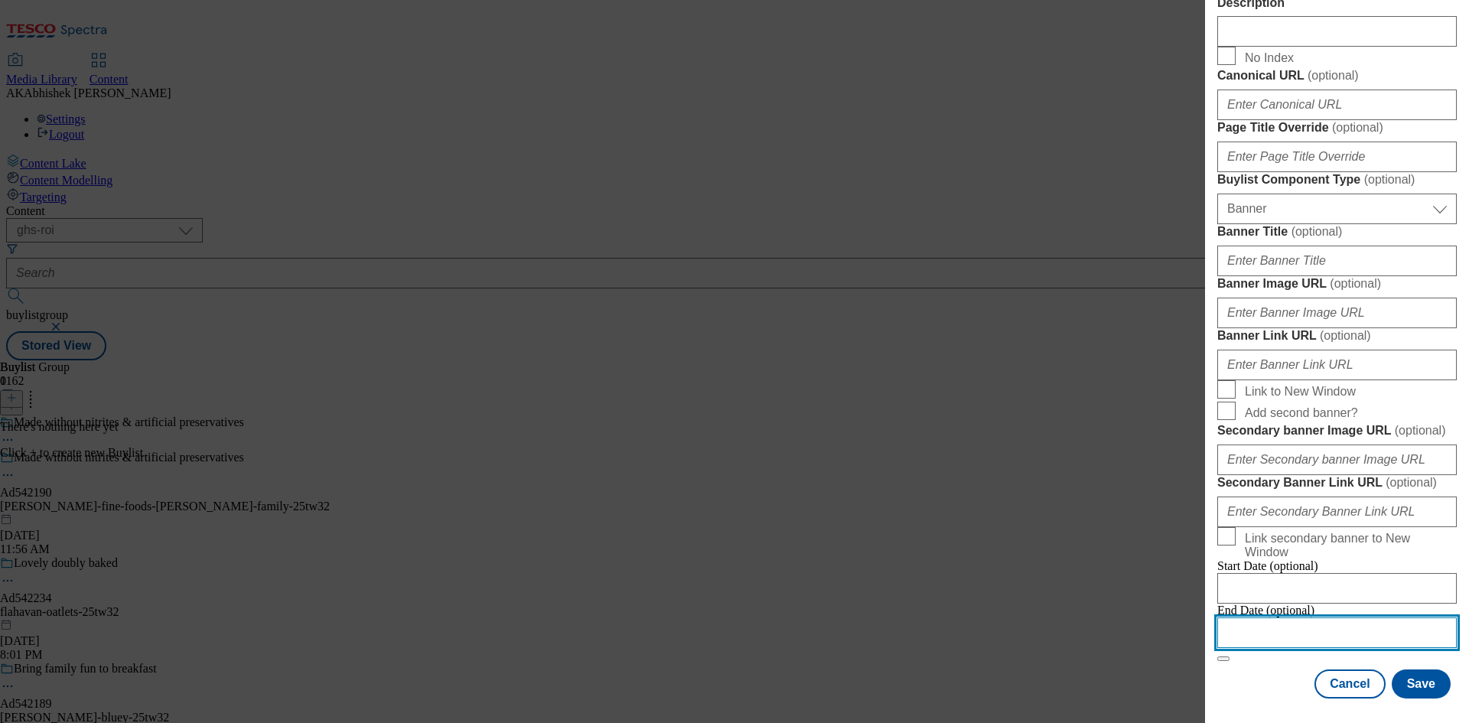
click at [1370, 617] on input "Modal" at bounding box center [1336, 632] width 239 height 31
select select "2025"
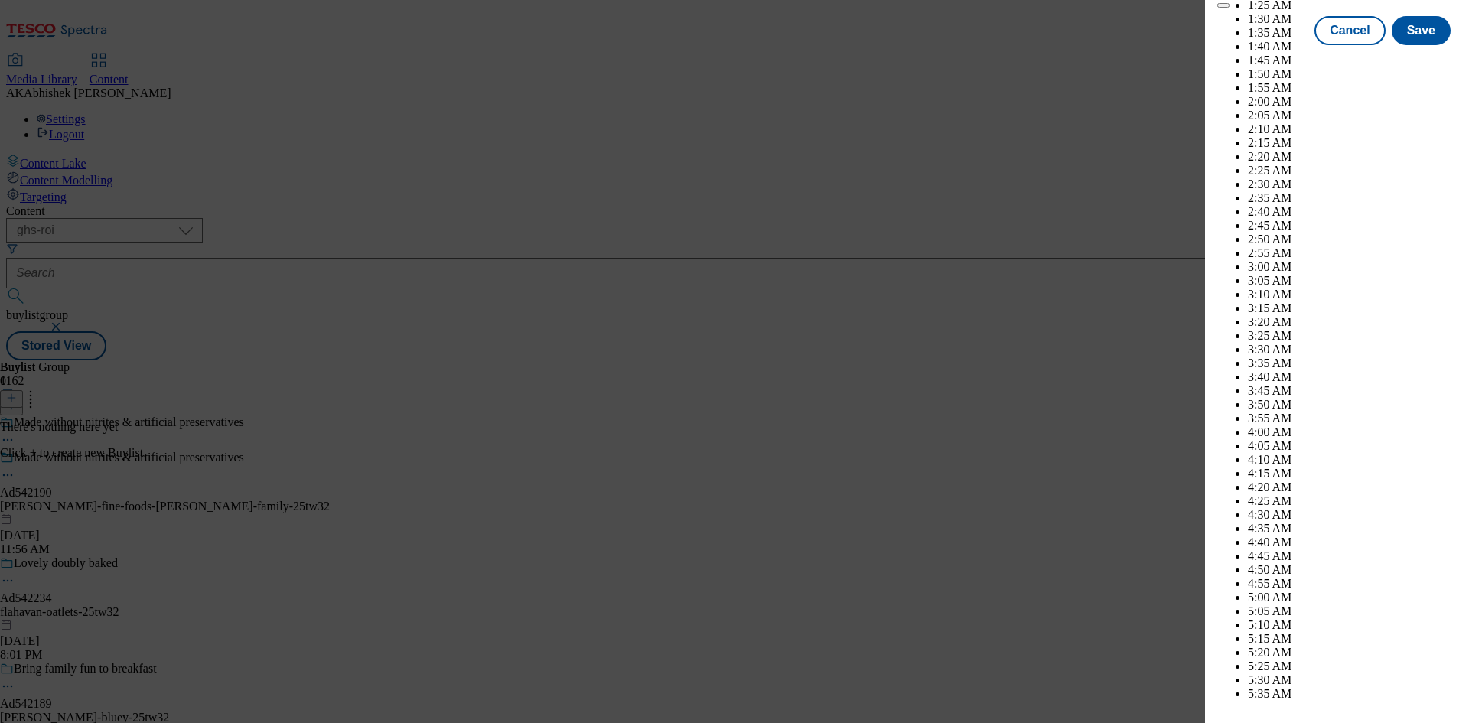
scroll to position [4033, 0]
select select "December"
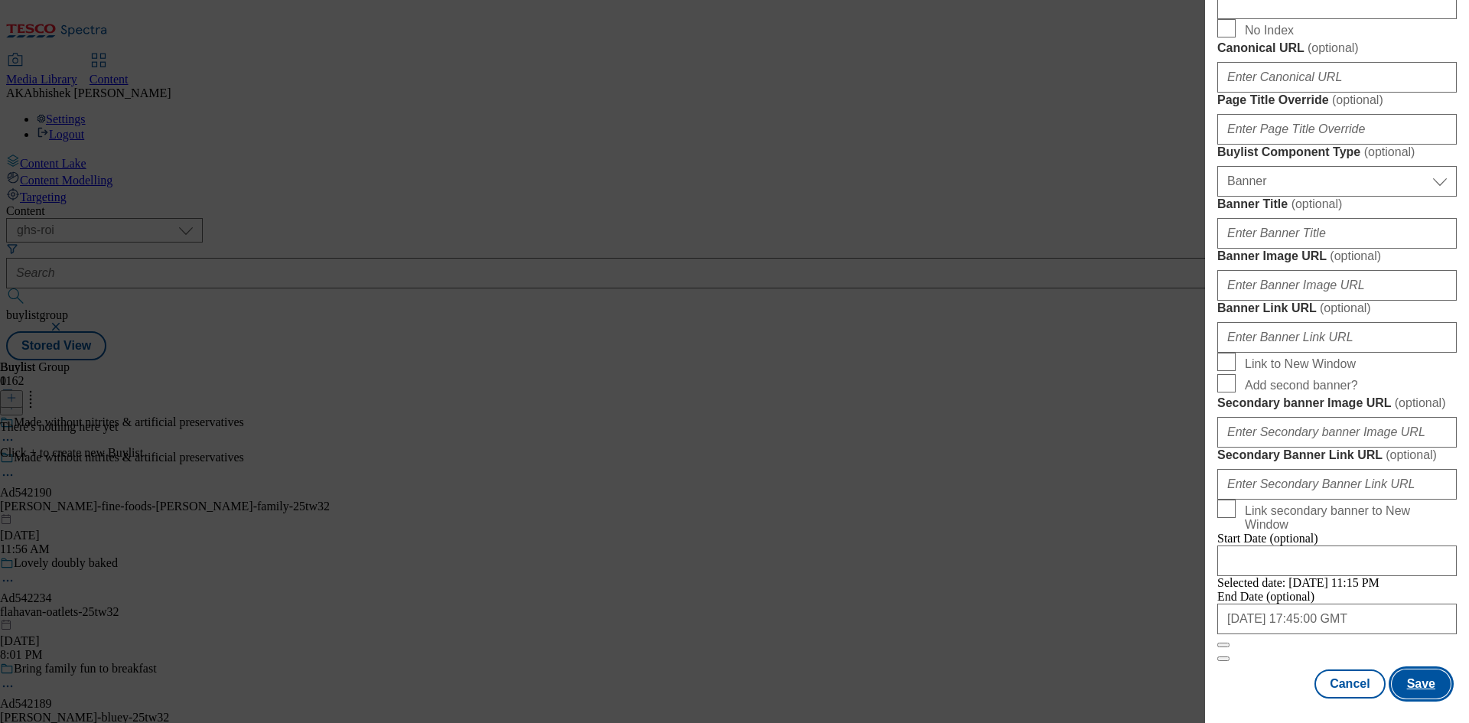
click at [1408, 686] on button "Save" at bounding box center [1420, 683] width 59 height 29
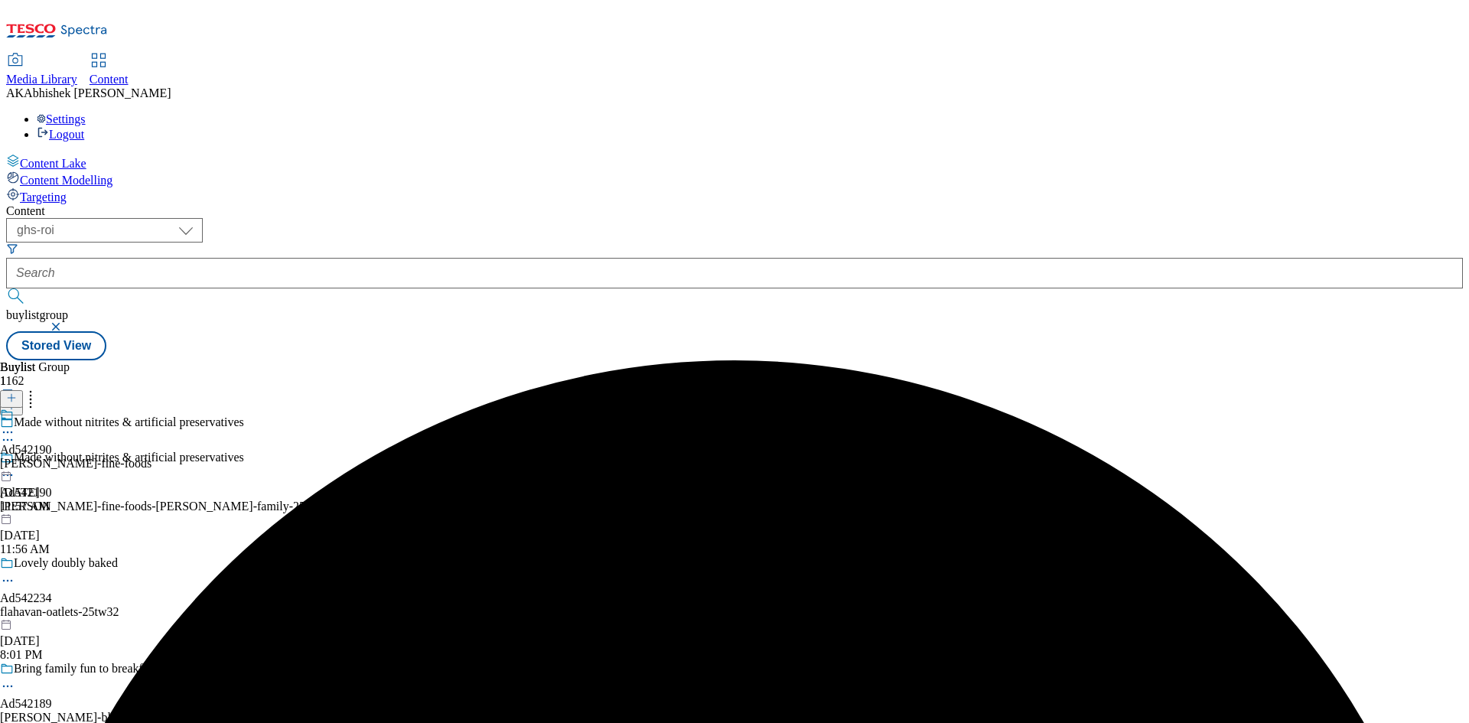
click at [151, 457] on div "obrien-fine-foods" at bounding box center [75, 464] width 151 height 14
click at [23, 390] on button at bounding box center [11, 399] width 23 height 18
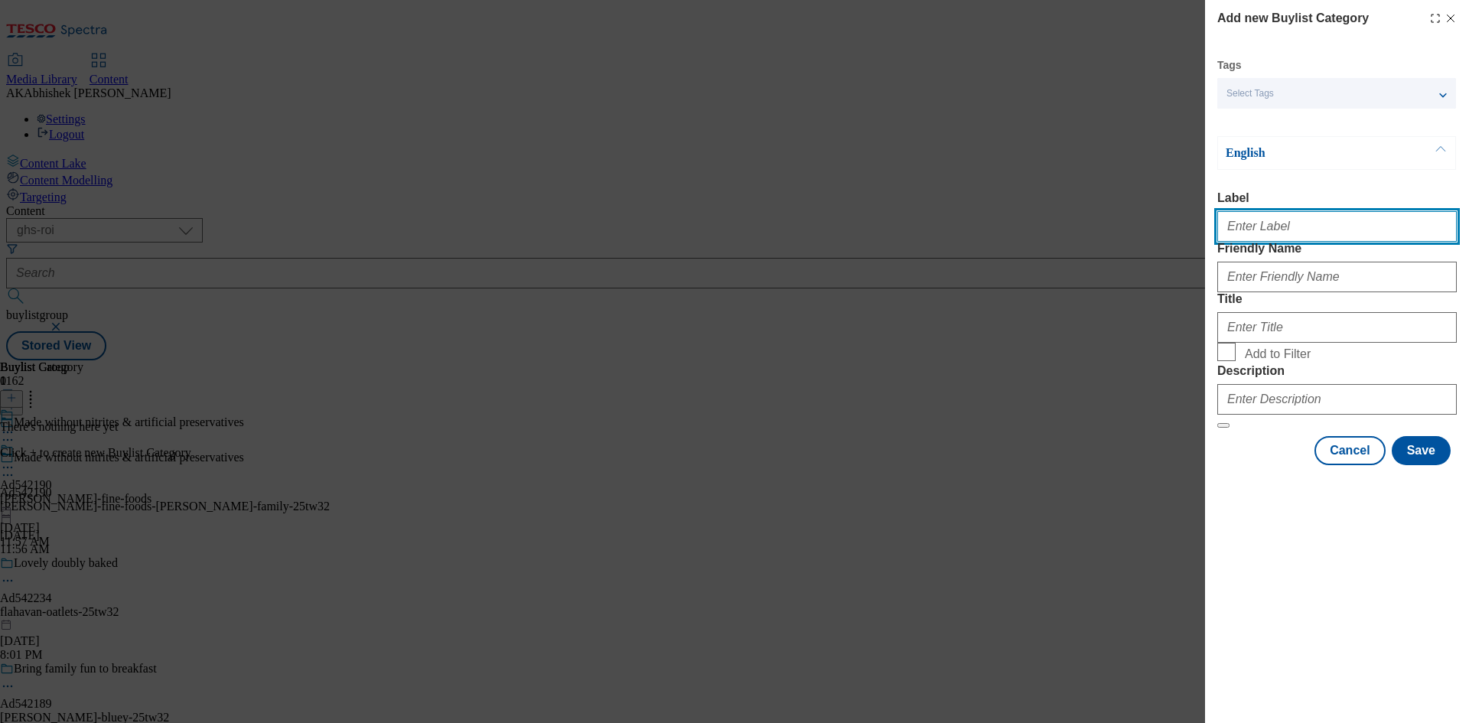
click at [1283, 236] on input "Label" at bounding box center [1336, 226] width 239 height 31
paste input "542190"
type input "Ad542190"
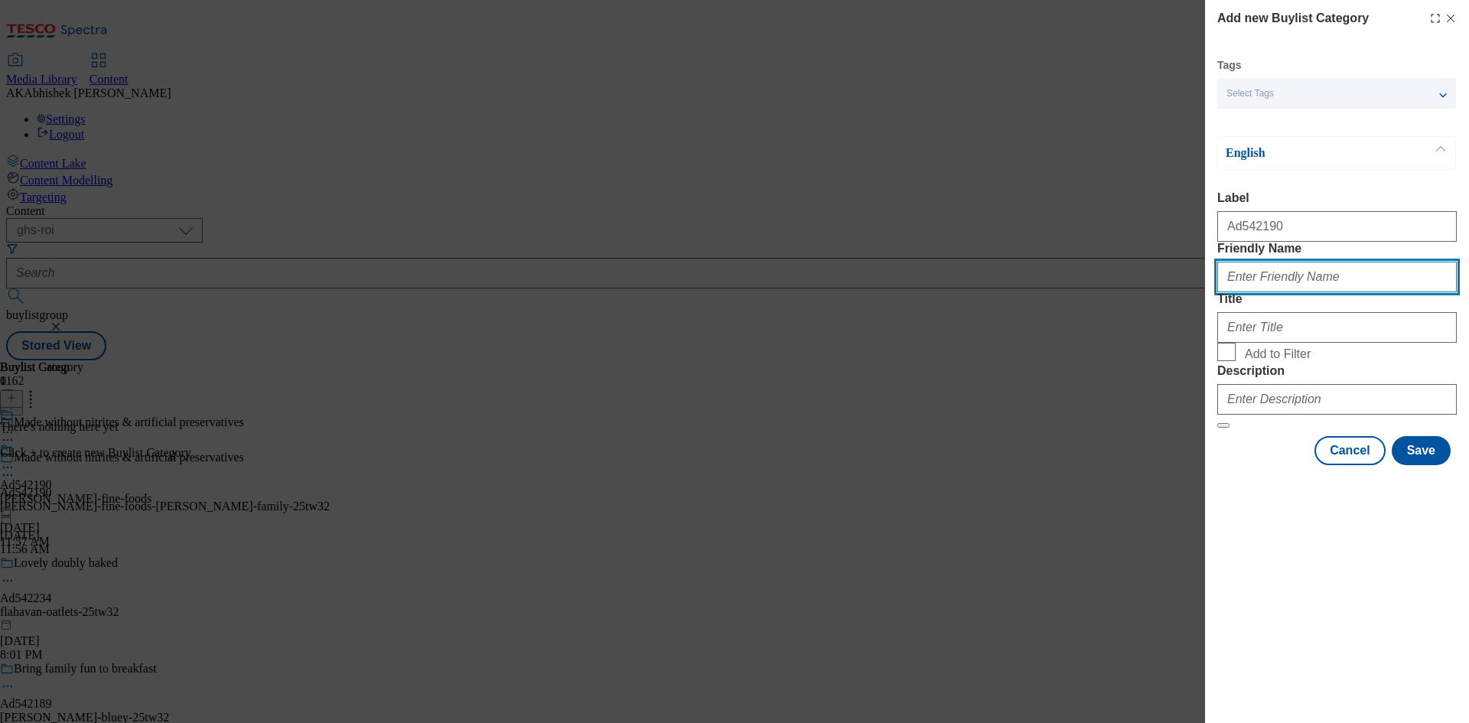
paste input "obrien-fine-foods-brady-family"
type input "obrien-fine-foods-brady-family"
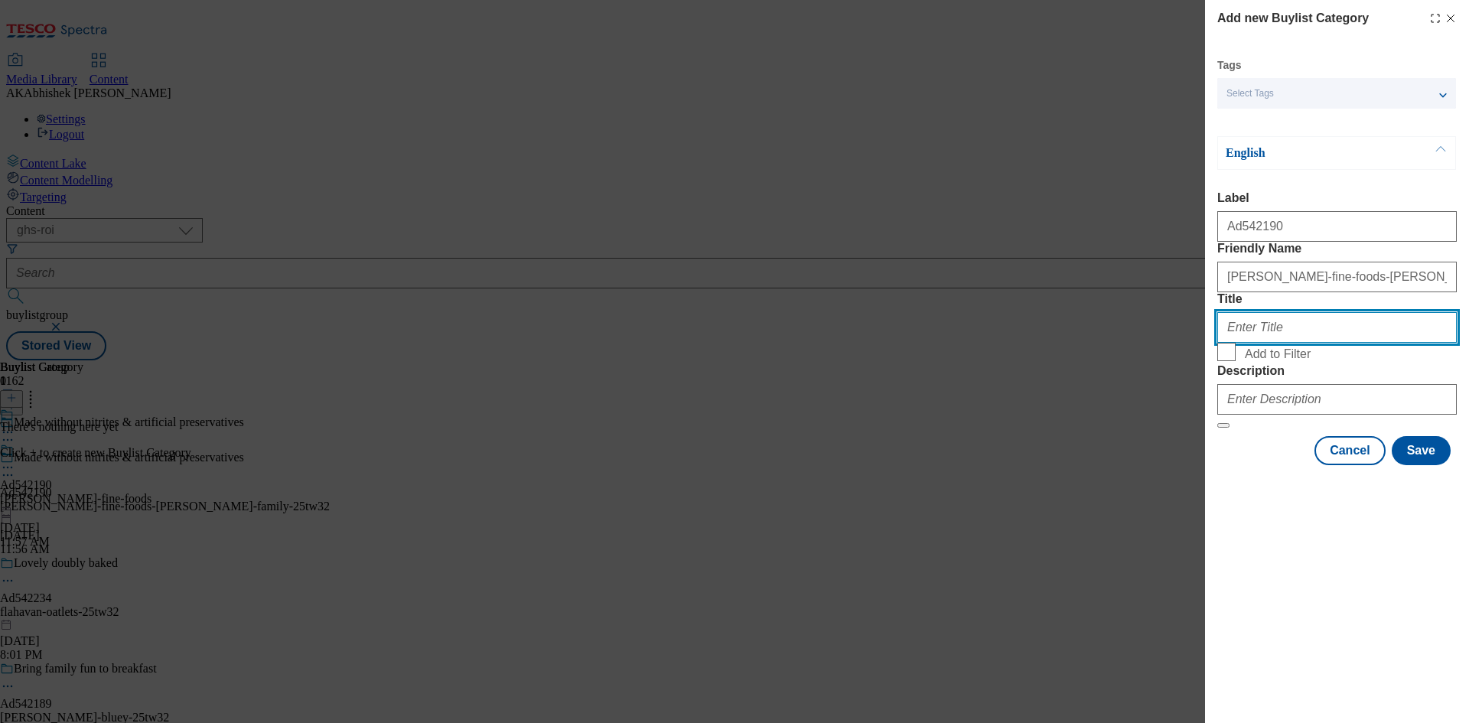
click at [1322, 343] on input "Title" at bounding box center [1336, 327] width 239 height 31
paste input "O'Brien Fine Foods"
type input "O'Brien Fine Foods"
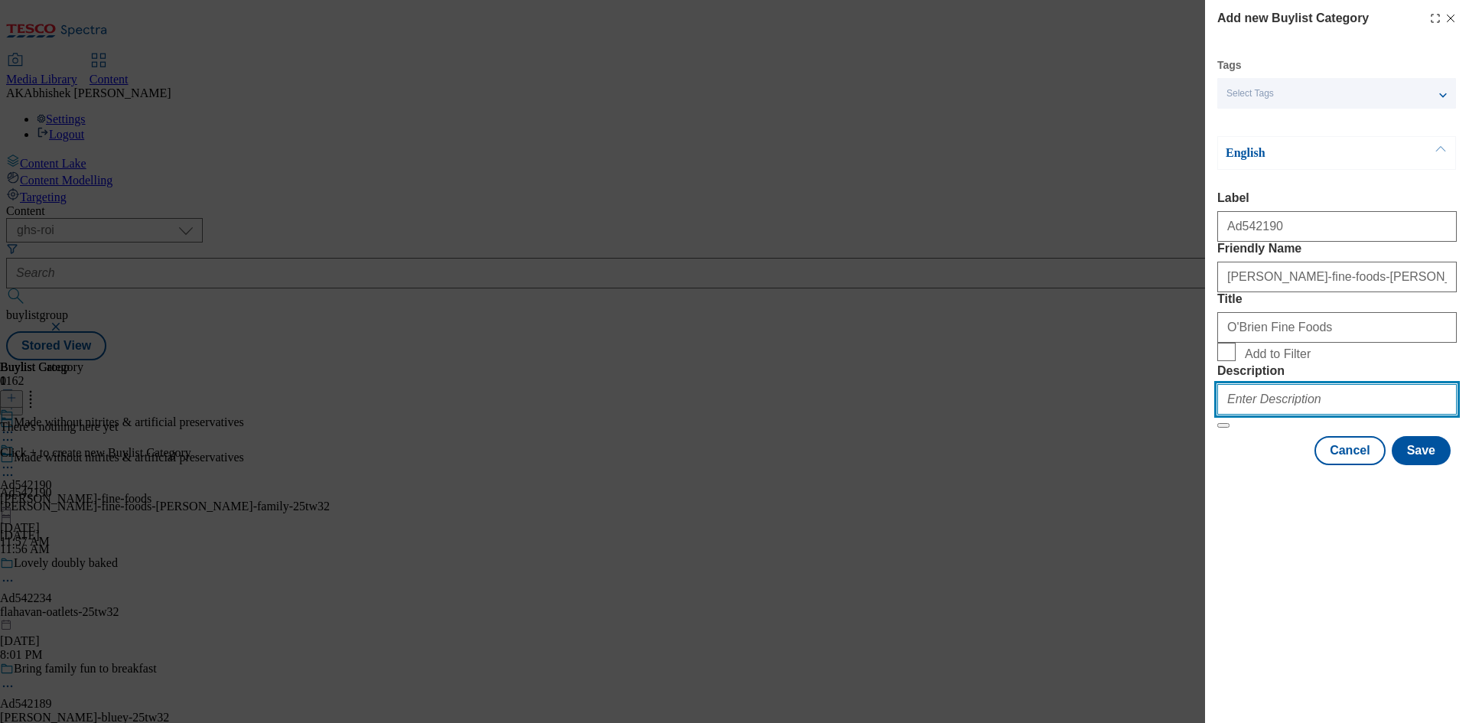
click at [1317, 415] on input "Description" at bounding box center [1336, 399] width 239 height 31
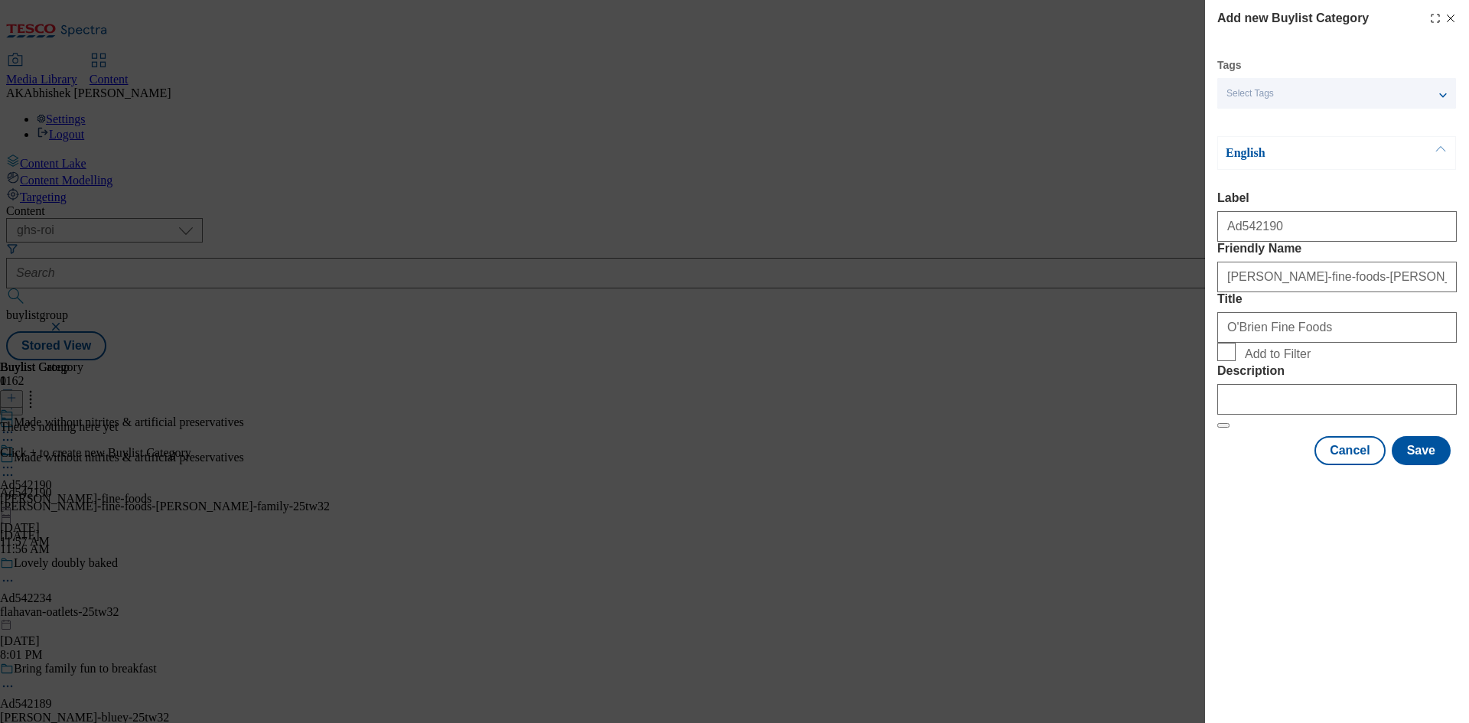
click at [1455, 465] on div "Cancel Save" at bounding box center [1336, 450] width 239 height 29
click at [1443, 465] on button "Save" at bounding box center [1420, 450] width 59 height 29
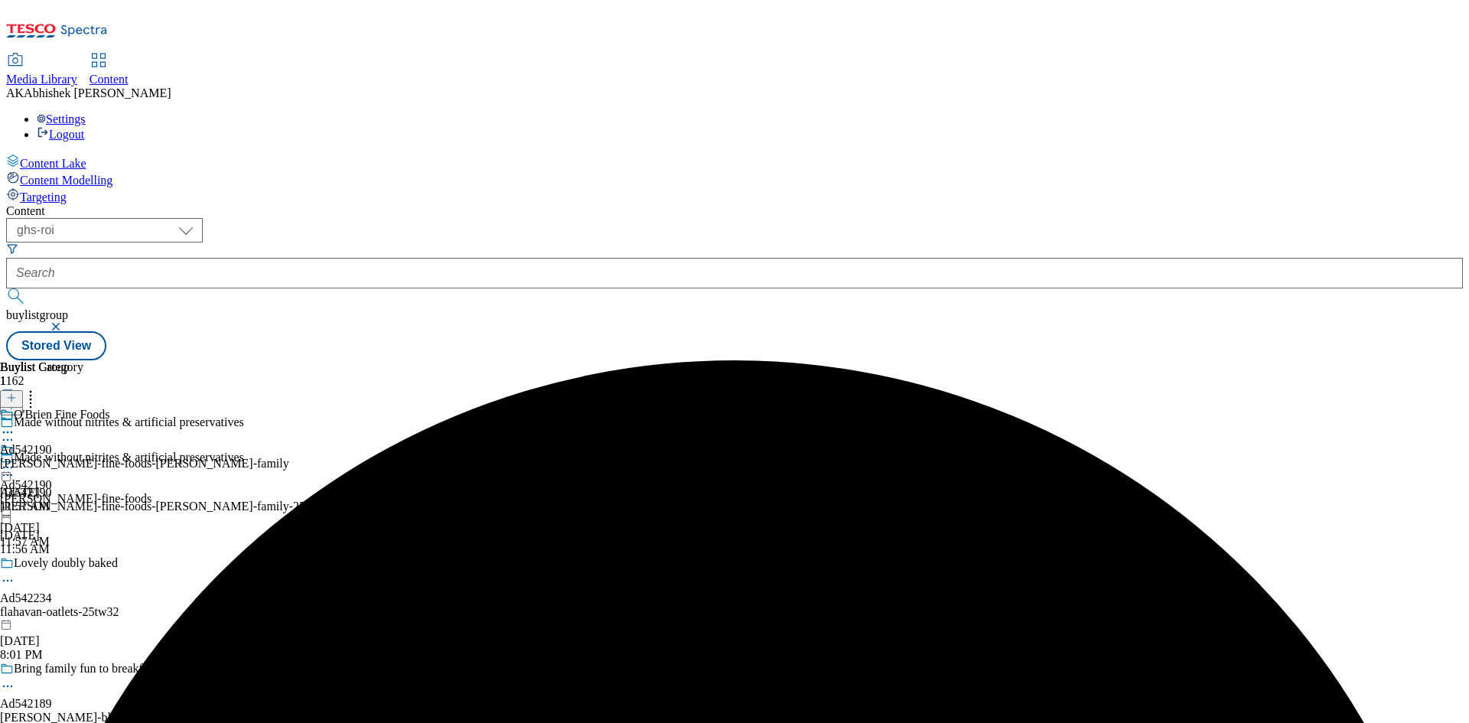
click at [289, 457] on div "obrien-fine-foods-brady-family" at bounding box center [144, 464] width 289 height 14
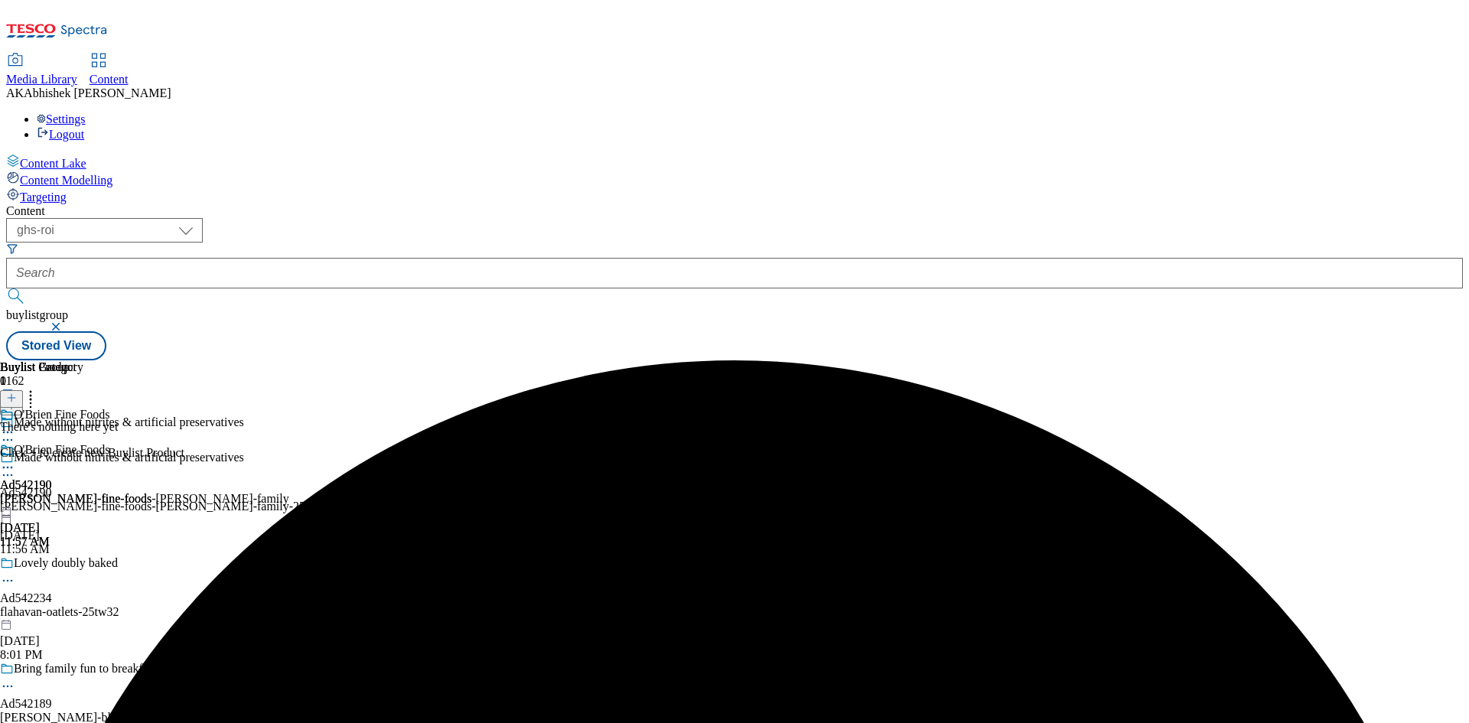
click at [11, 394] on line at bounding box center [11, 398] width 0 height 8
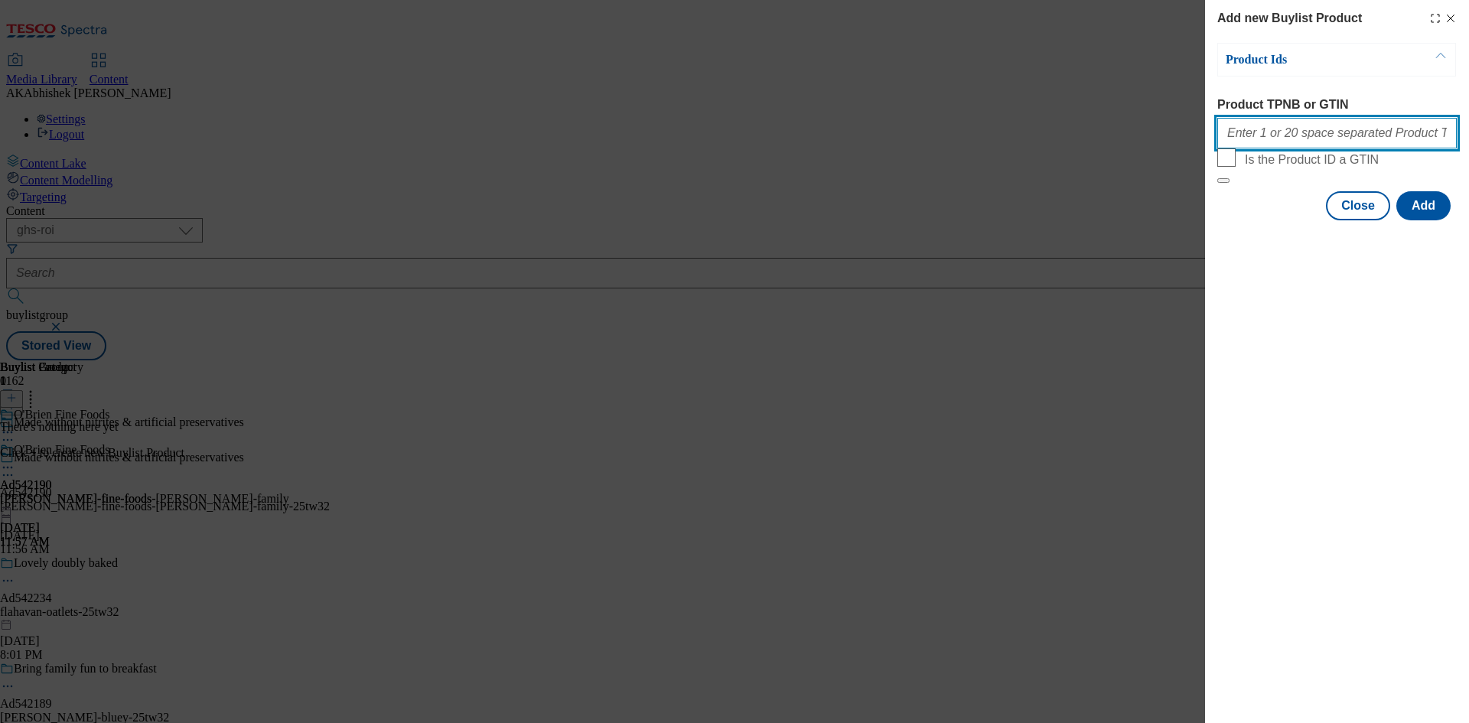
click at [1296, 135] on input "Product TPNB or GTIN" at bounding box center [1336, 133] width 239 height 31
paste input "97175831"
type input "97175831"
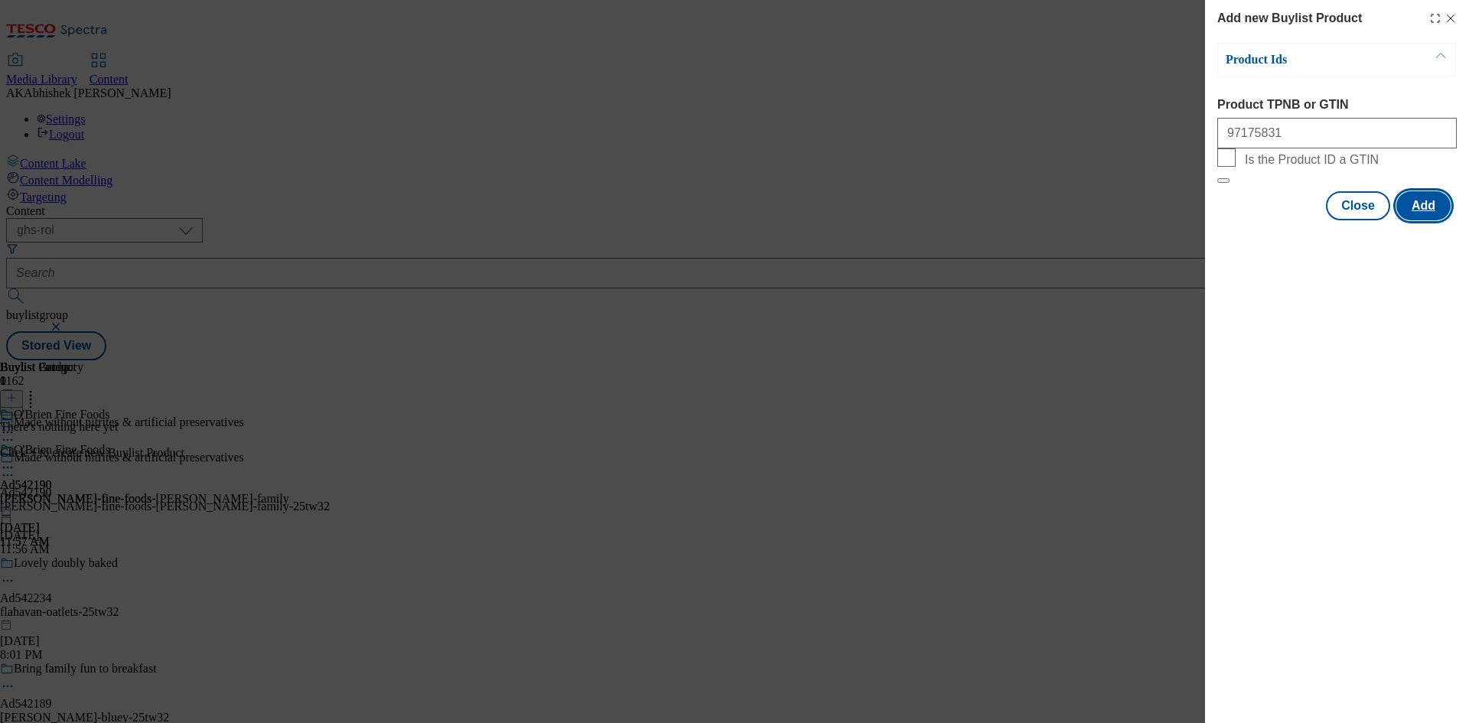
click at [1440, 220] on button "Add" at bounding box center [1423, 205] width 54 height 29
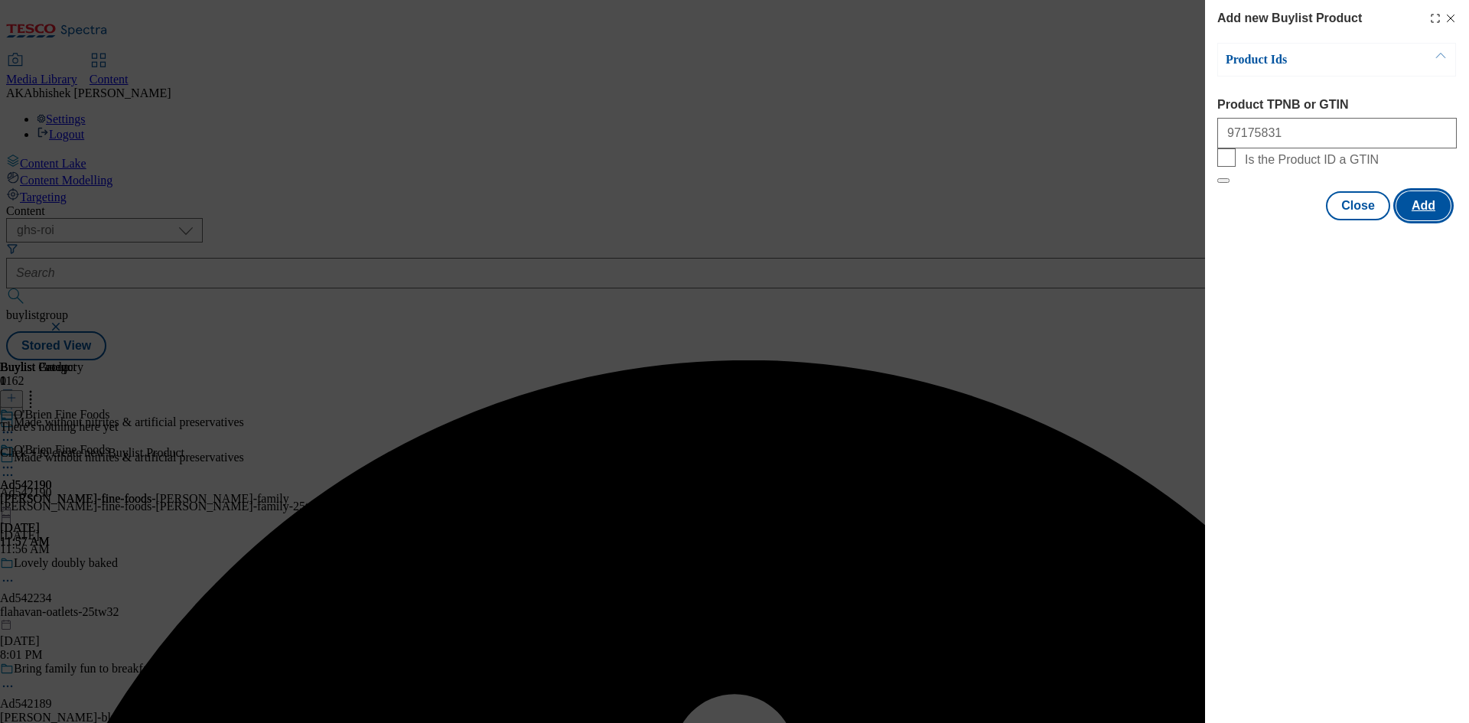
click at [1411, 220] on button "Add" at bounding box center [1423, 205] width 54 height 29
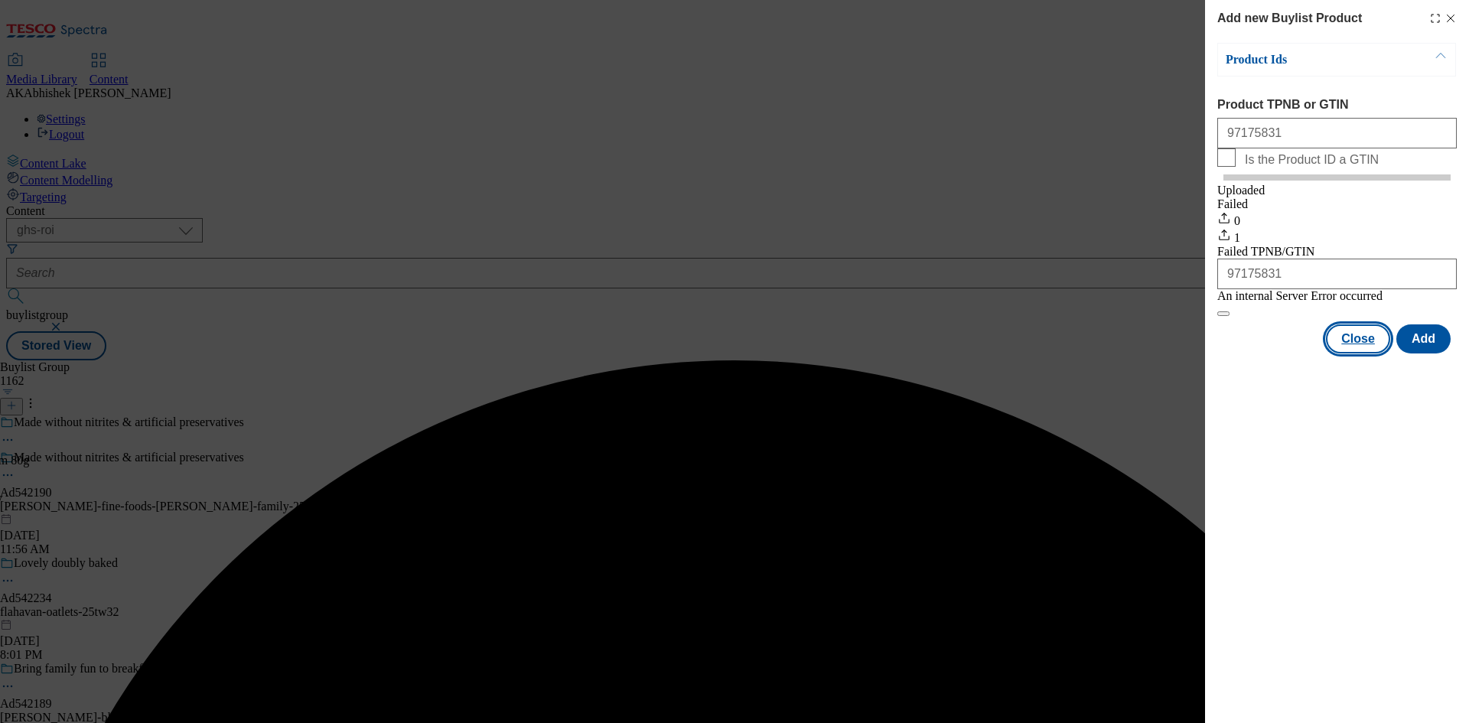
click at [1360, 353] on button "Close" at bounding box center [1358, 338] width 64 height 29
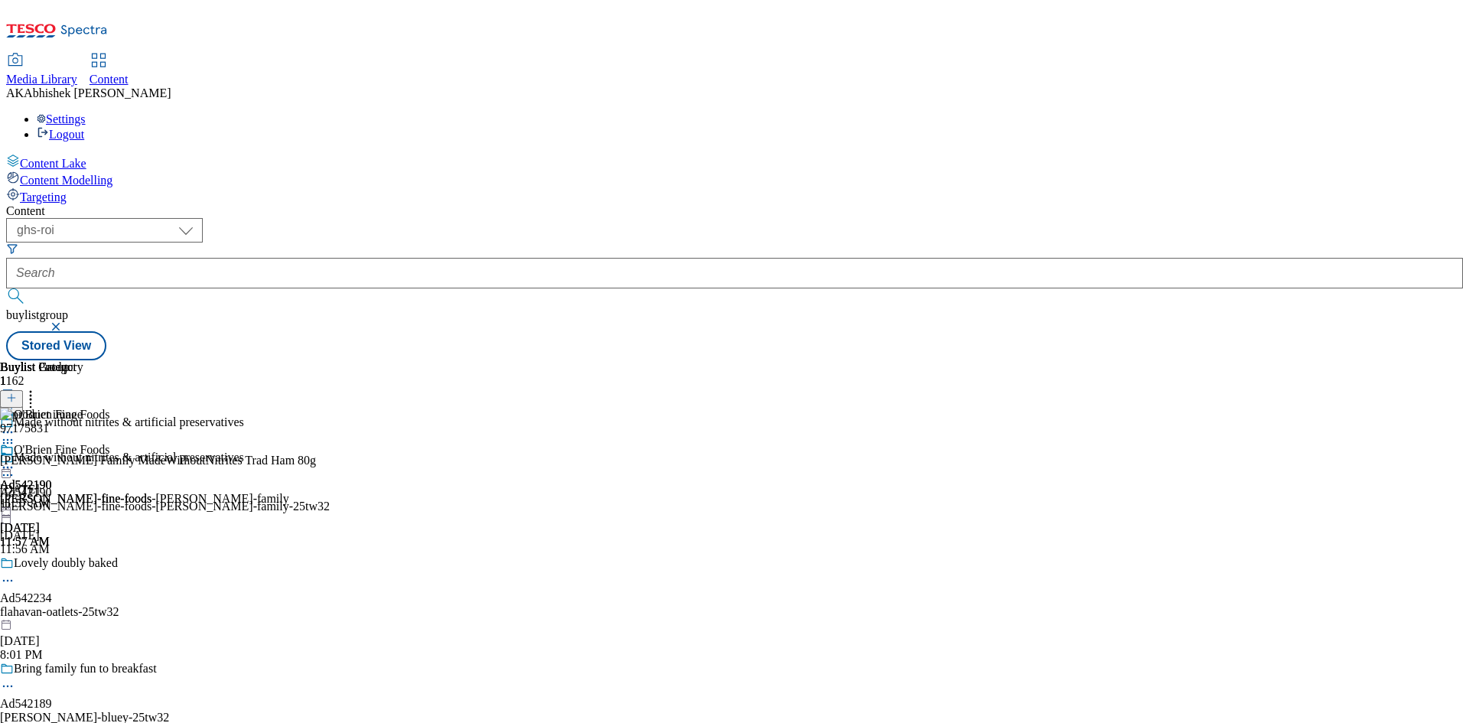
click at [15, 460] on icon at bounding box center [7, 467] width 15 height 15
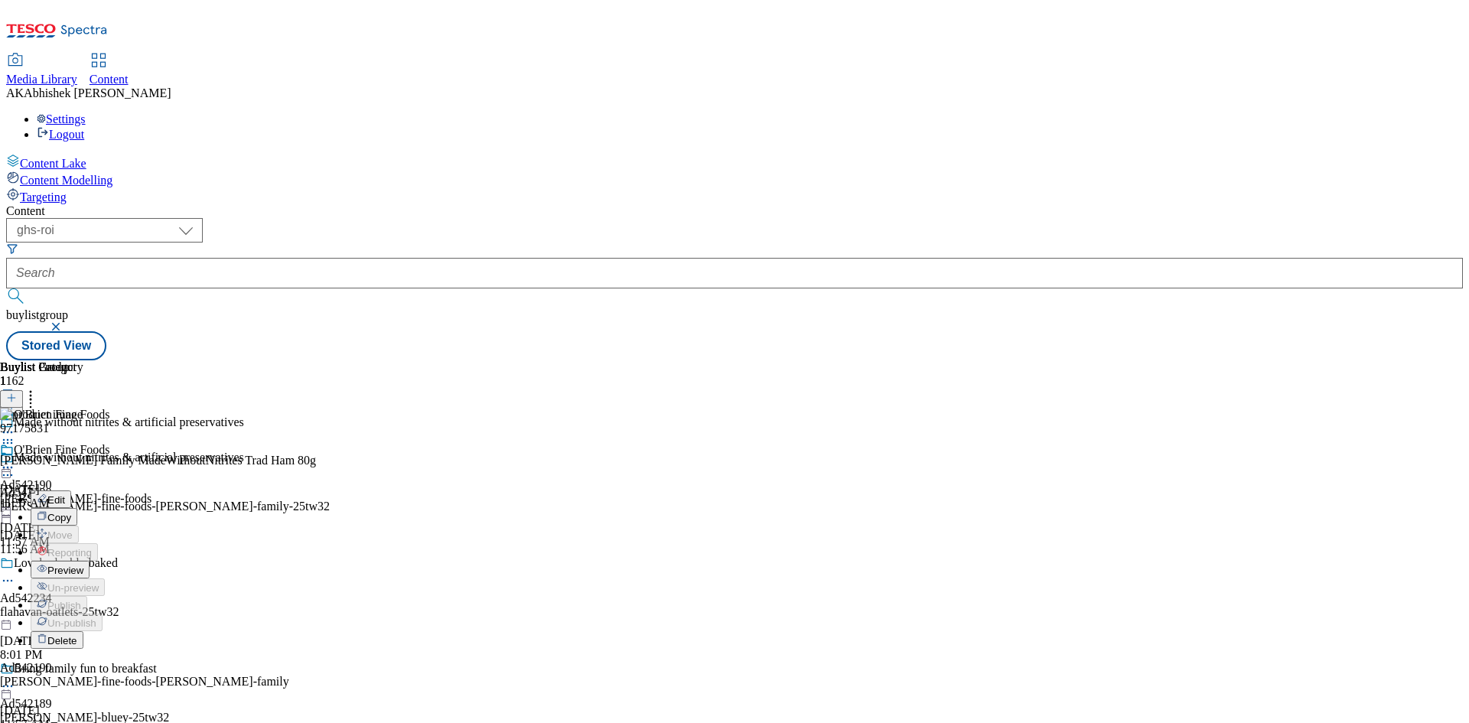
click at [83, 565] on span "Preview" at bounding box center [65, 570] width 36 height 11
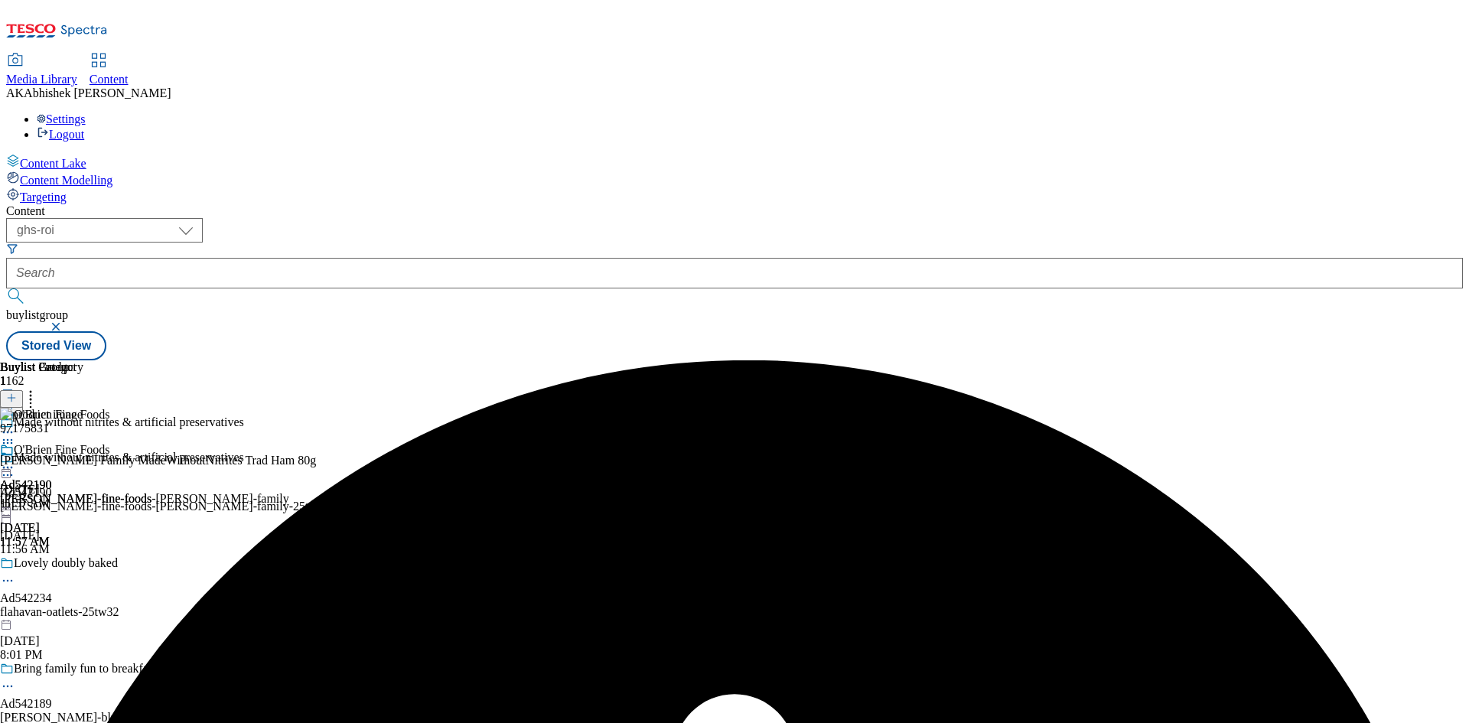
click at [15, 460] on icon at bounding box center [7, 467] width 15 height 15
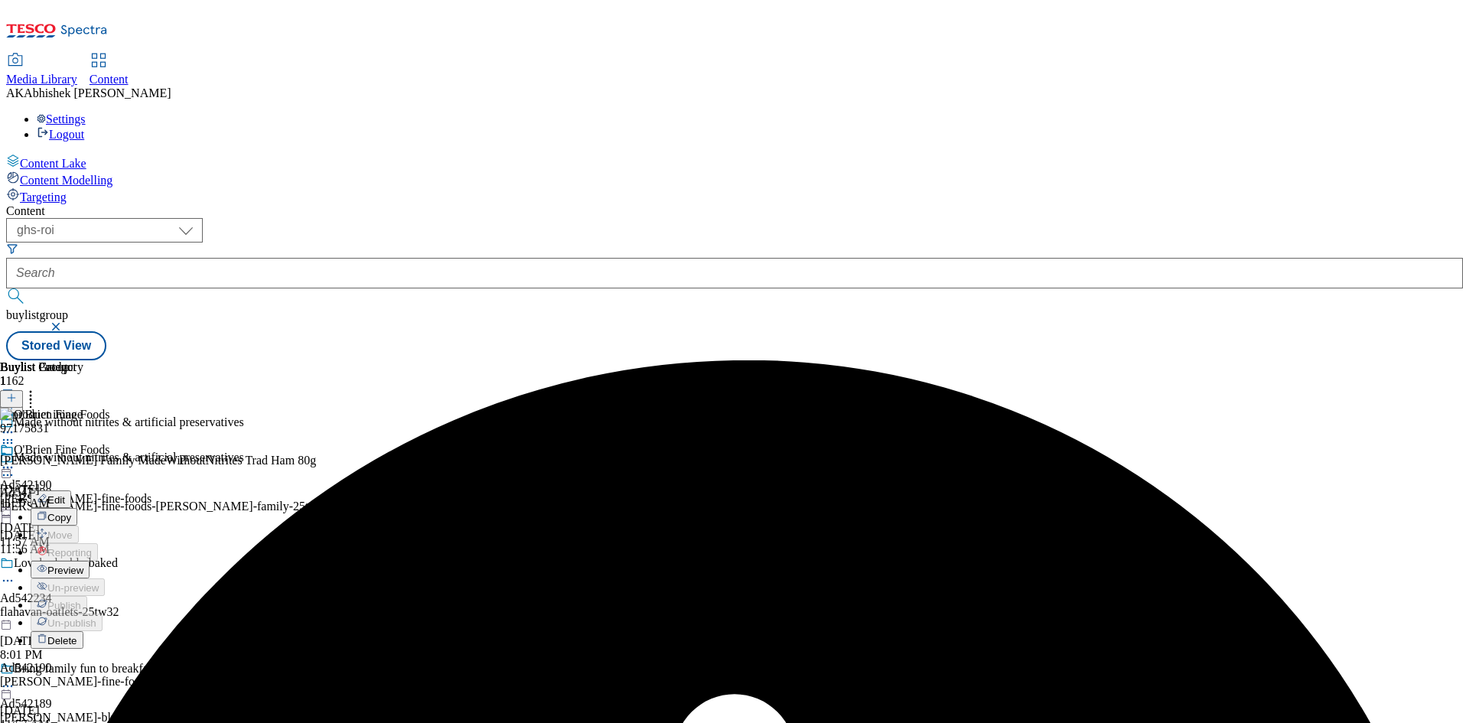
click at [83, 565] on span "Preview" at bounding box center [65, 570] width 36 height 11
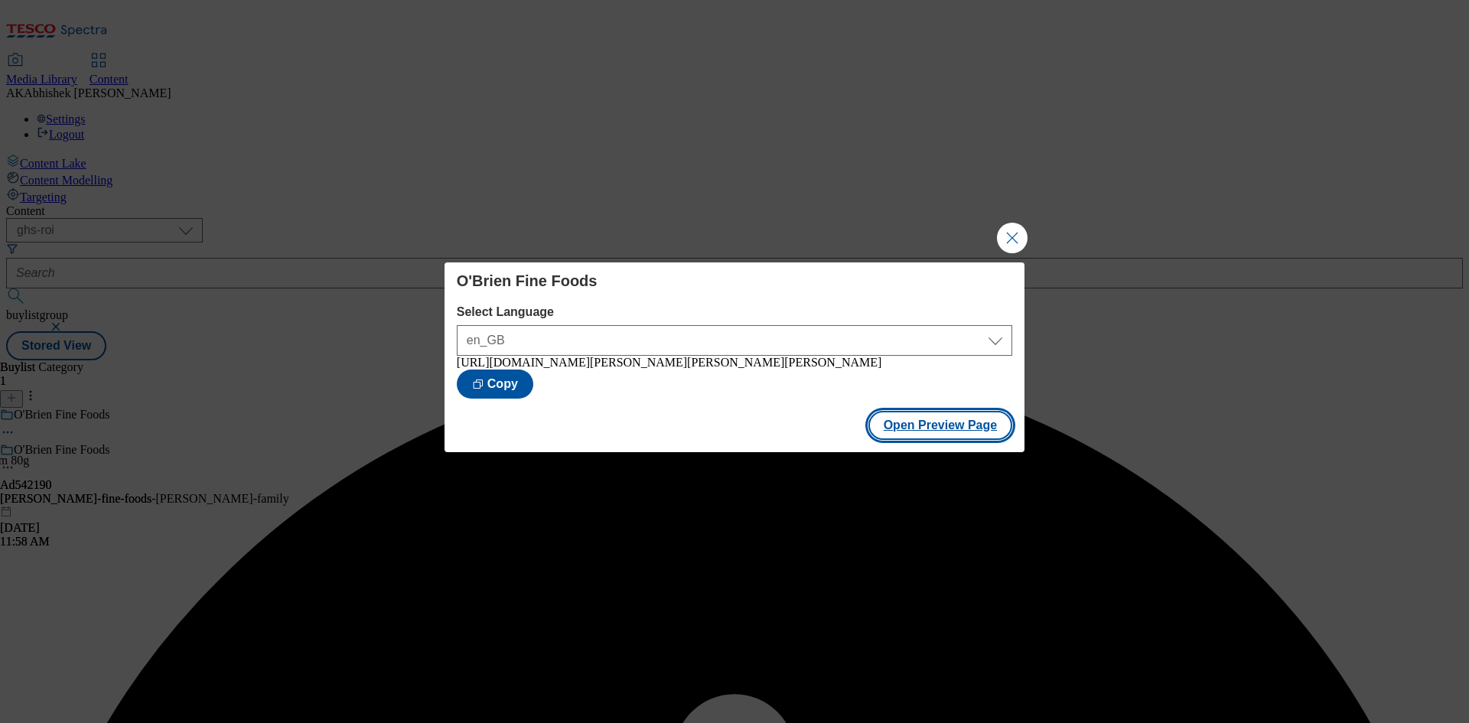
click at [968, 438] on button "Open Preview Page" at bounding box center [940, 425] width 145 height 29
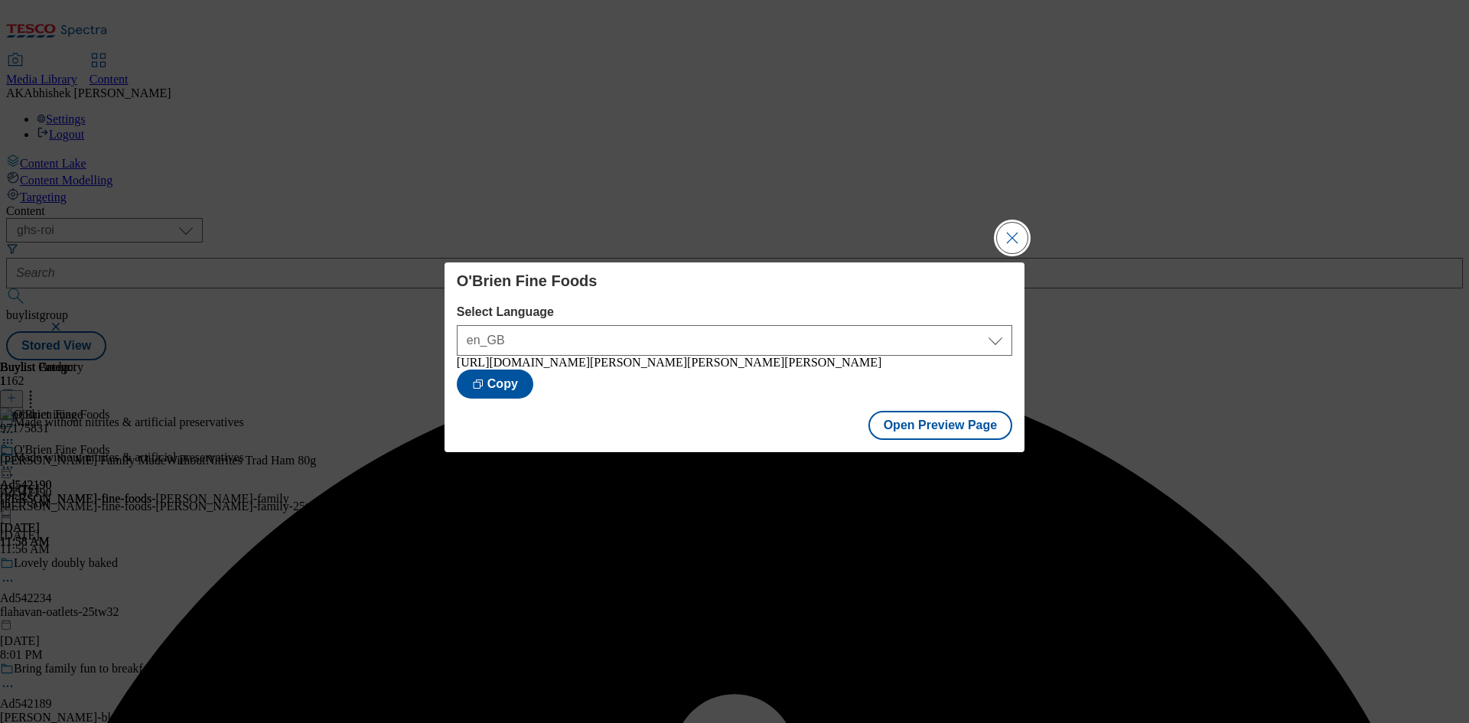
click at [1013, 228] on button "Close Modal" at bounding box center [1012, 238] width 31 height 31
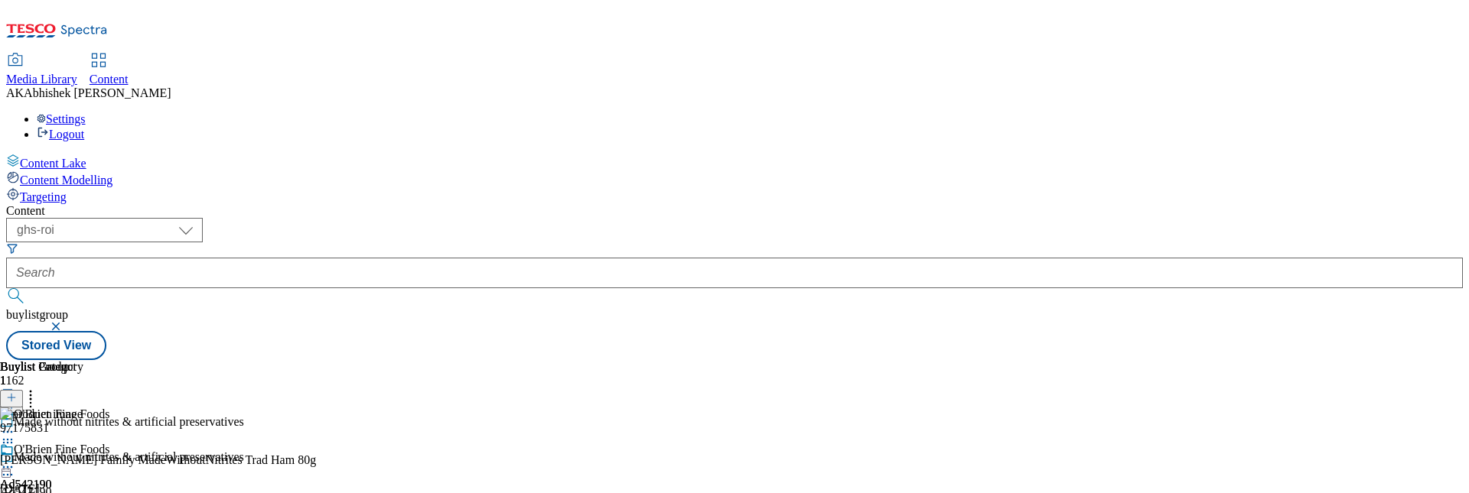
click at [1433, 360] on div "Buylist Group 1162 Made without nitrites & artificial preservatives Made withou…" at bounding box center [734, 360] width 1456 height 0
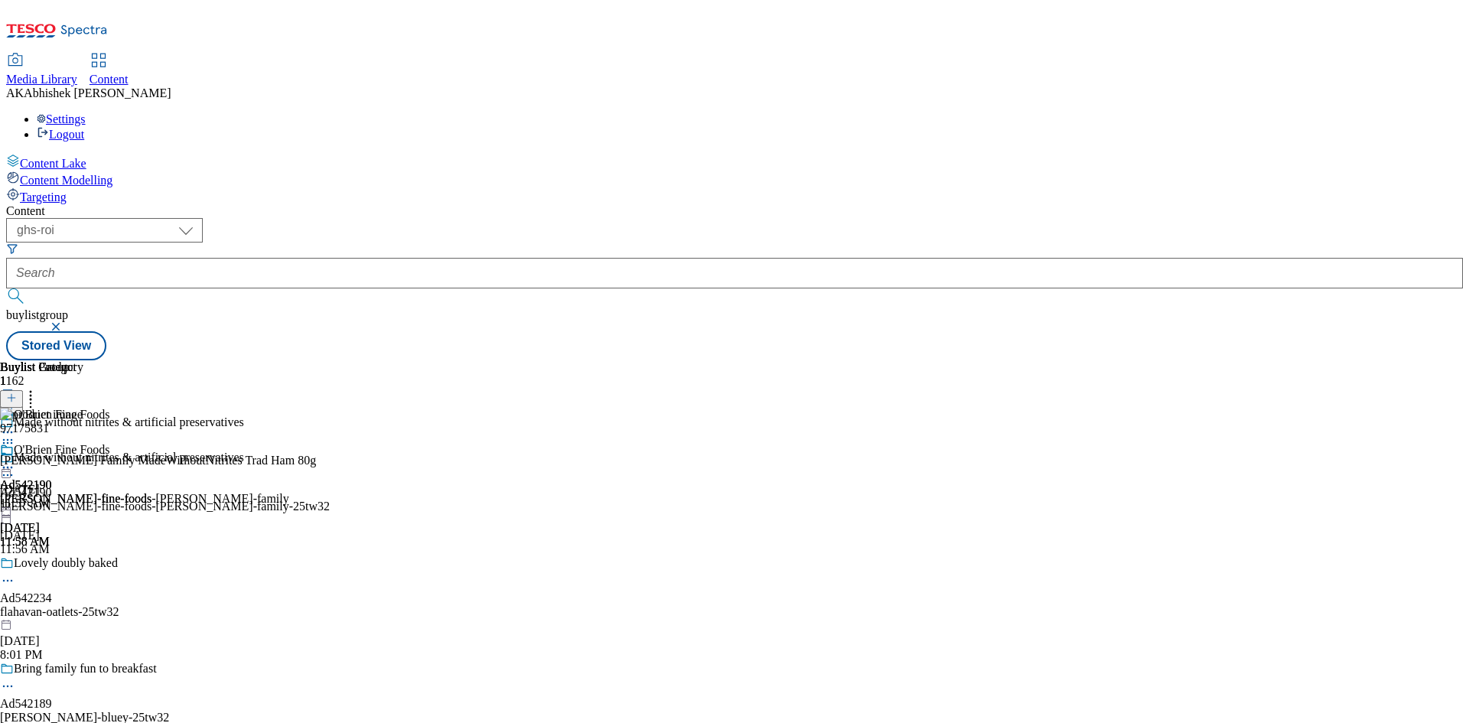
click at [15, 467] on icon at bounding box center [7, 474] width 15 height 15
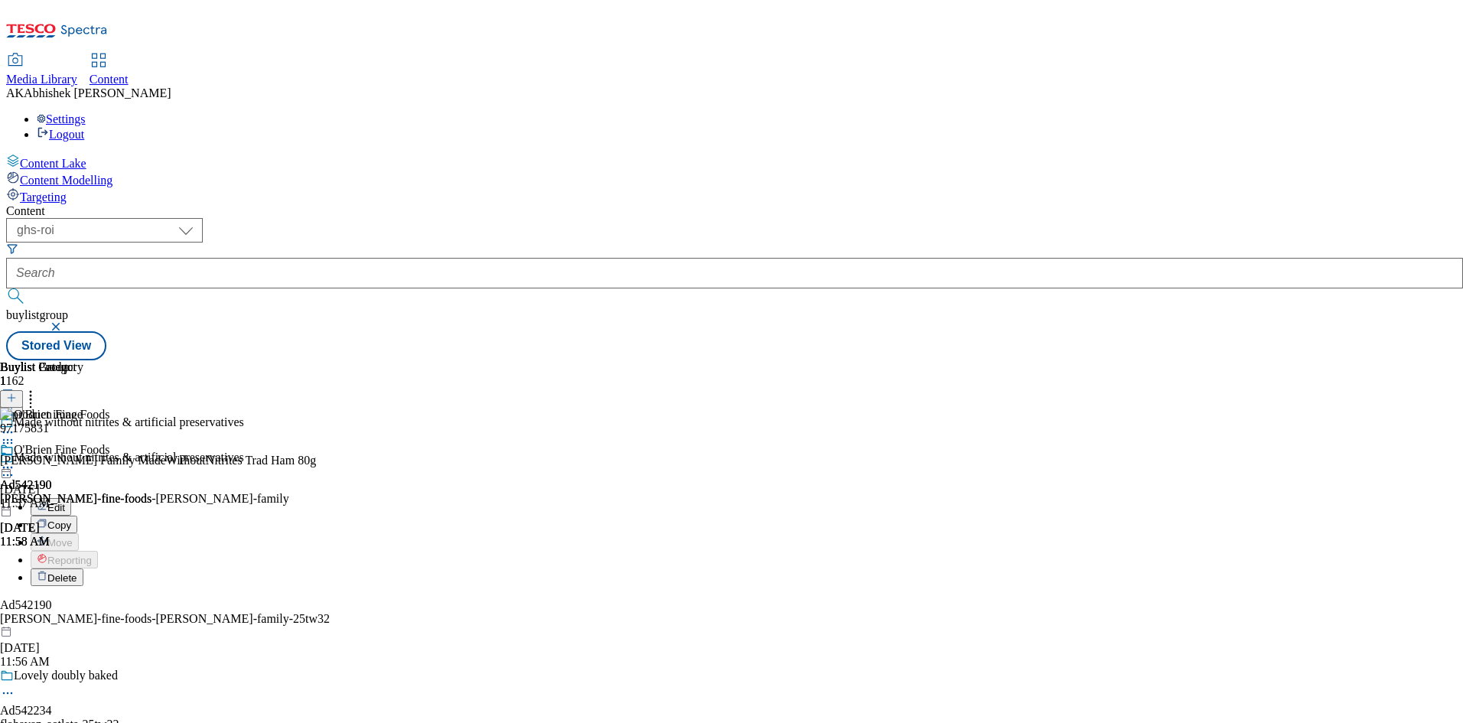
click at [65, 502] on span "Edit" at bounding box center [56, 507] width 18 height 11
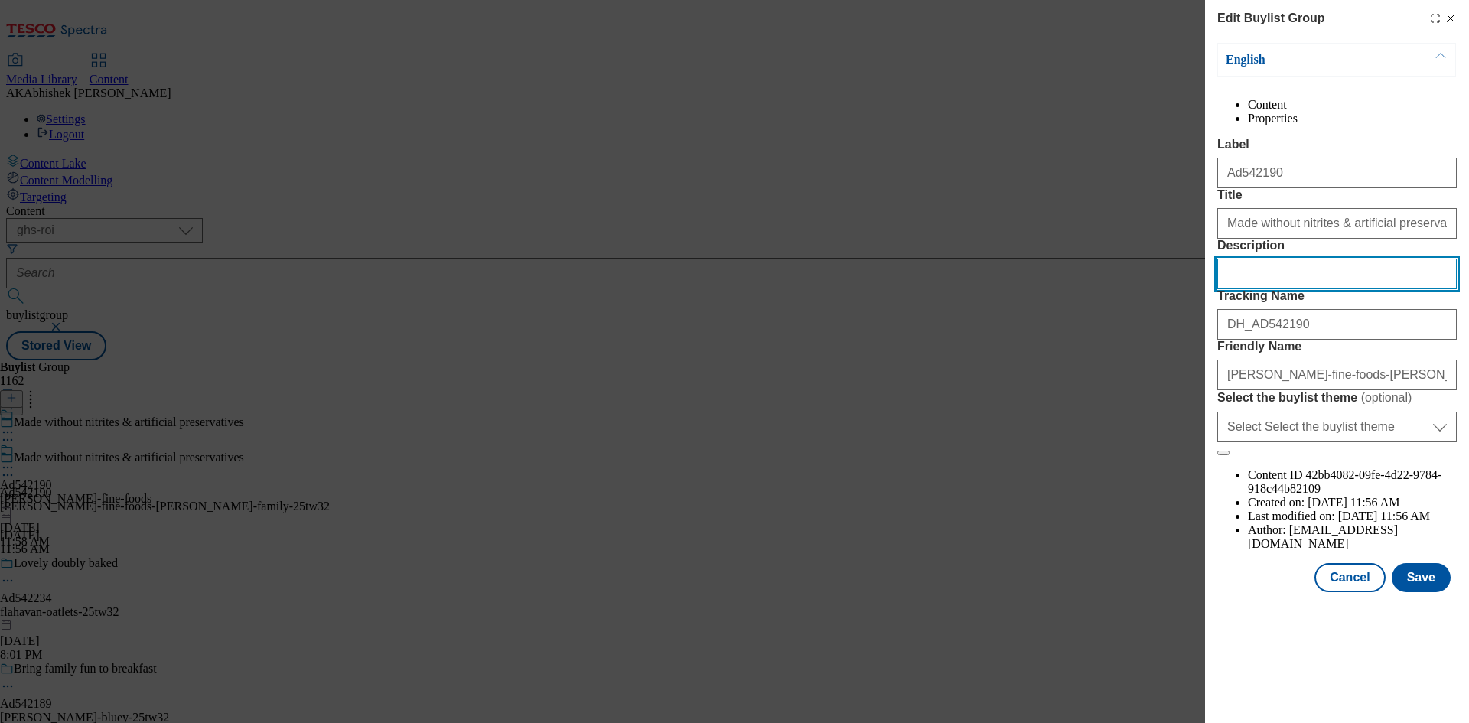
click at [1261, 289] on input "Description" at bounding box center [1336, 274] width 239 height 31
paste input "Brady Family MadeWithoutNitrites Trad Ham 80g"
type input "Brady Family MadeWithoutNitrites Trad Ham 80g"
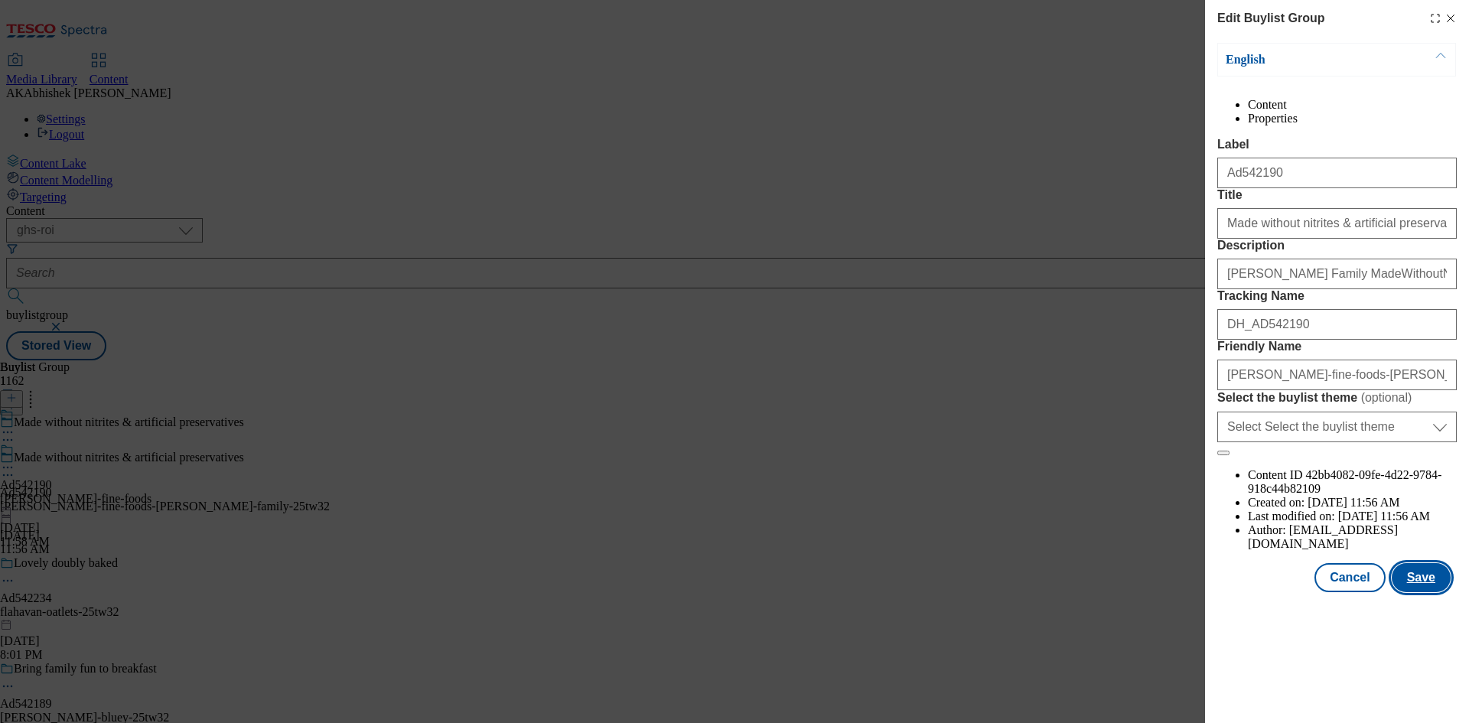
click at [1429, 592] on button "Save" at bounding box center [1420, 577] width 59 height 29
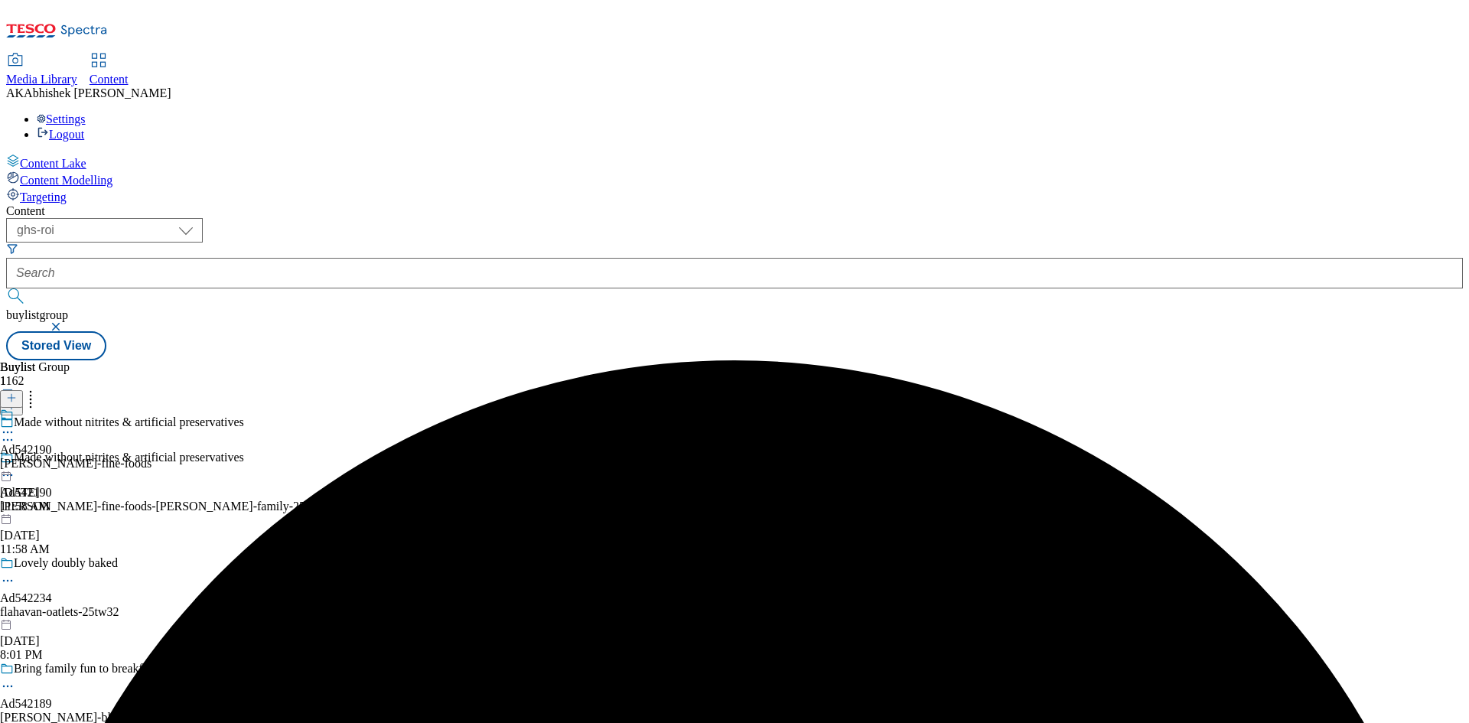
click at [15, 425] on icon at bounding box center [7, 432] width 15 height 15
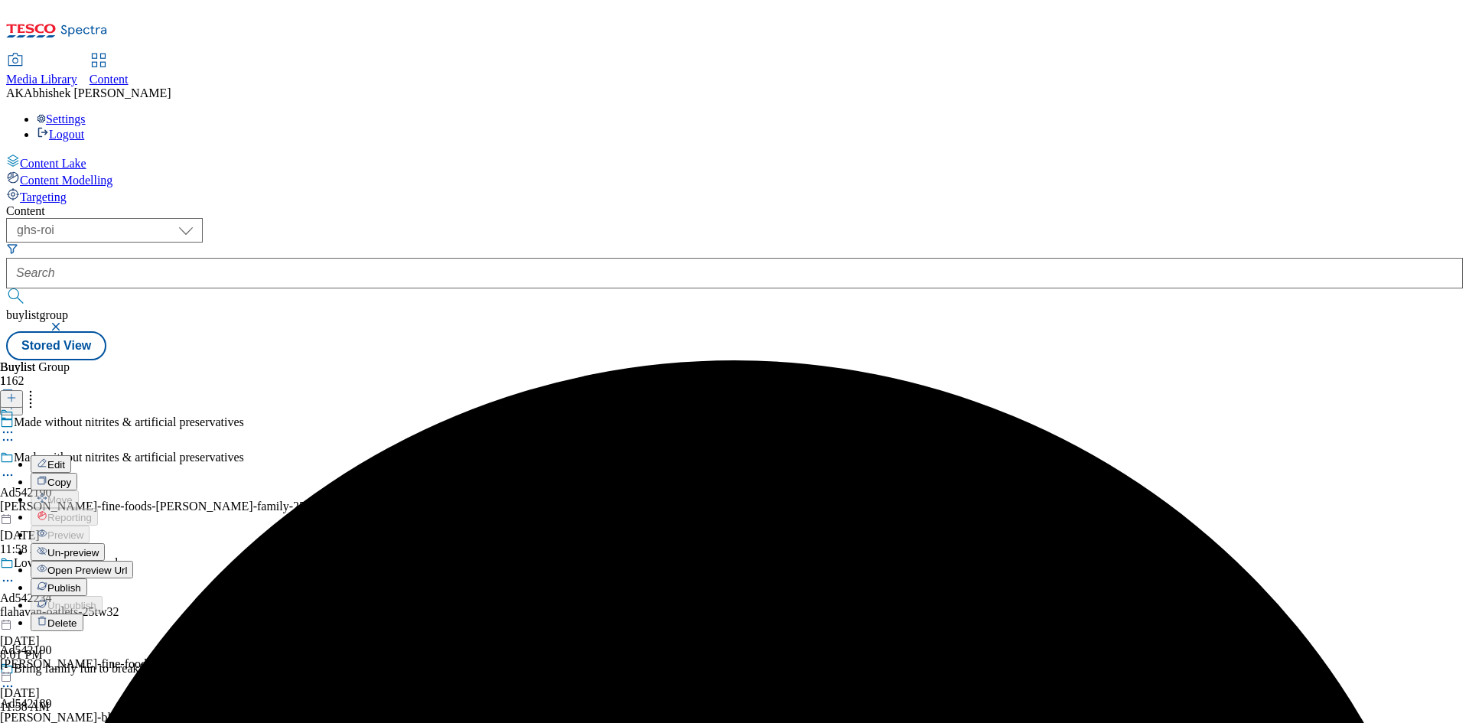
click at [65, 459] on span "Edit" at bounding box center [56, 464] width 18 height 11
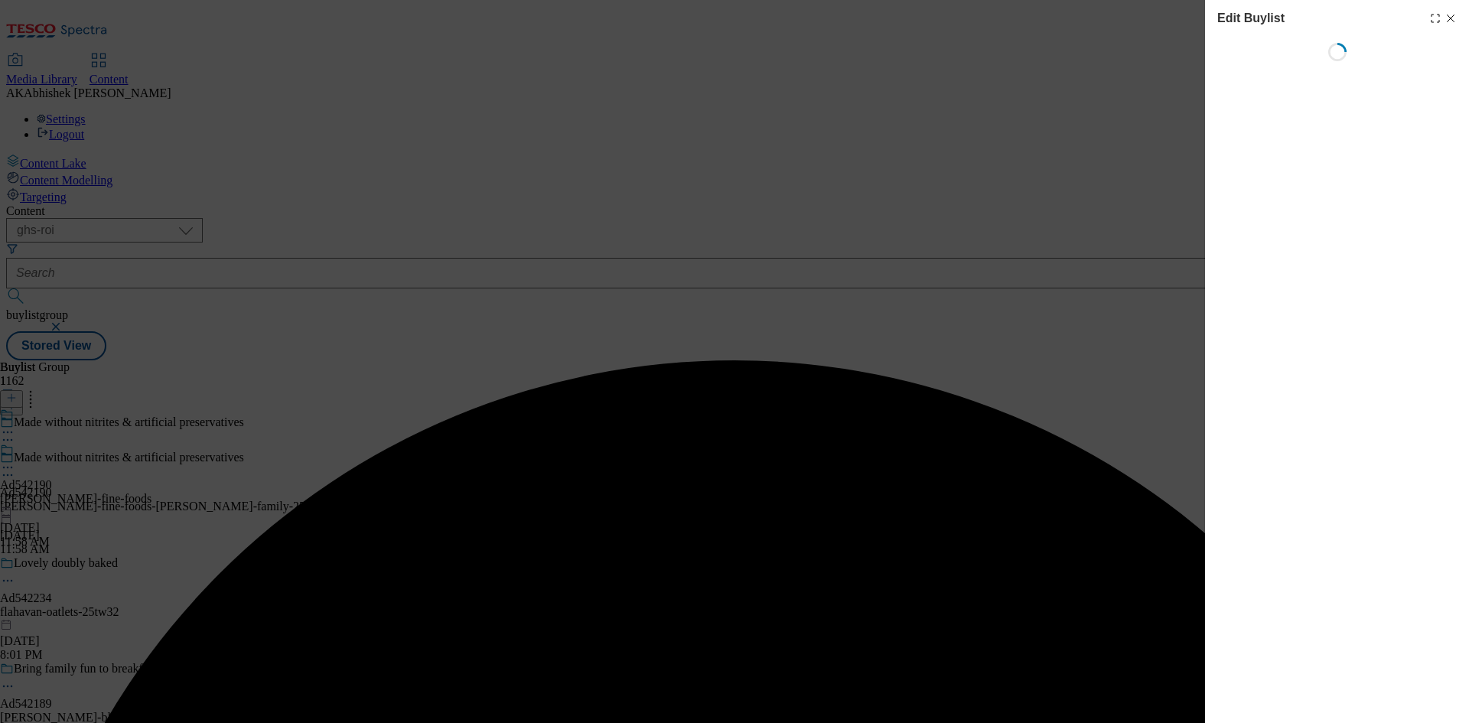
select select "tactical"
select select "supplier funded short term 1-3 weeks"
select select "dunnhumby"
select select "Banner"
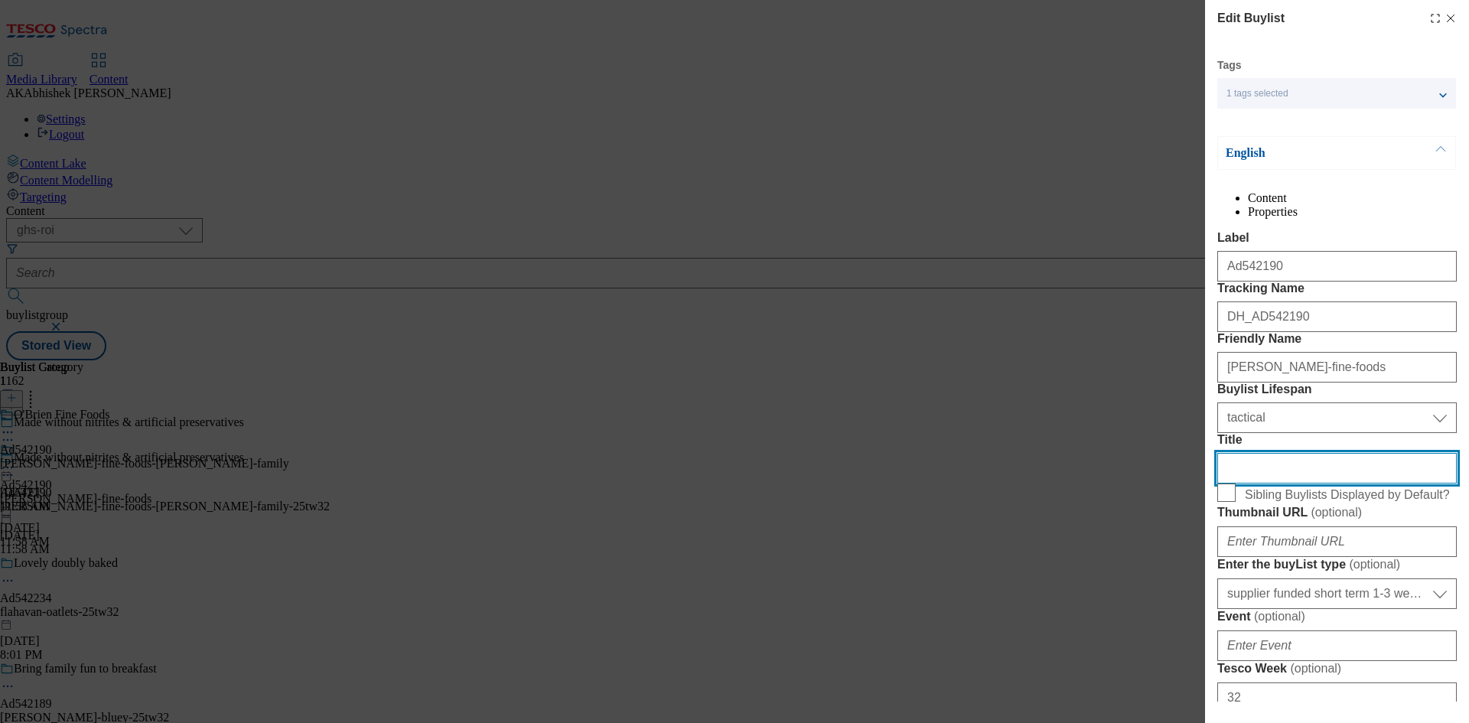
click at [1268, 483] on input "Title" at bounding box center [1336, 468] width 239 height 31
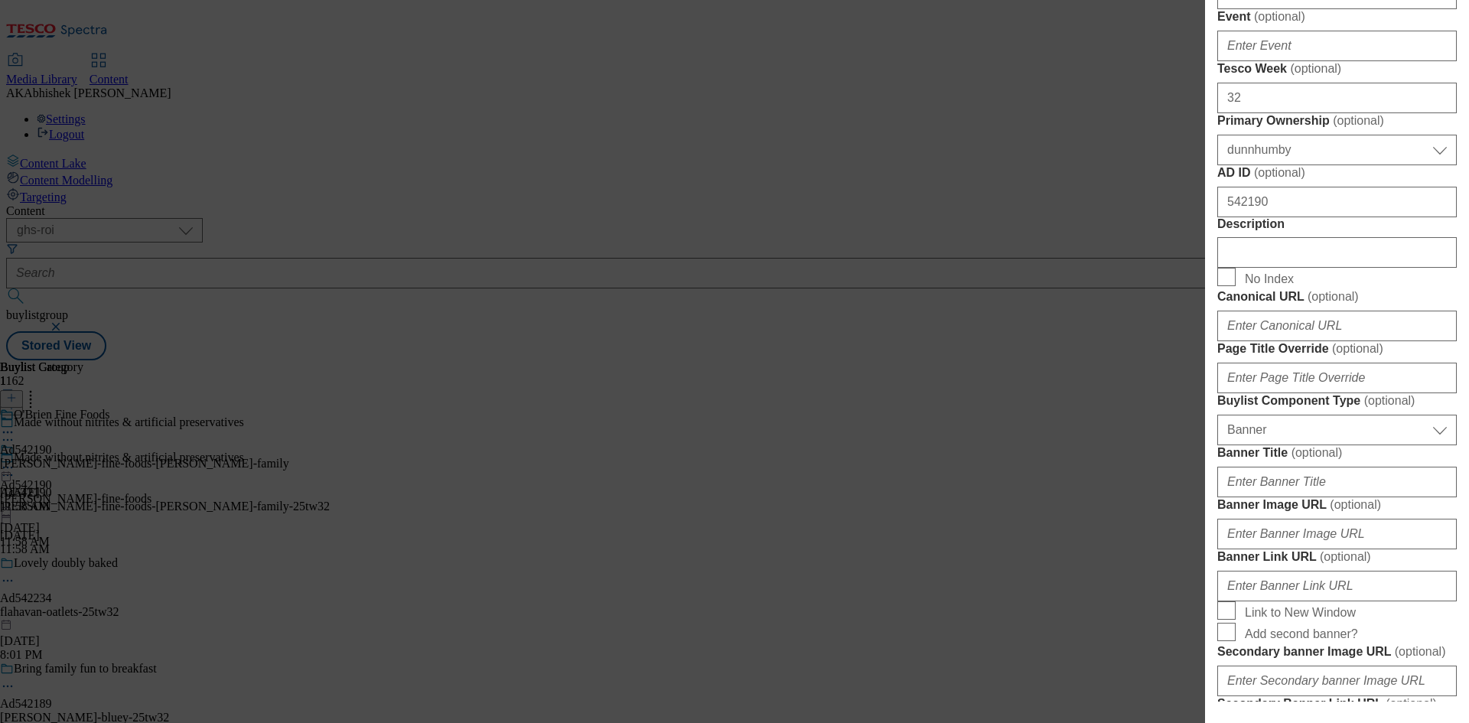
scroll to position [612, 0]
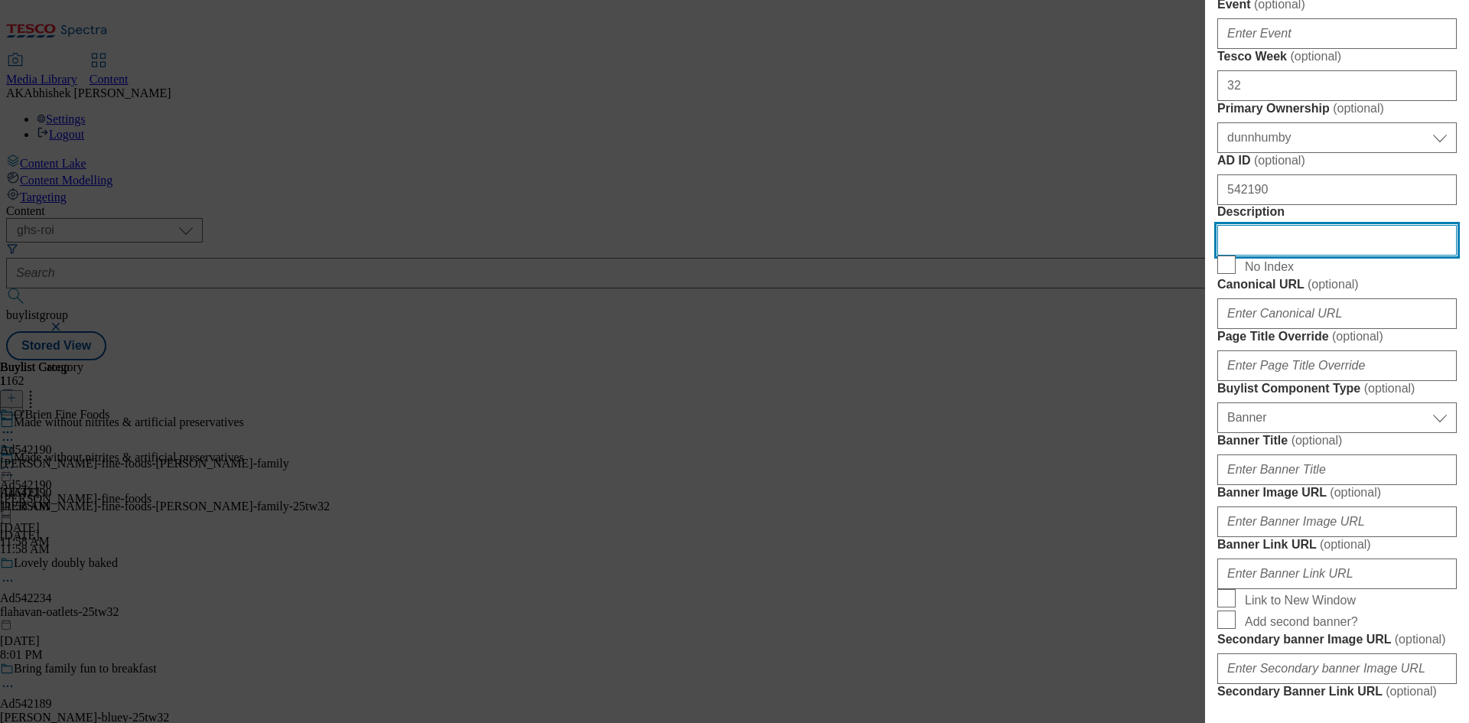
click at [1276, 255] on input "Description" at bounding box center [1336, 240] width 239 height 31
paste input "Brady Family MadeWithoutNitrites Trad Ham 80g"
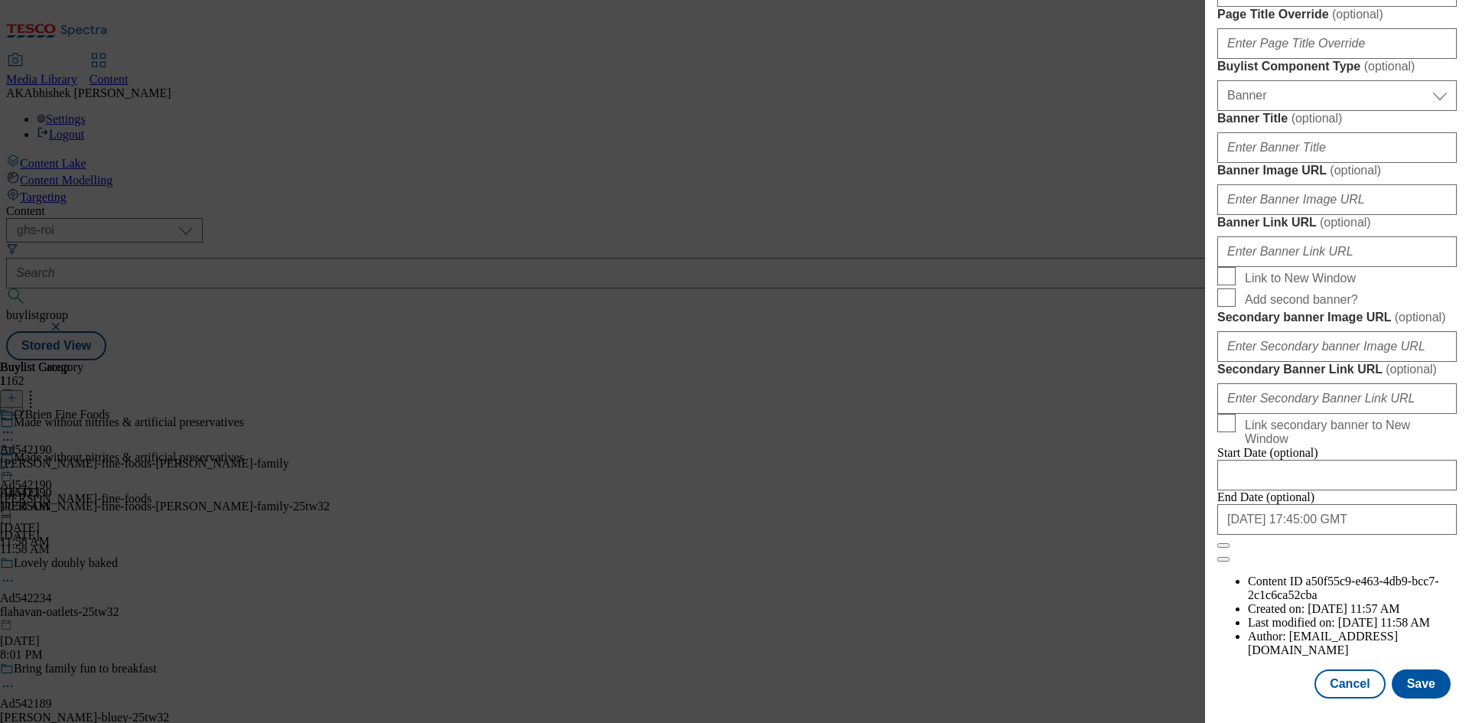
scroll to position [1502, 0]
click at [1411, 701] on div "Edit Buylist Tags 1 tags selected fnf marketplace whoosh ghs buylist English Co…" at bounding box center [1337, 350] width 264 height 701
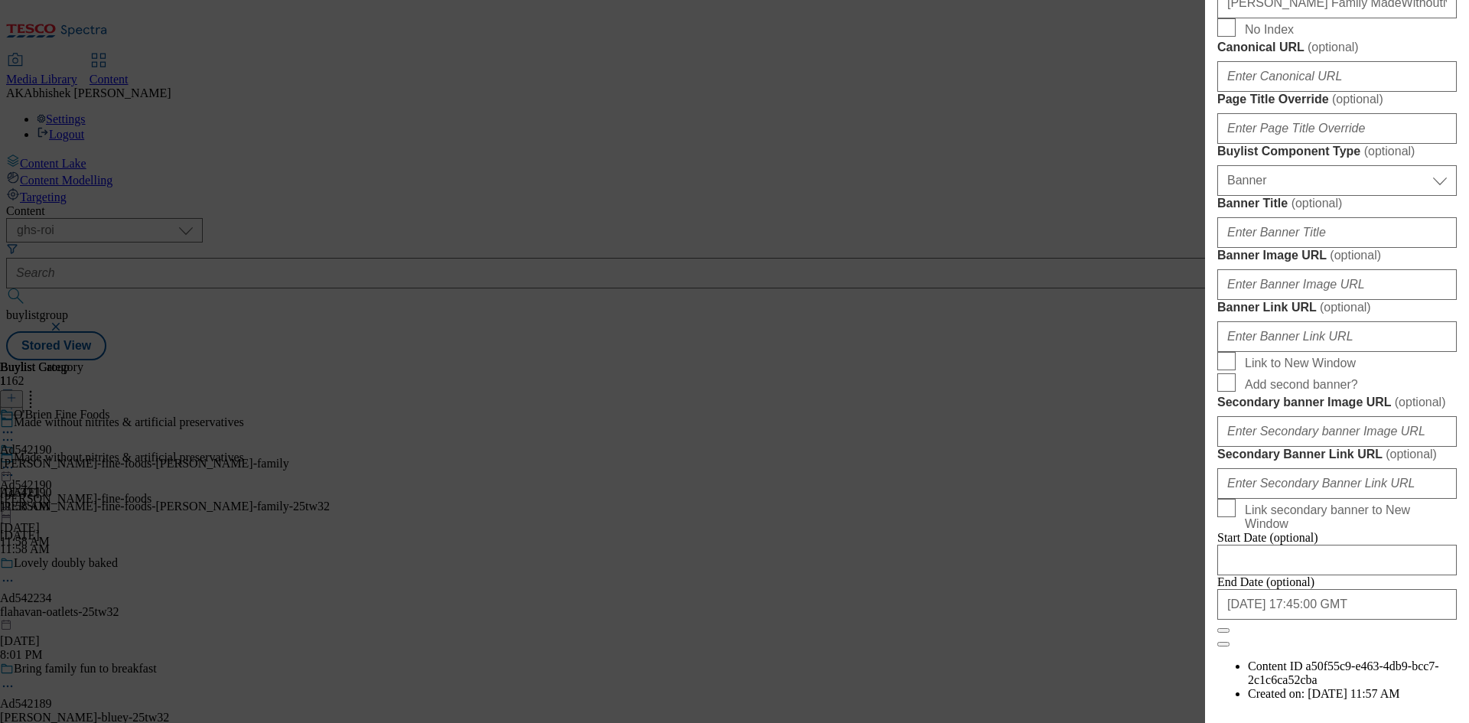
scroll to position [814, 0]
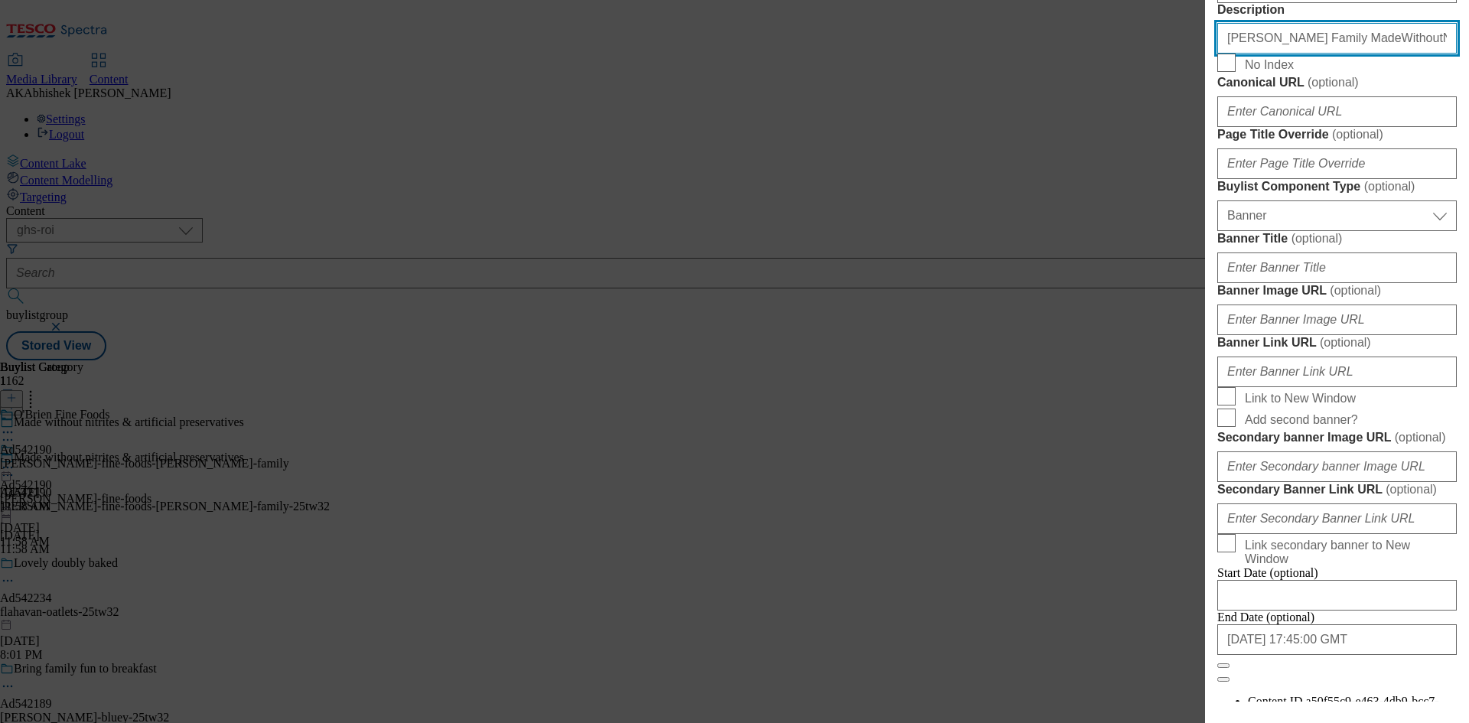
click at [1310, 54] on input "Brady Family MadeWithoutNitrites Trad Ham 80g" at bounding box center [1336, 38] width 239 height 31
click at [1302, 54] on input "Brady Family MadeWithoutNitrites Trad Ham 80g" at bounding box center [1336, 38] width 239 height 31
click at [1339, 54] on input "Brady Family Made WithoutNitrites Trad Ham 80g" at bounding box center [1336, 38] width 239 height 31
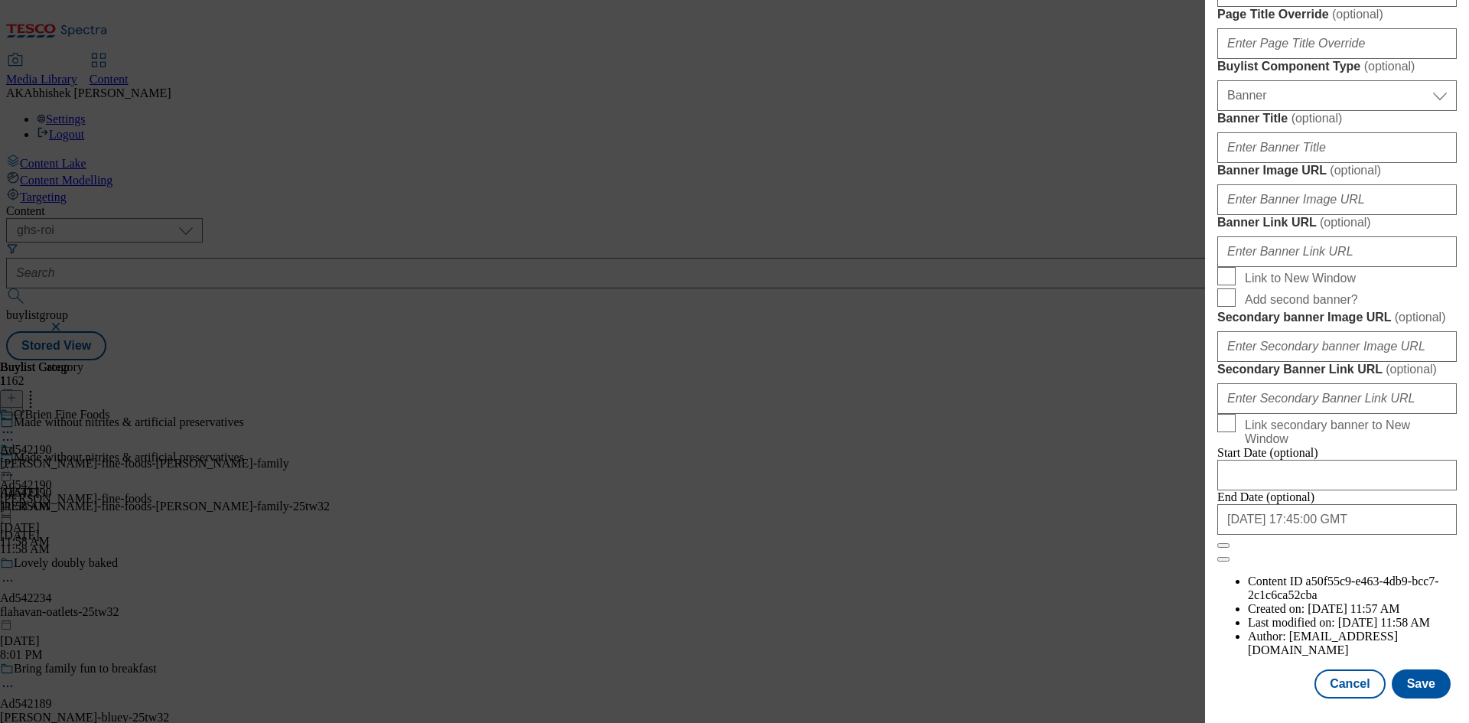
scroll to position [1502, 0]
type input "Brady Family Made Without Nitrites Trad Ham 80g"
click at [1403, 688] on button "Save" at bounding box center [1420, 683] width 59 height 29
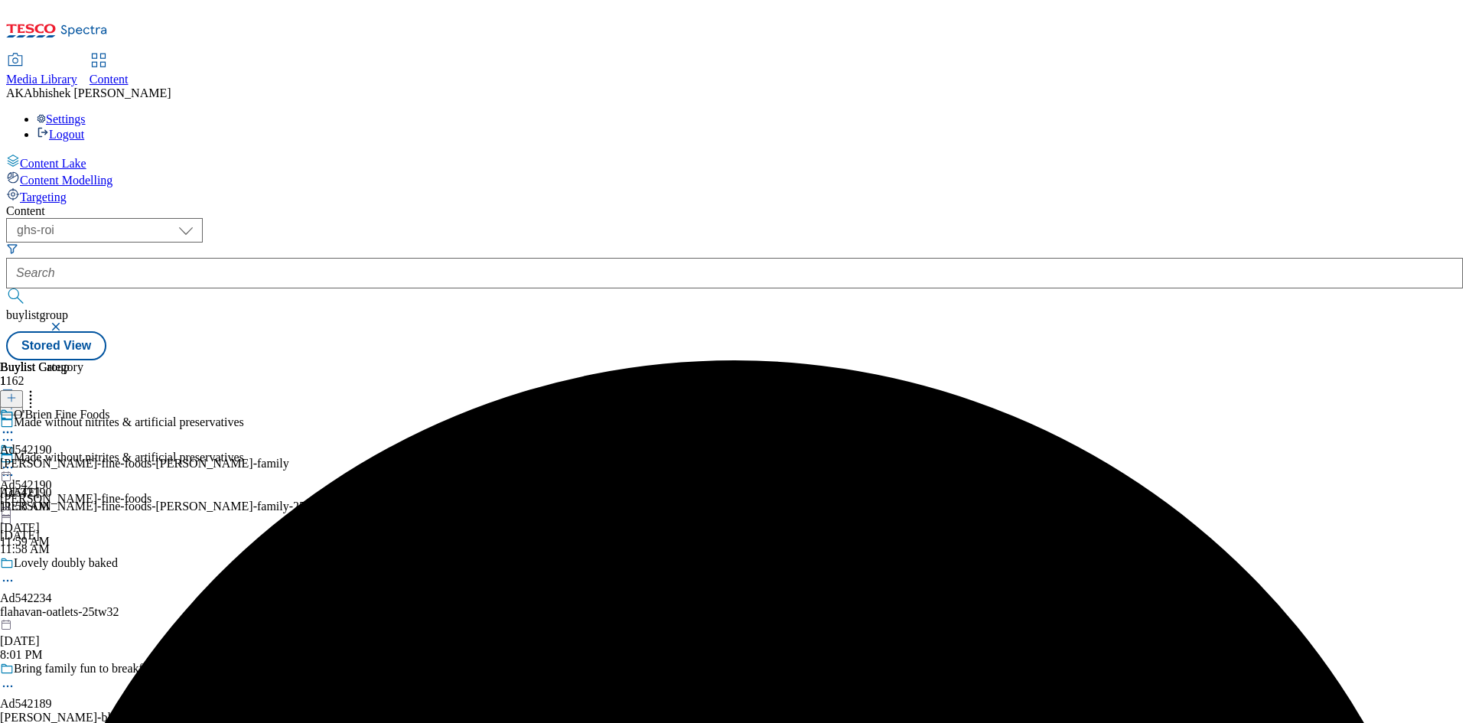
click at [15, 460] on icon at bounding box center [7, 467] width 15 height 15
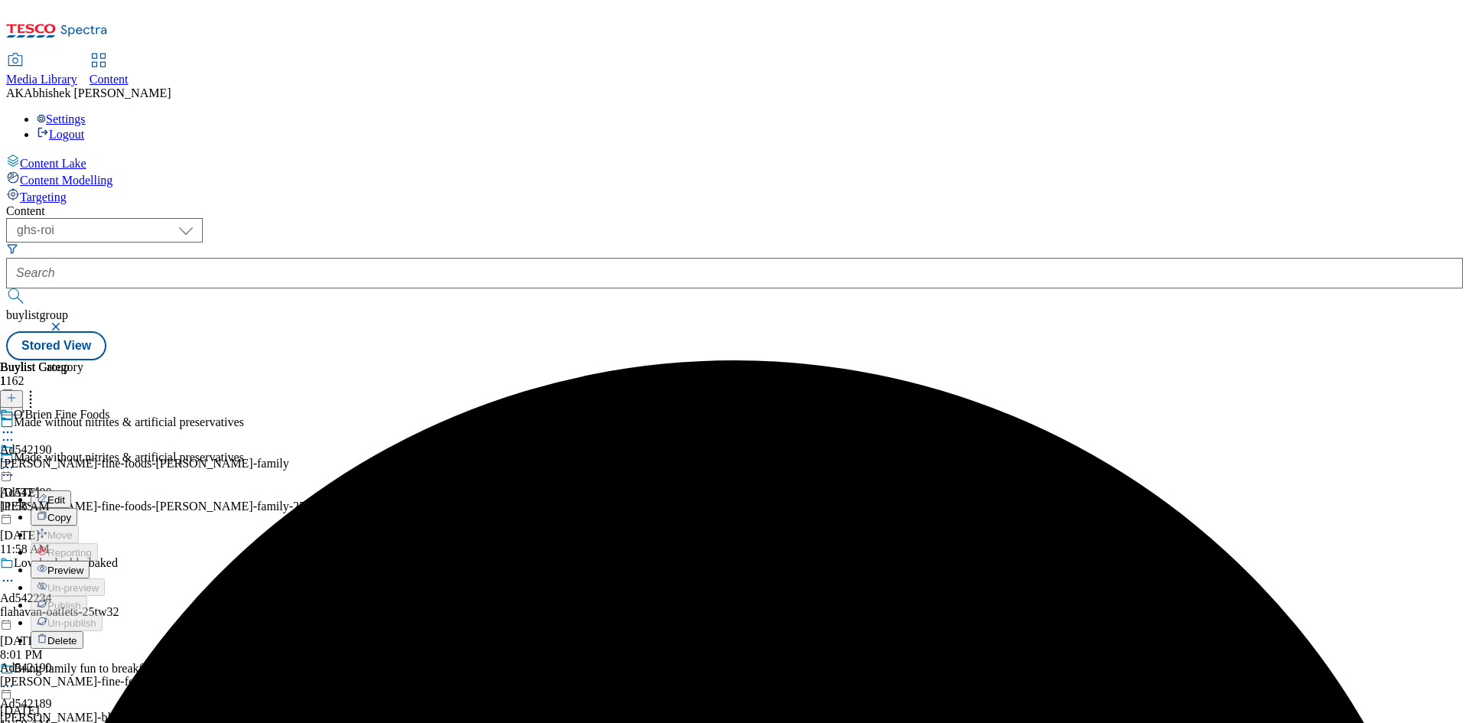
click at [65, 494] on span "Edit" at bounding box center [56, 499] width 18 height 11
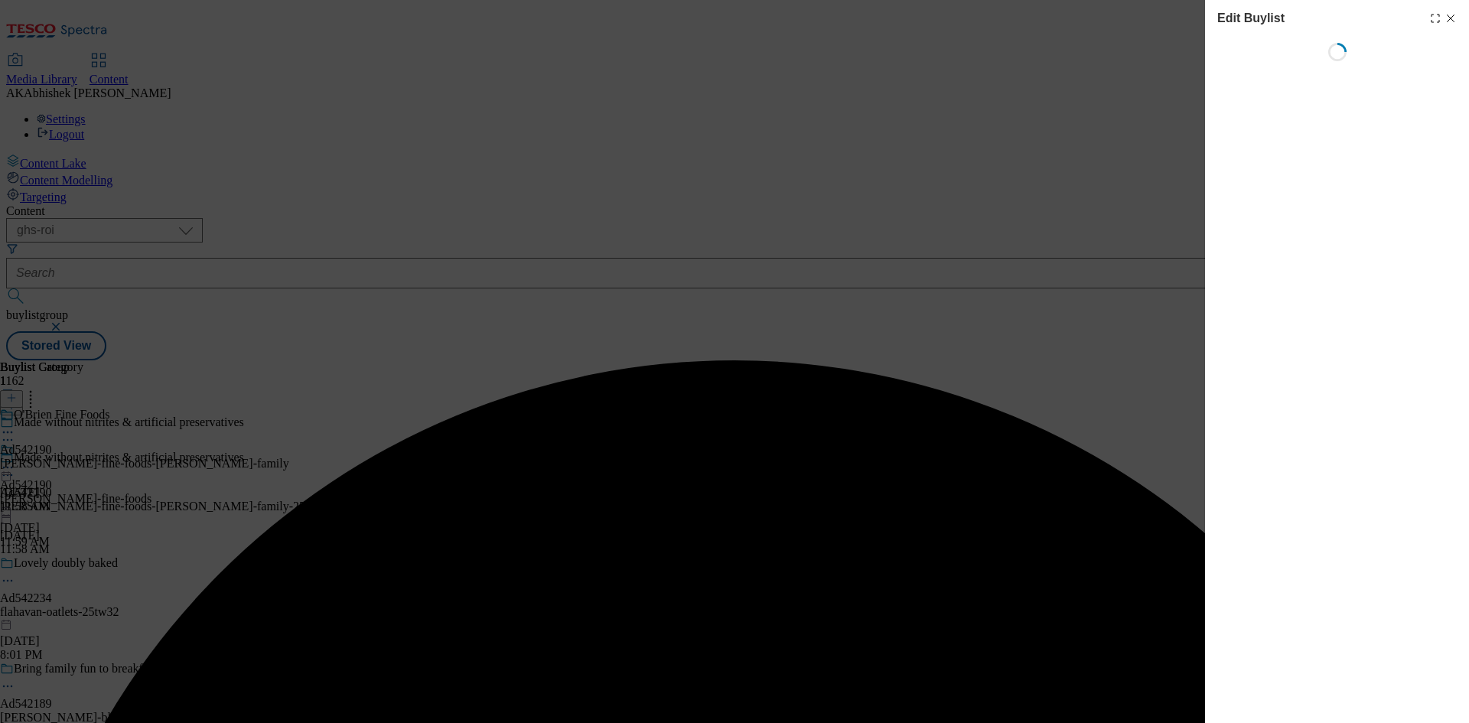
select select "tactical"
select select "supplier funded short term 1-3 weeks"
select select "dunnhumby"
select select "Banner"
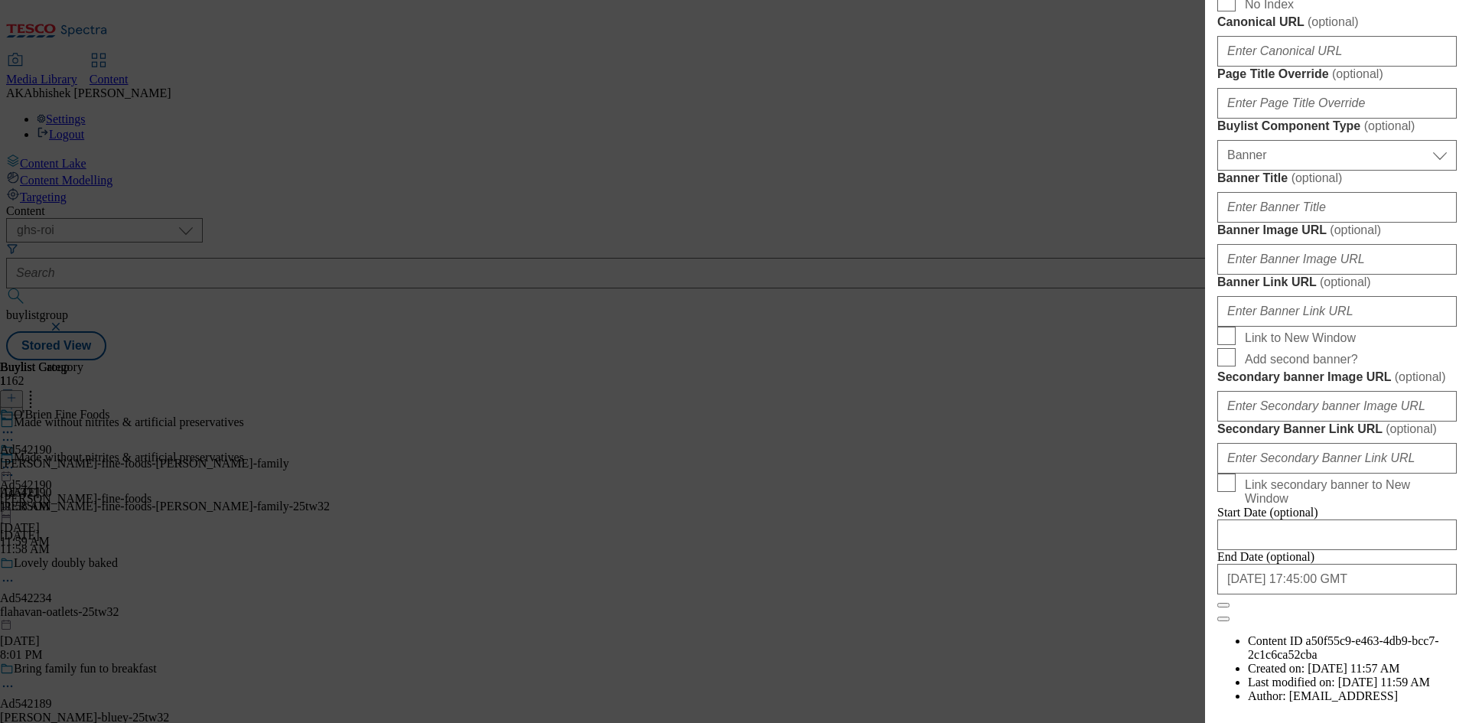
scroll to position [841, 0]
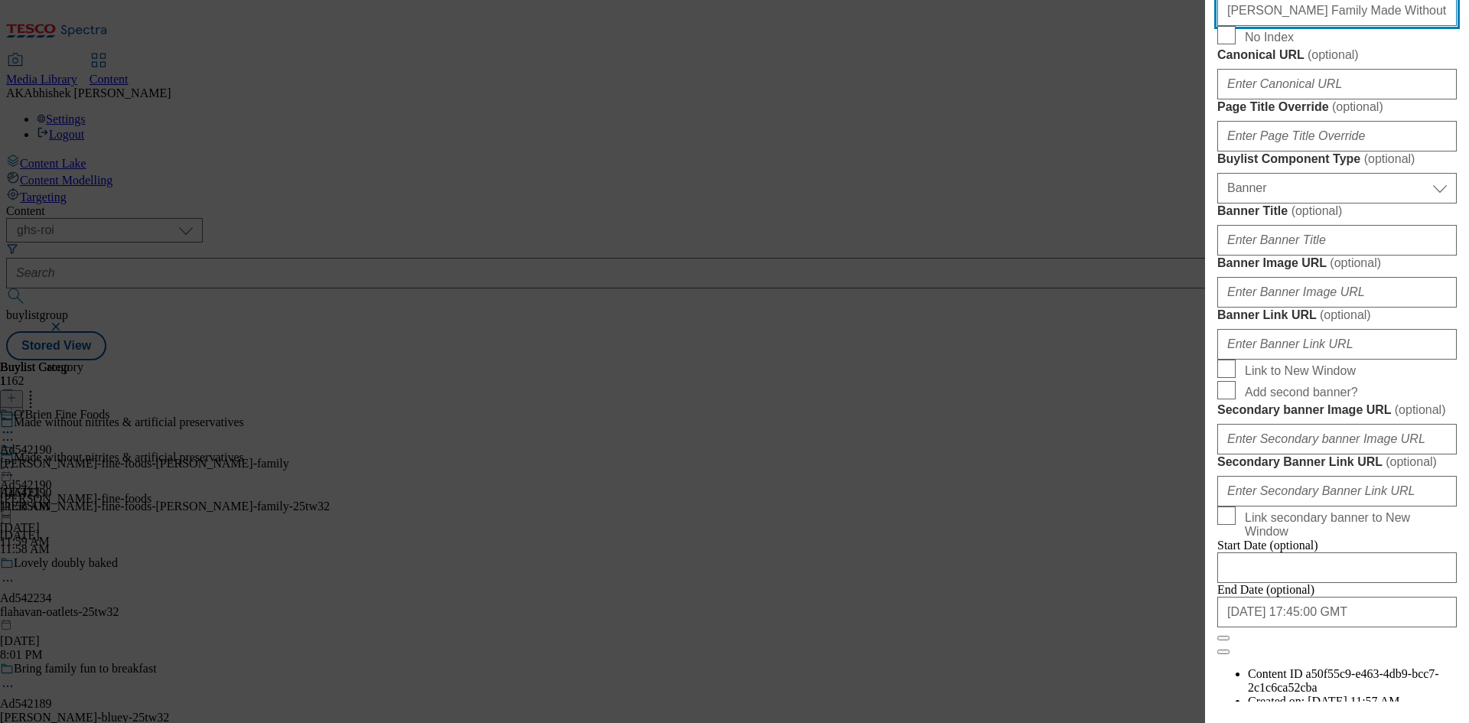
click at [1329, 26] on input "Brady Family Made Without Nitrites Trad Ham 80g" at bounding box center [1336, 10] width 239 height 31
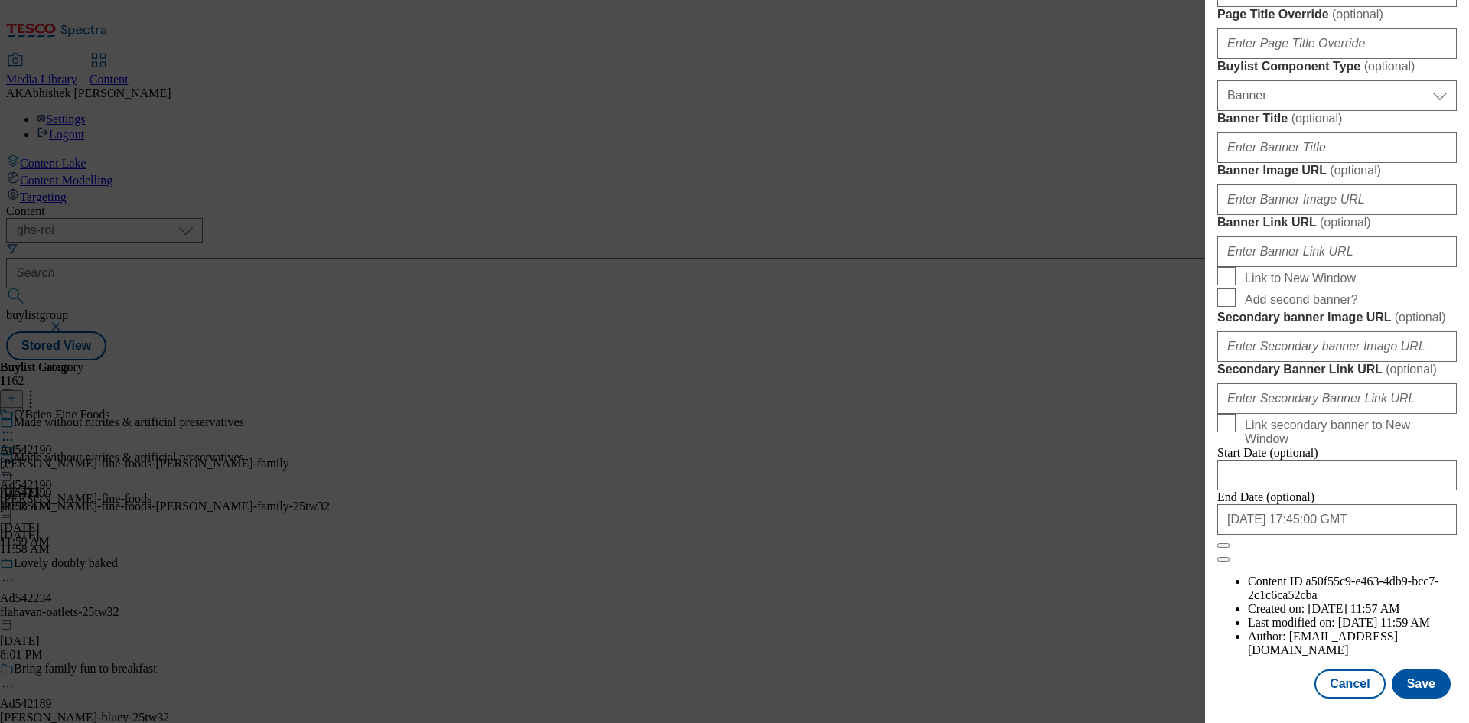
scroll to position [1502, 0]
click at [1421, 683] on button "Save" at bounding box center [1420, 683] width 59 height 29
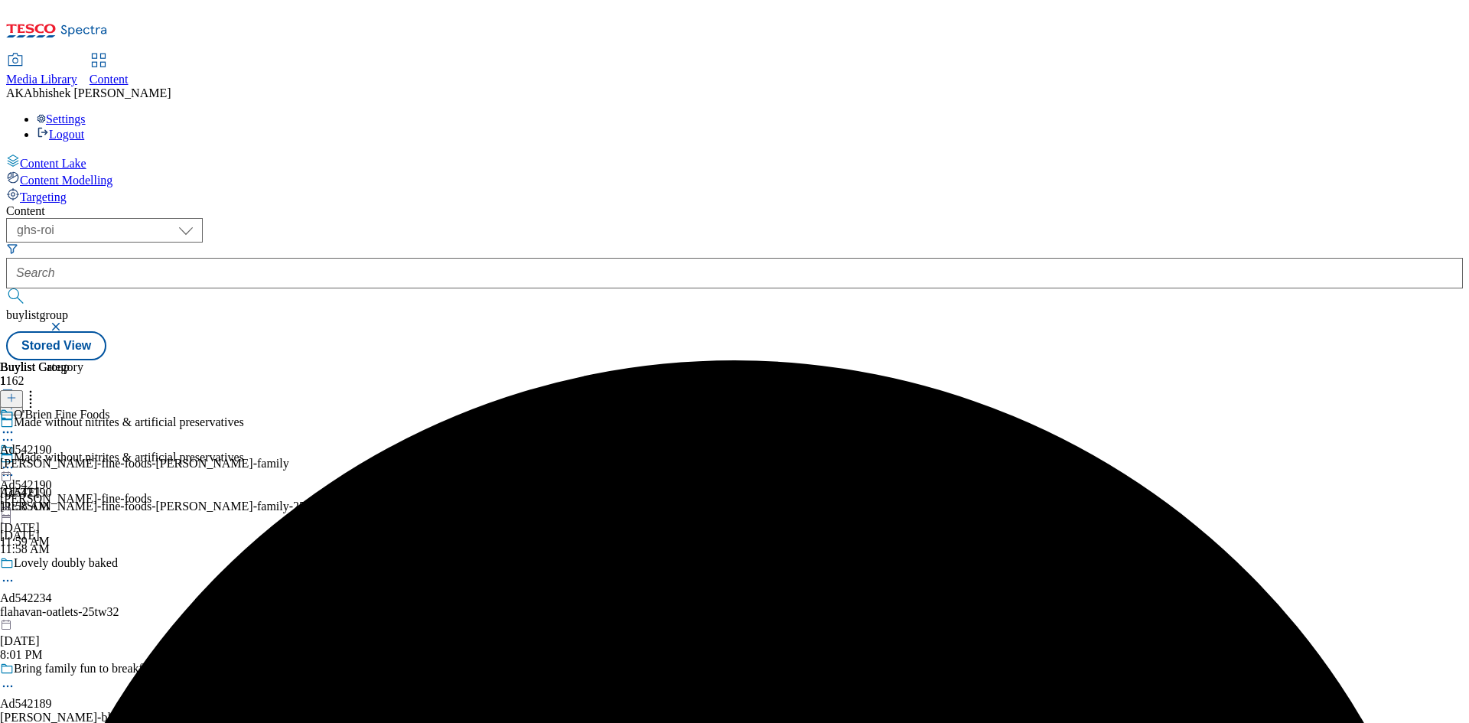
click at [15, 467] on icon at bounding box center [7, 474] width 15 height 15
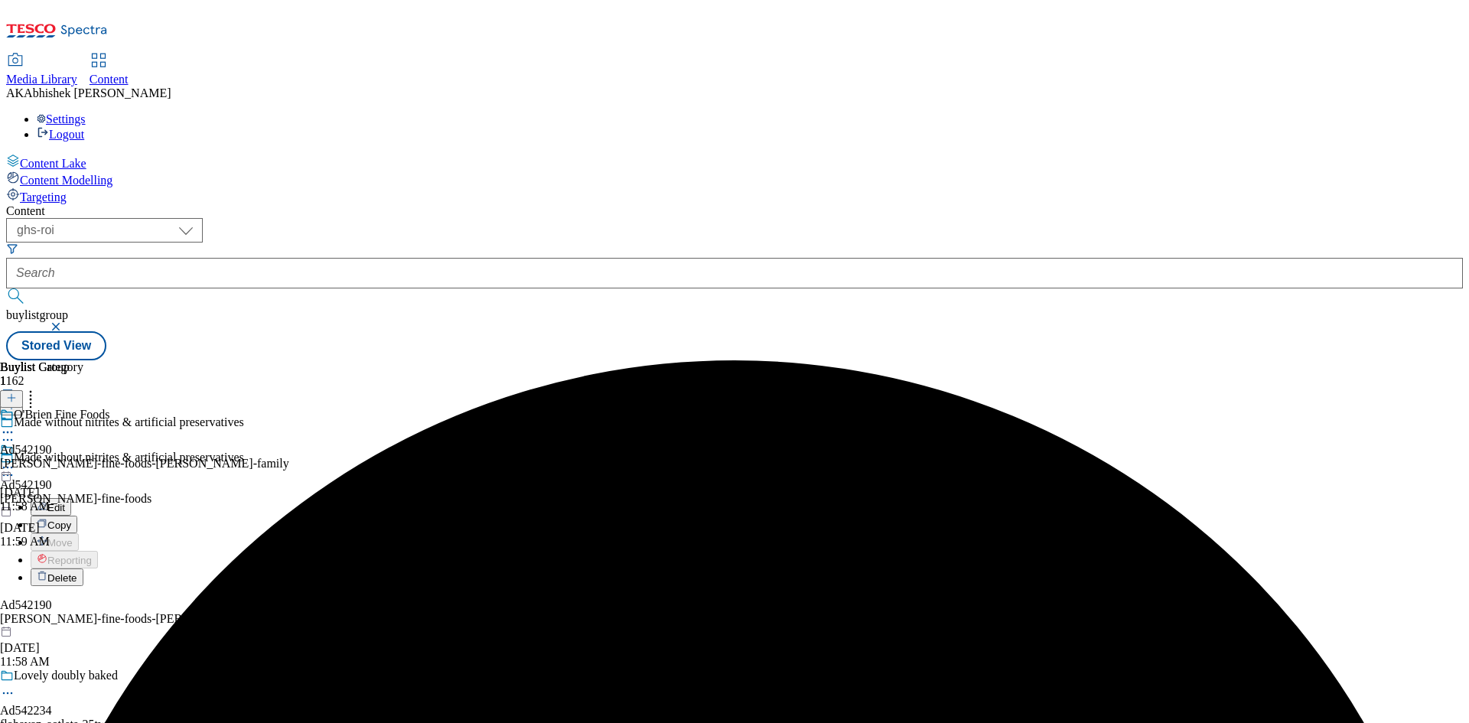
click at [65, 502] on span "Edit" at bounding box center [56, 507] width 18 height 11
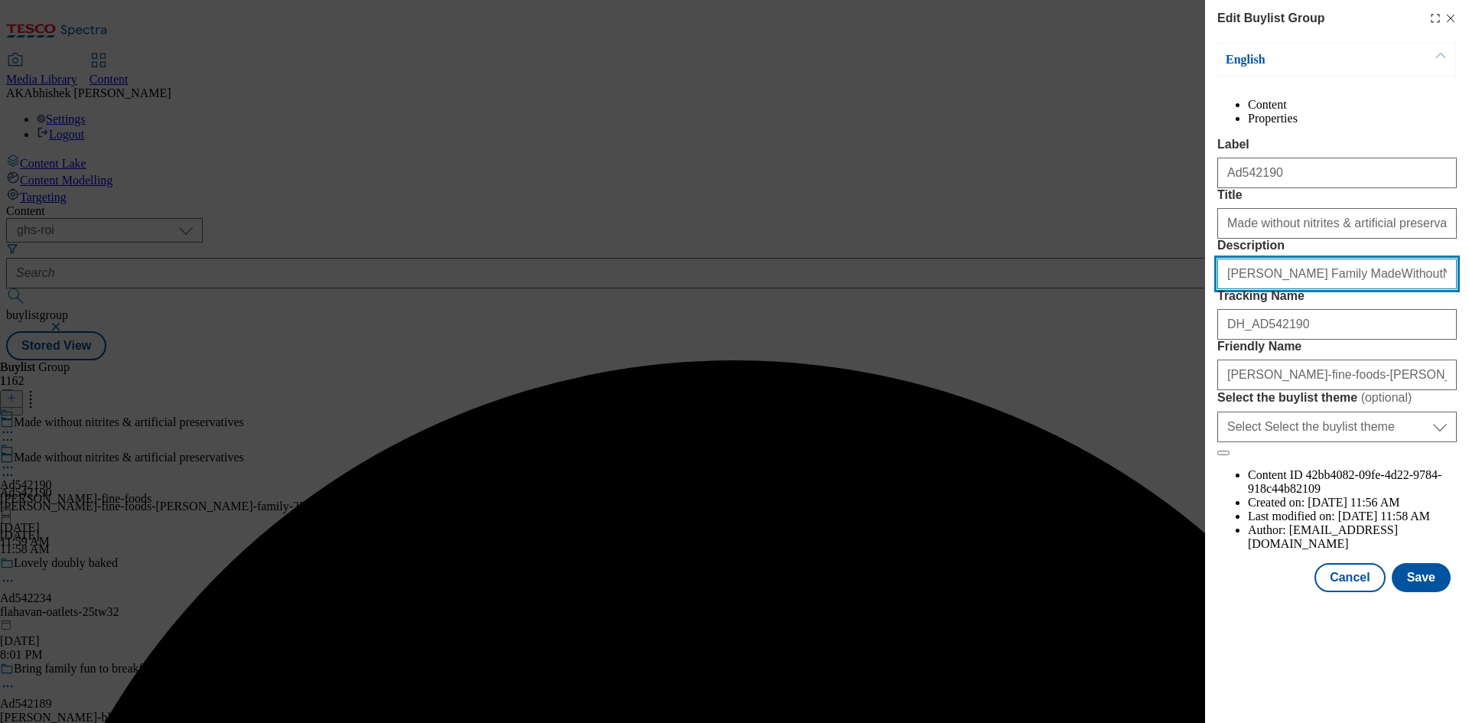
click at [1342, 289] on input "Brady Family MadeWithoutNitrites Trad Ham 80g" at bounding box center [1336, 274] width 239 height 31
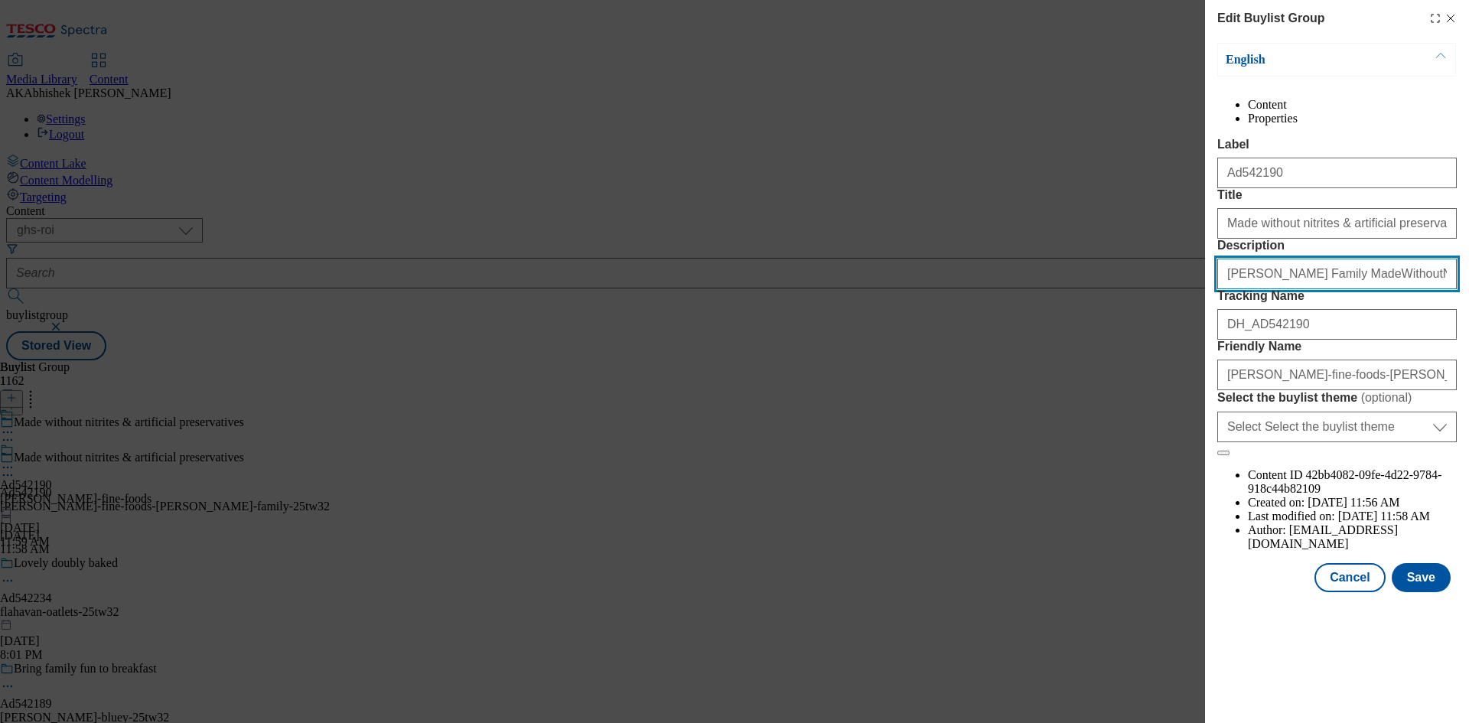
paste input "Without"
type input "Brady Family Made Without Nitrites Trad Ham 80g"
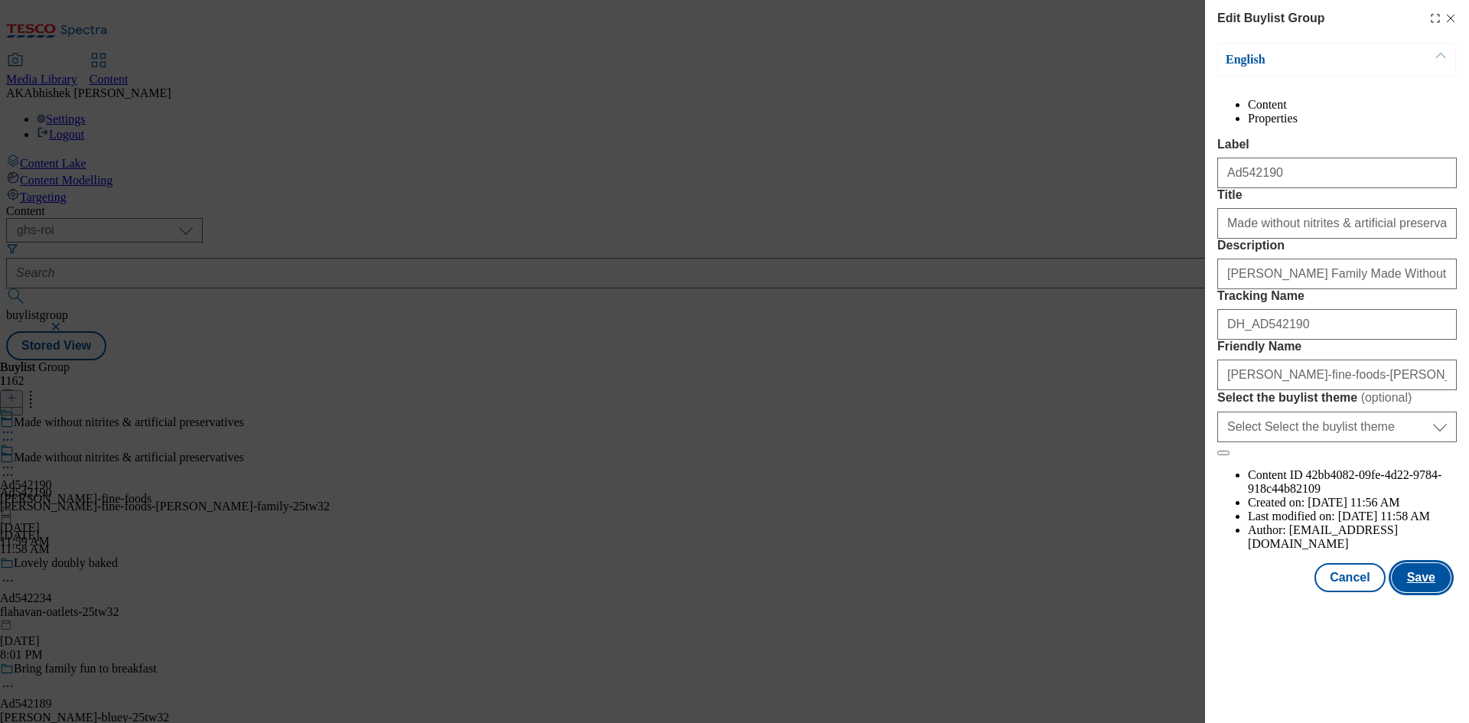
click at [1414, 592] on button "Save" at bounding box center [1420, 577] width 59 height 29
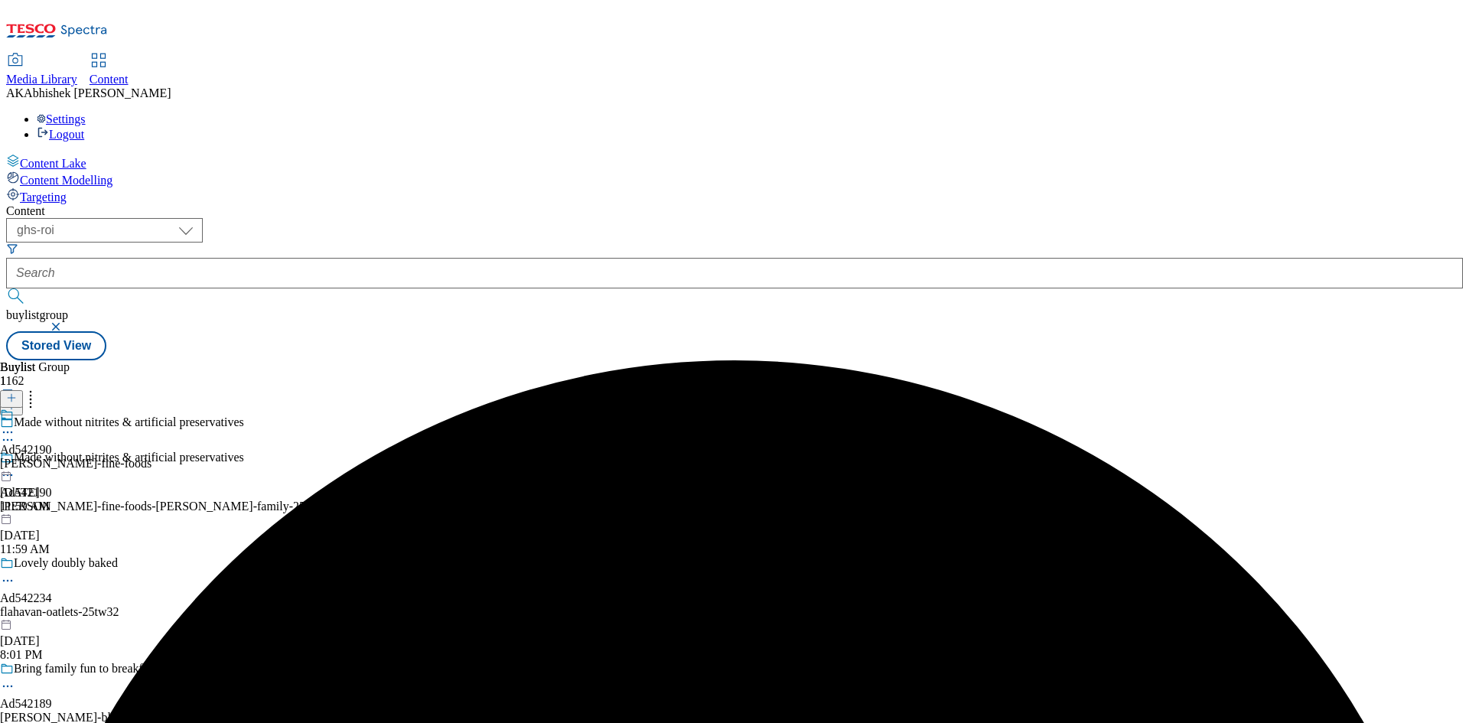
click at [151, 457] on div "obrien-fine-foods" at bounding box center [75, 464] width 151 height 14
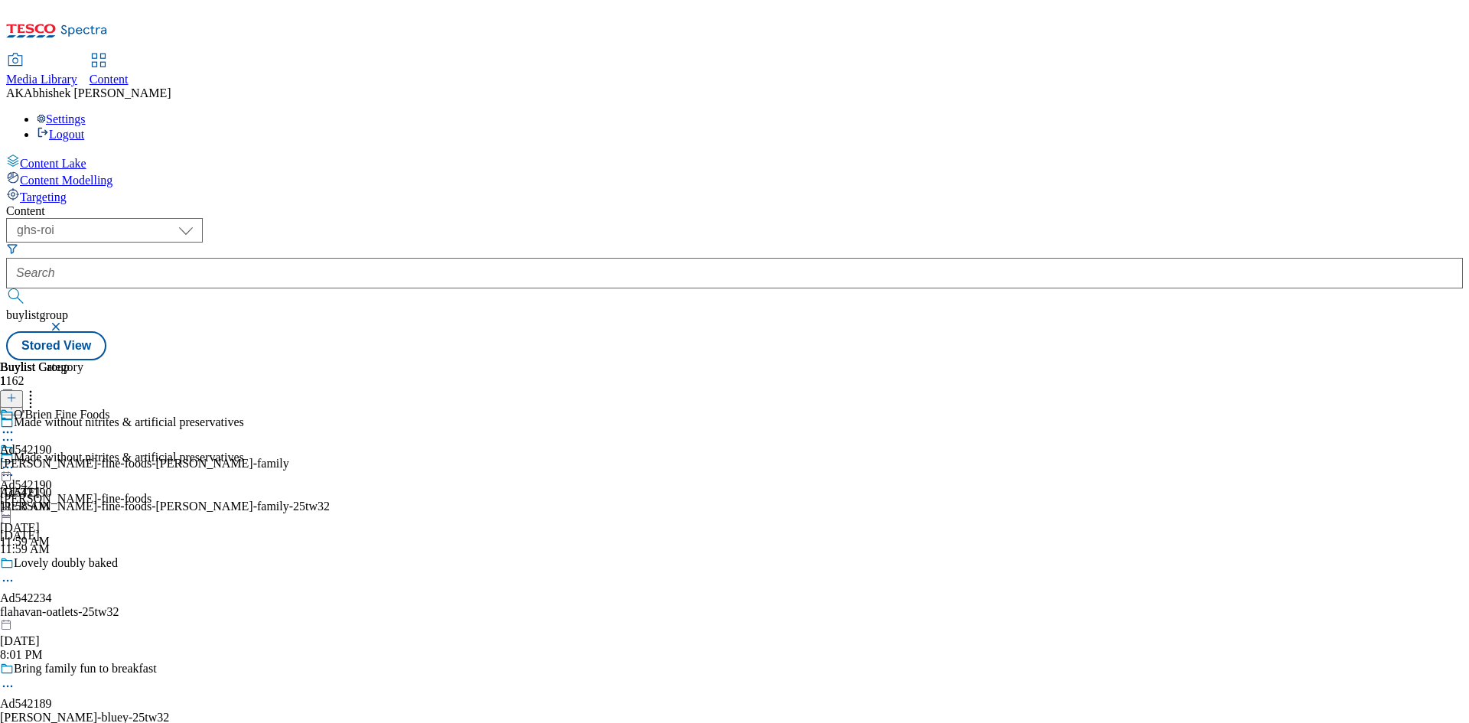
click at [15, 425] on icon at bounding box center [7, 432] width 15 height 15
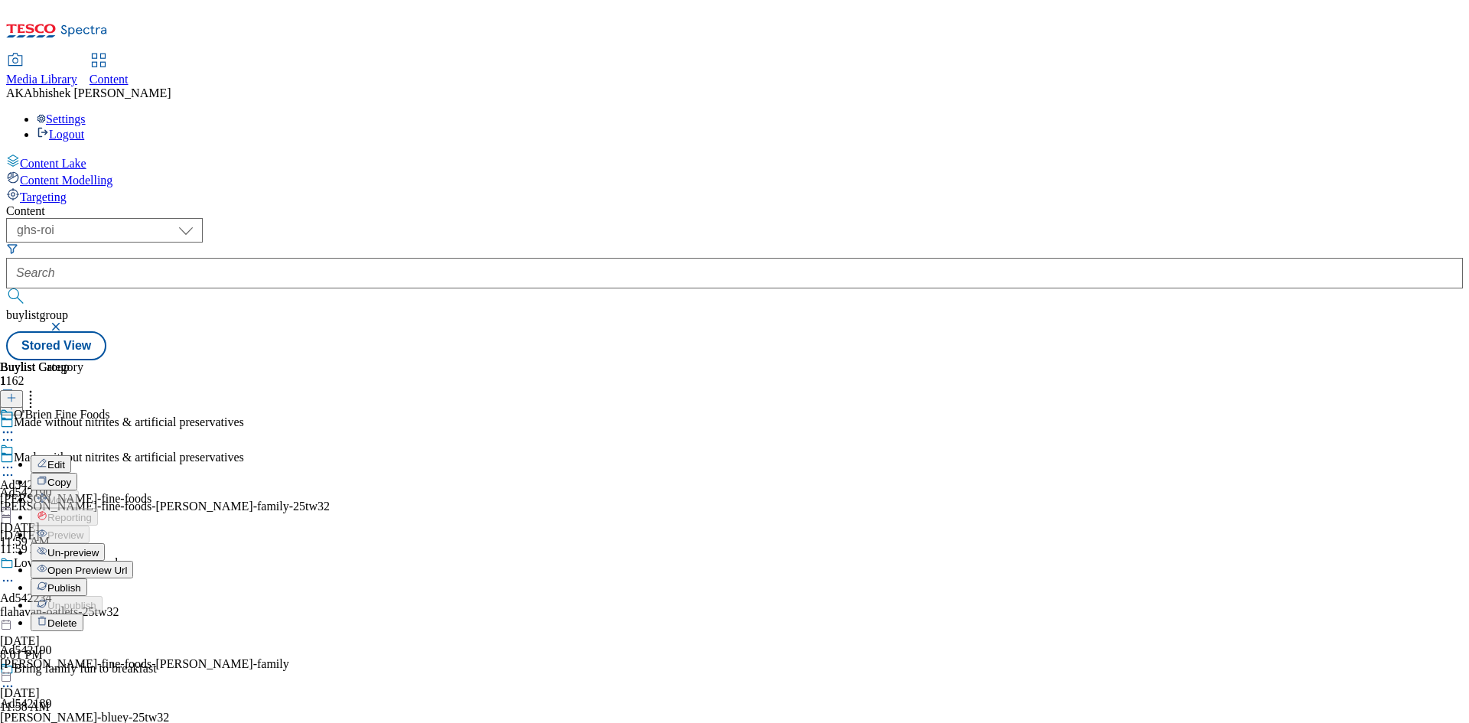
click at [65, 459] on span "Edit" at bounding box center [56, 464] width 18 height 11
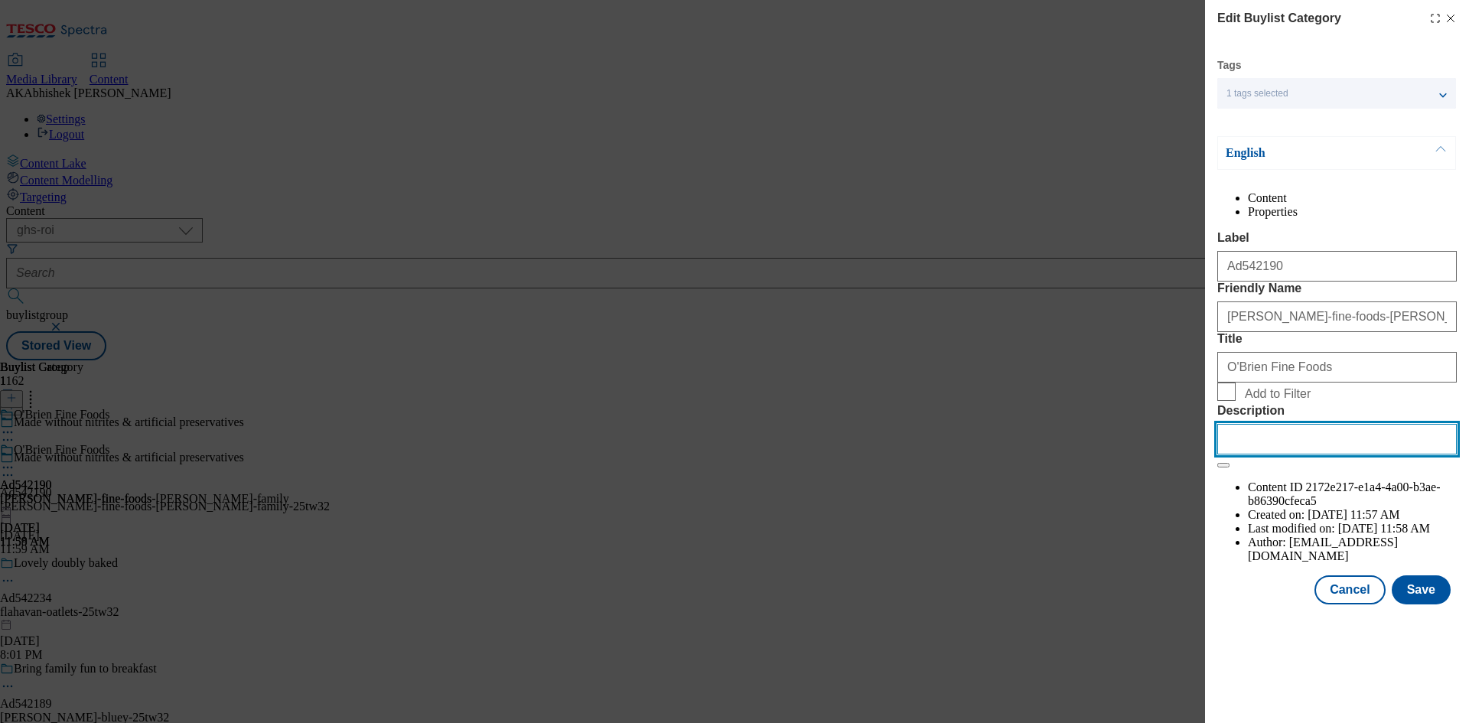
click at [1298, 454] on input "Description" at bounding box center [1336, 439] width 239 height 31
paste input "Brady Family Made Without Nitrites Trad Ham 80g"
type input "Brady Family Made Without Nitrites Trad Ham 80g"
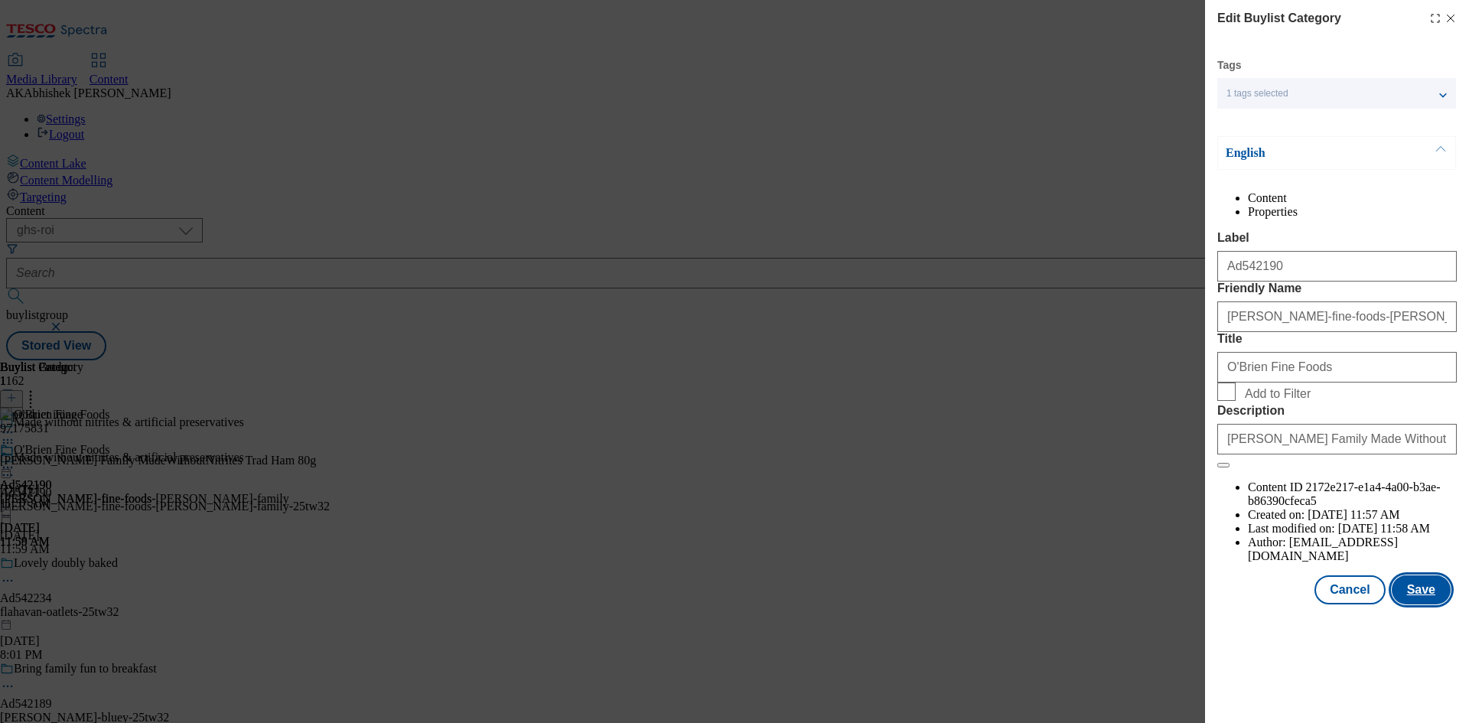
click at [1415, 604] on button "Save" at bounding box center [1420, 589] width 59 height 29
